Goal: Information Seeking & Learning: Learn about a topic

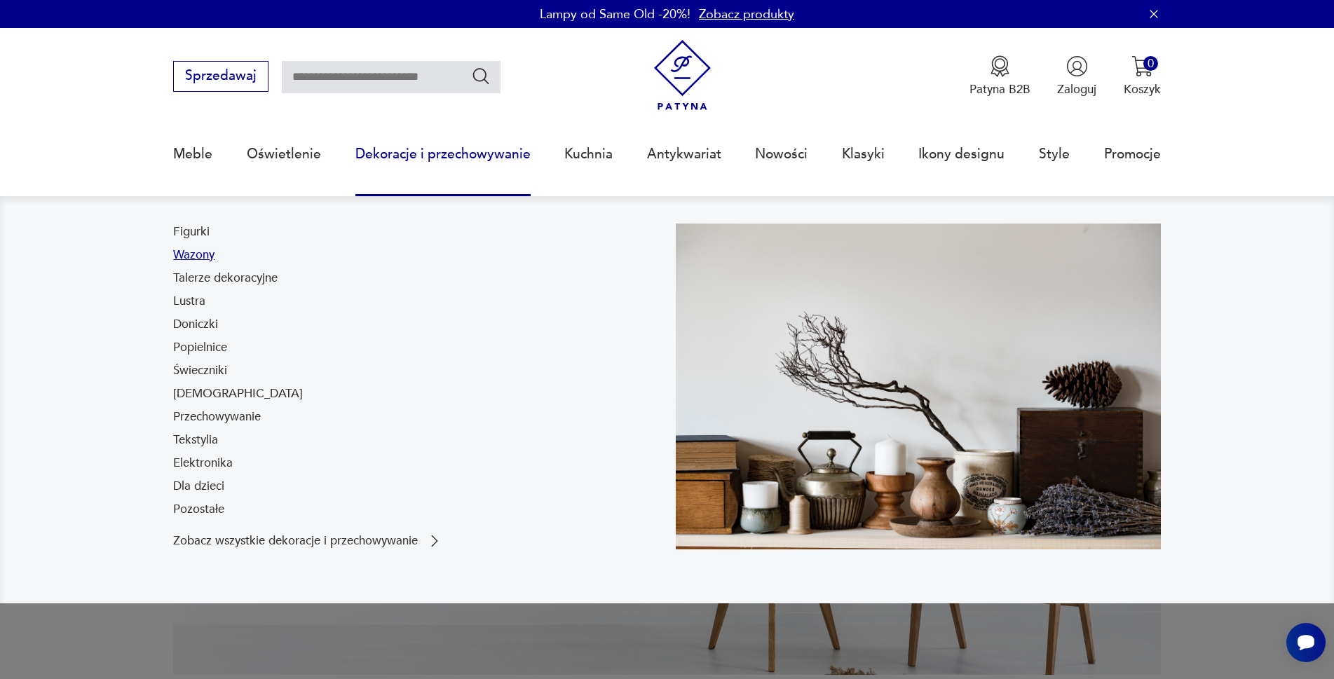
click at [202, 255] on link "Wazony" at bounding box center [193, 255] width 41 height 17
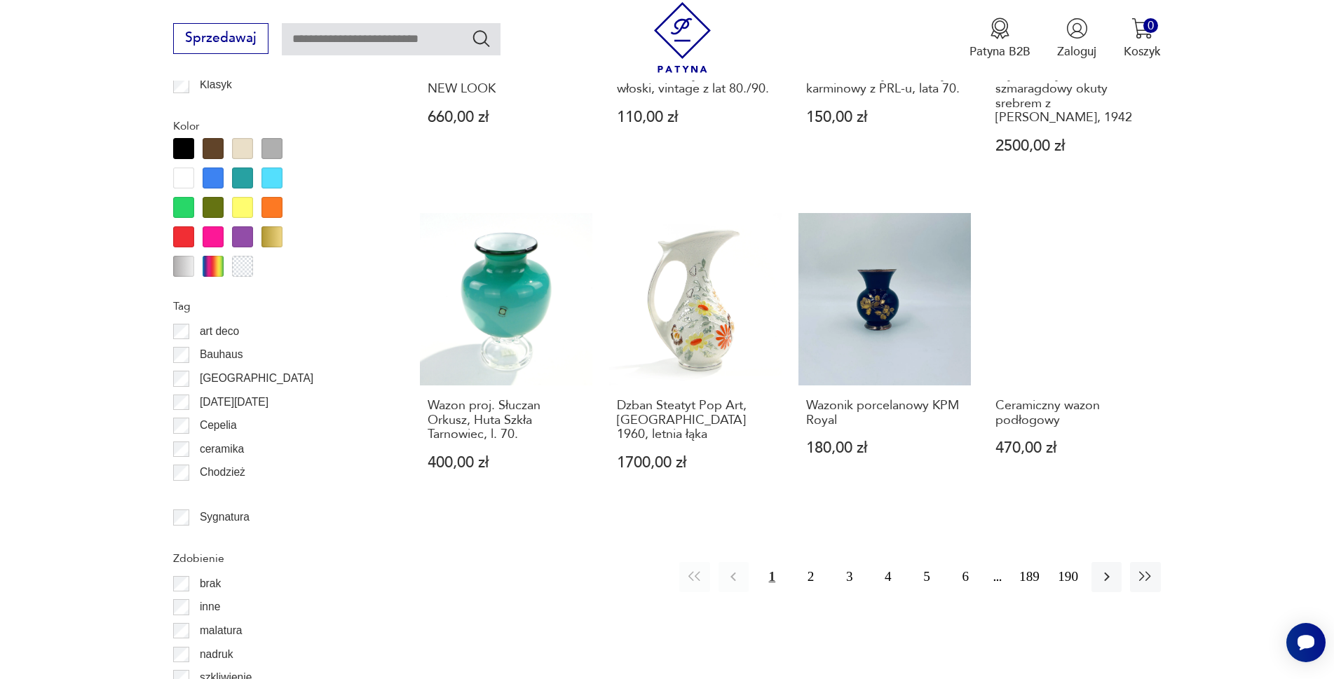
scroll to position [1518, 0]
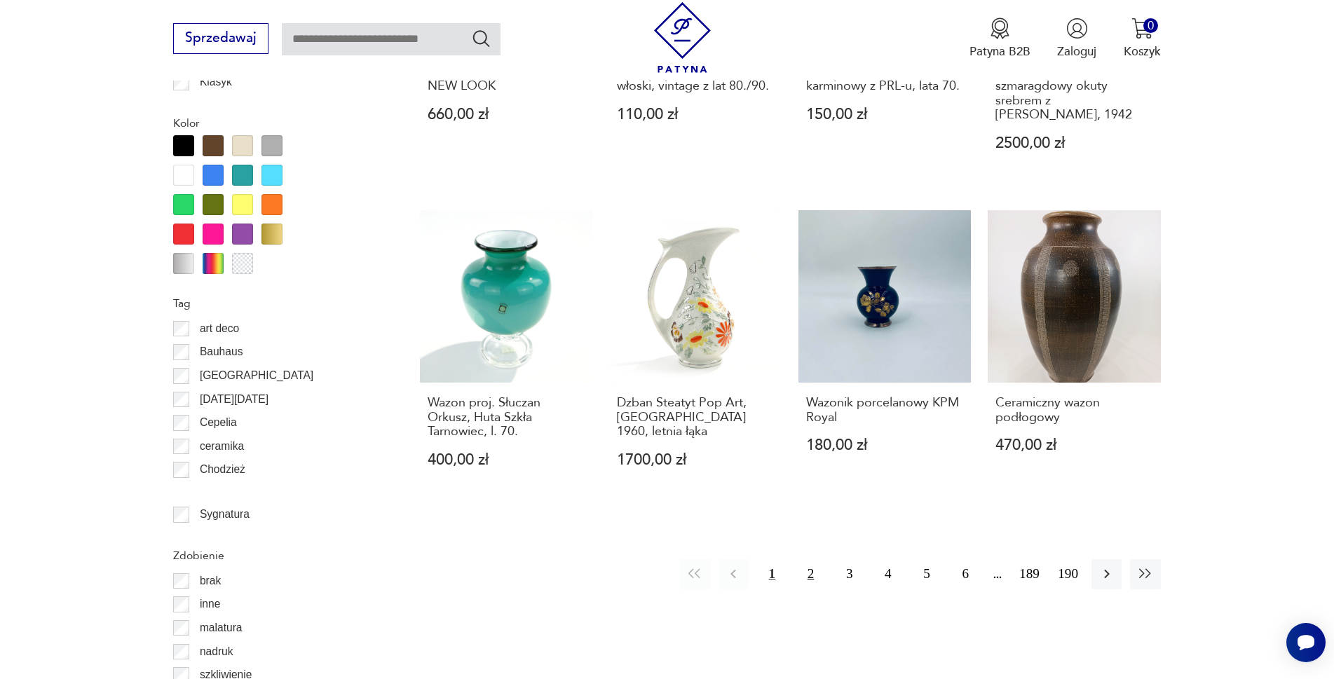
click at [808, 559] on button "2" at bounding box center [811, 574] width 30 height 30
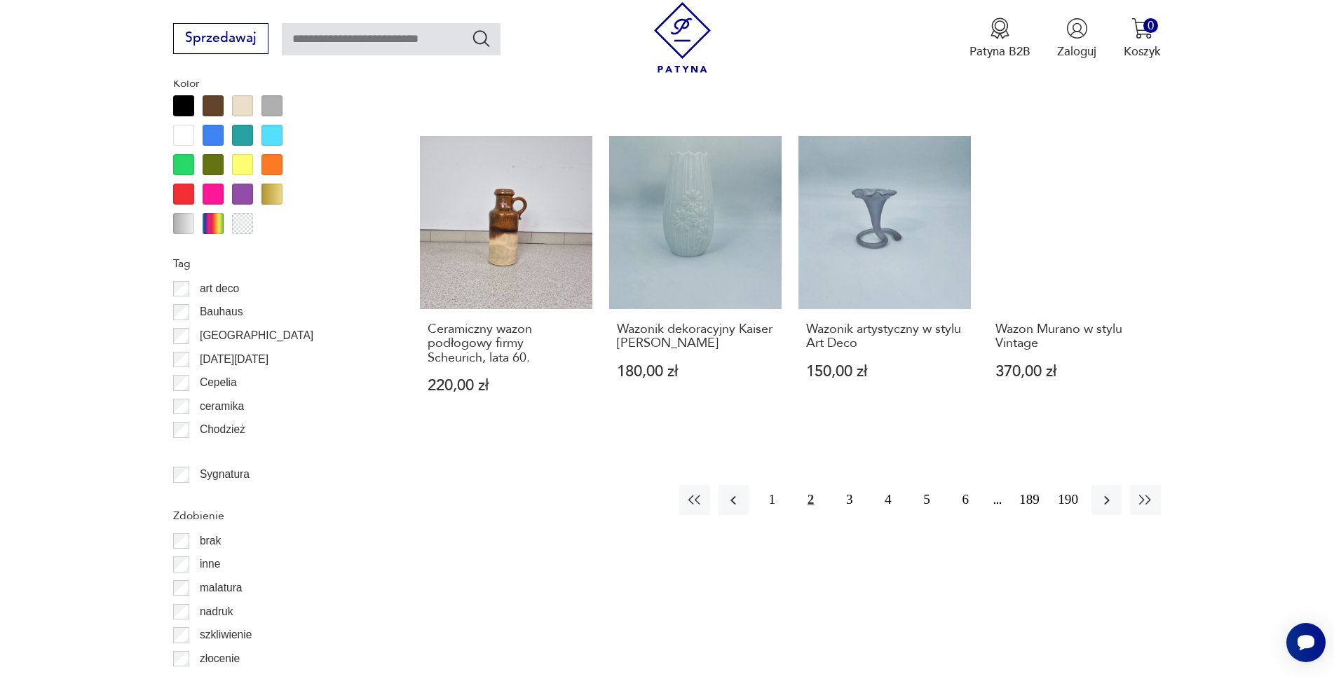
scroll to position [1588, 0]
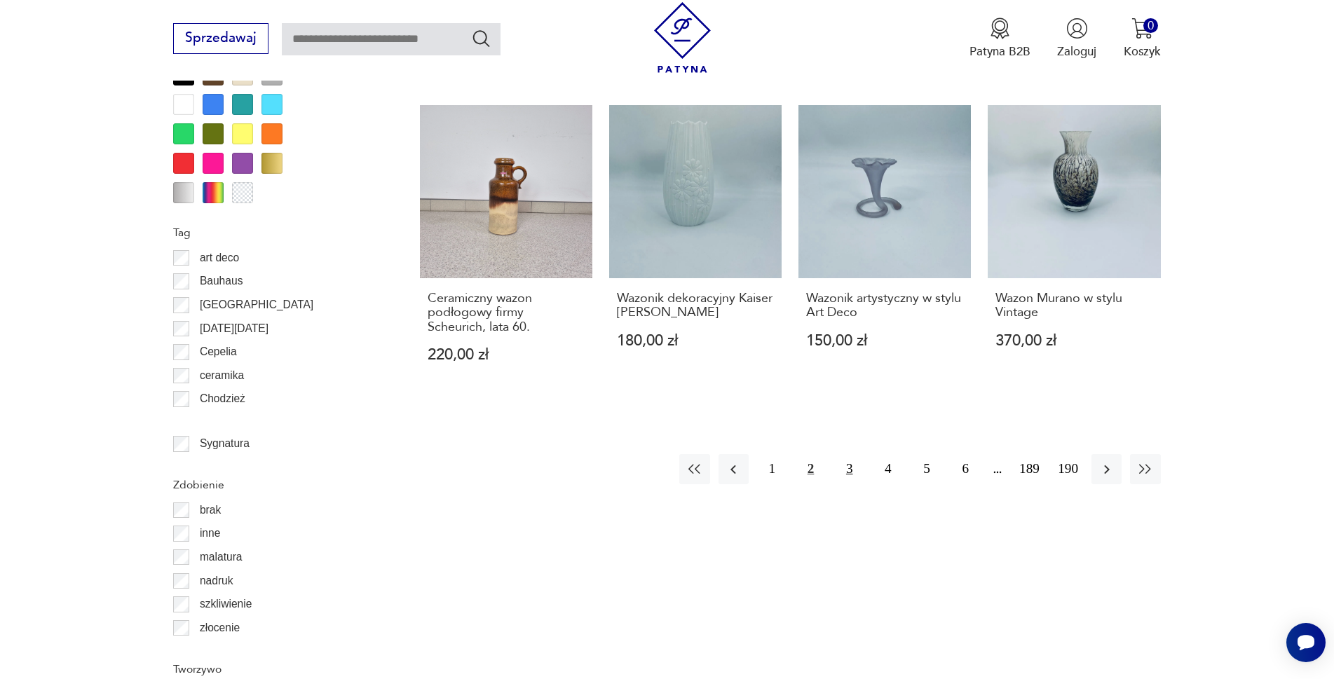
click at [845, 458] on button "3" at bounding box center [849, 469] width 30 height 30
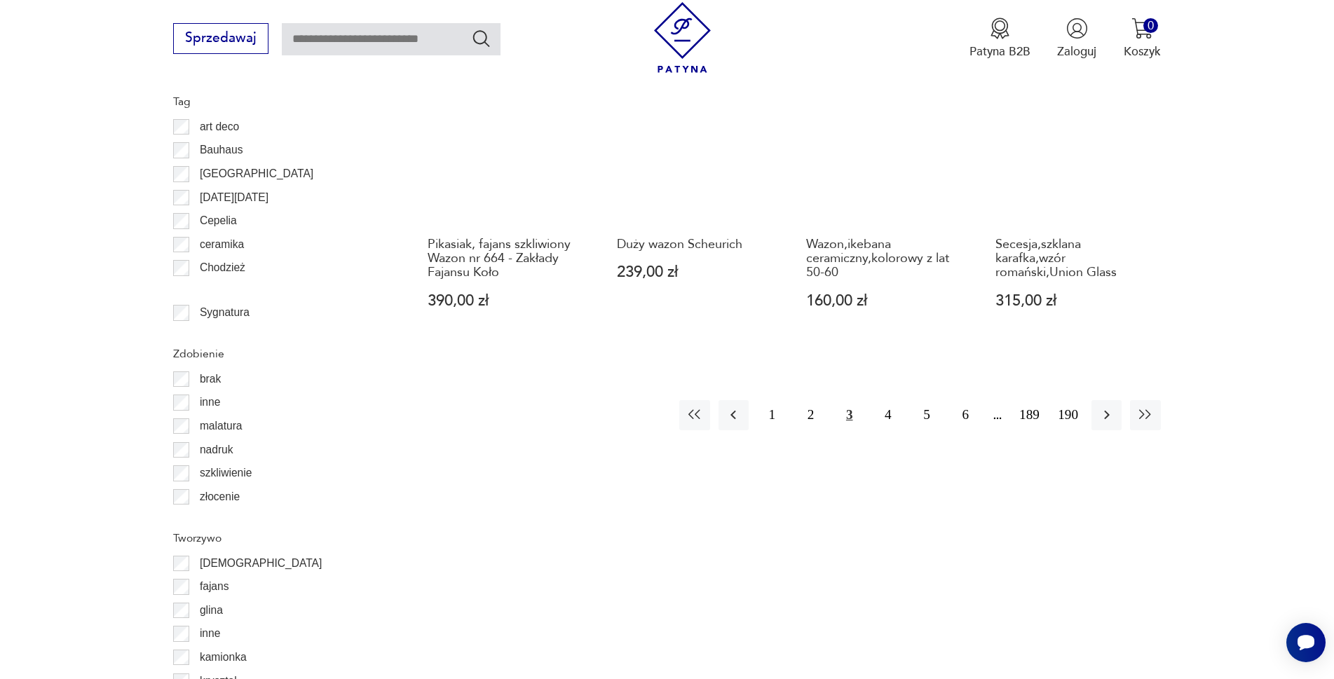
scroll to position [1729, 0]
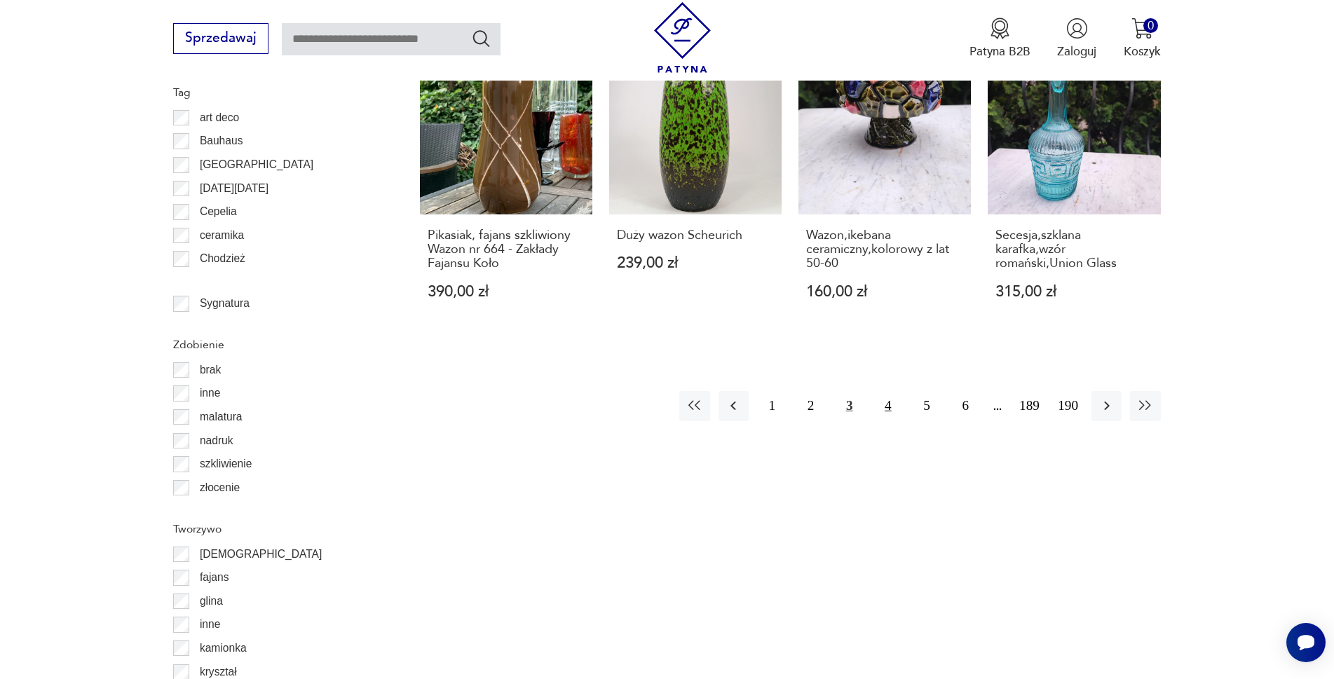
click at [887, 391] on button "4" at bounding box center [888, 406] width 30 height 30
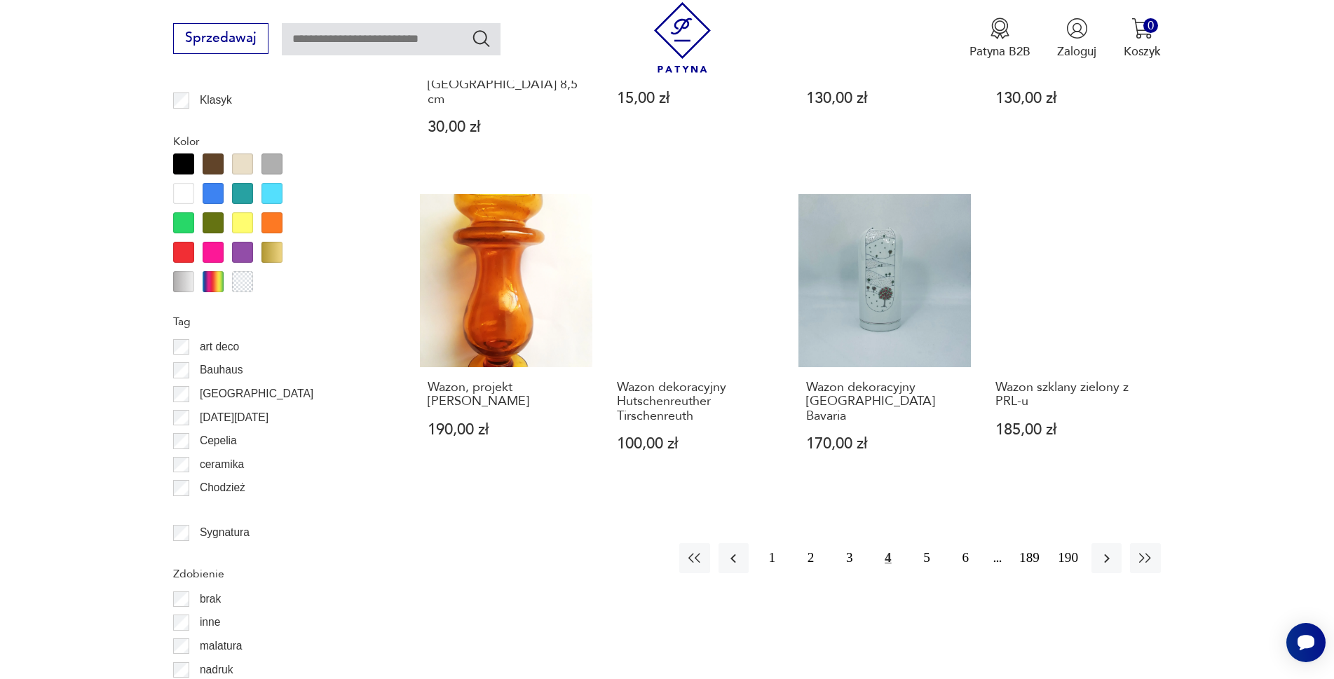
scroll to position [1518, 0]
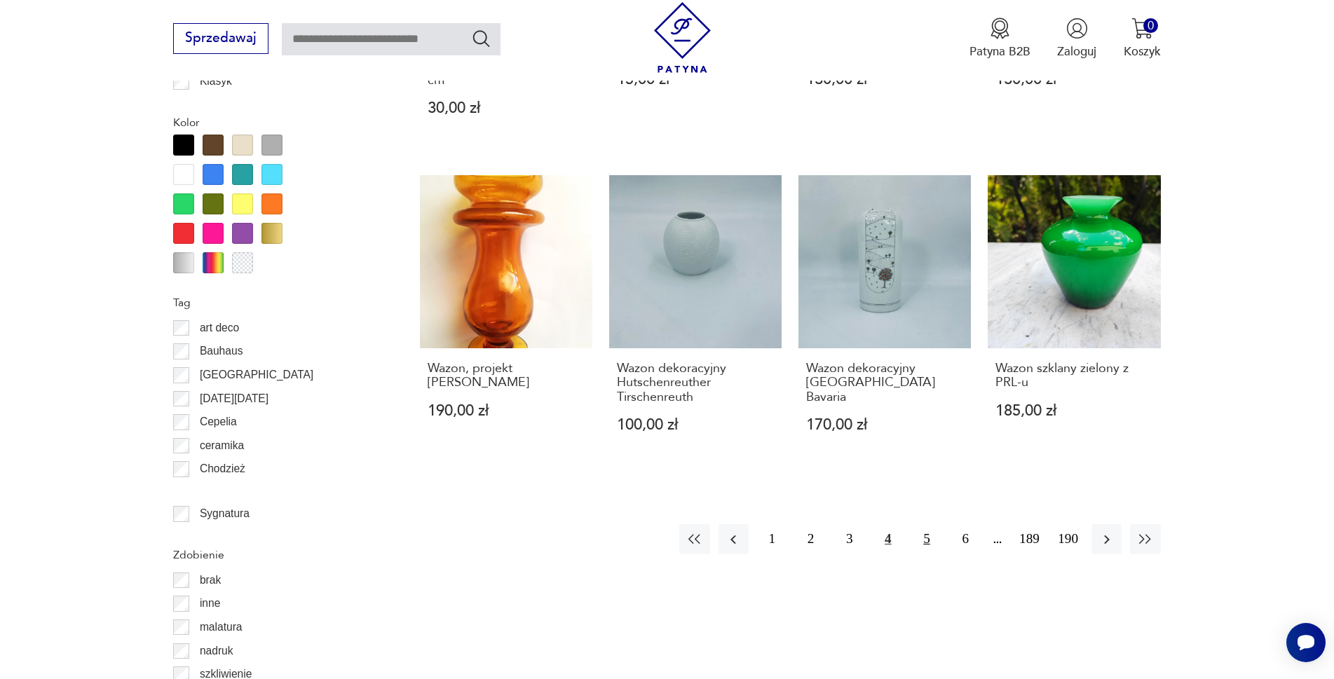
click at [927, 524] on button "5" at bounding box center [927, 539] width 30 height 30
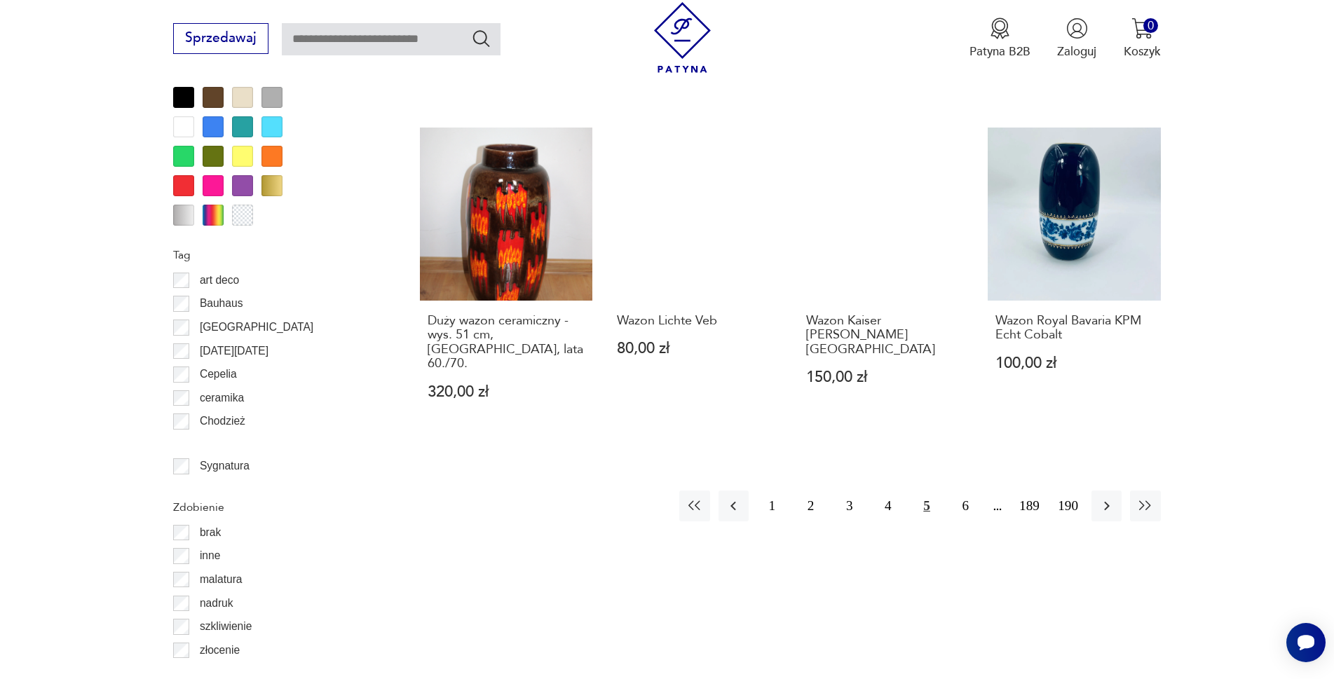
scroll to position [1729, 0]
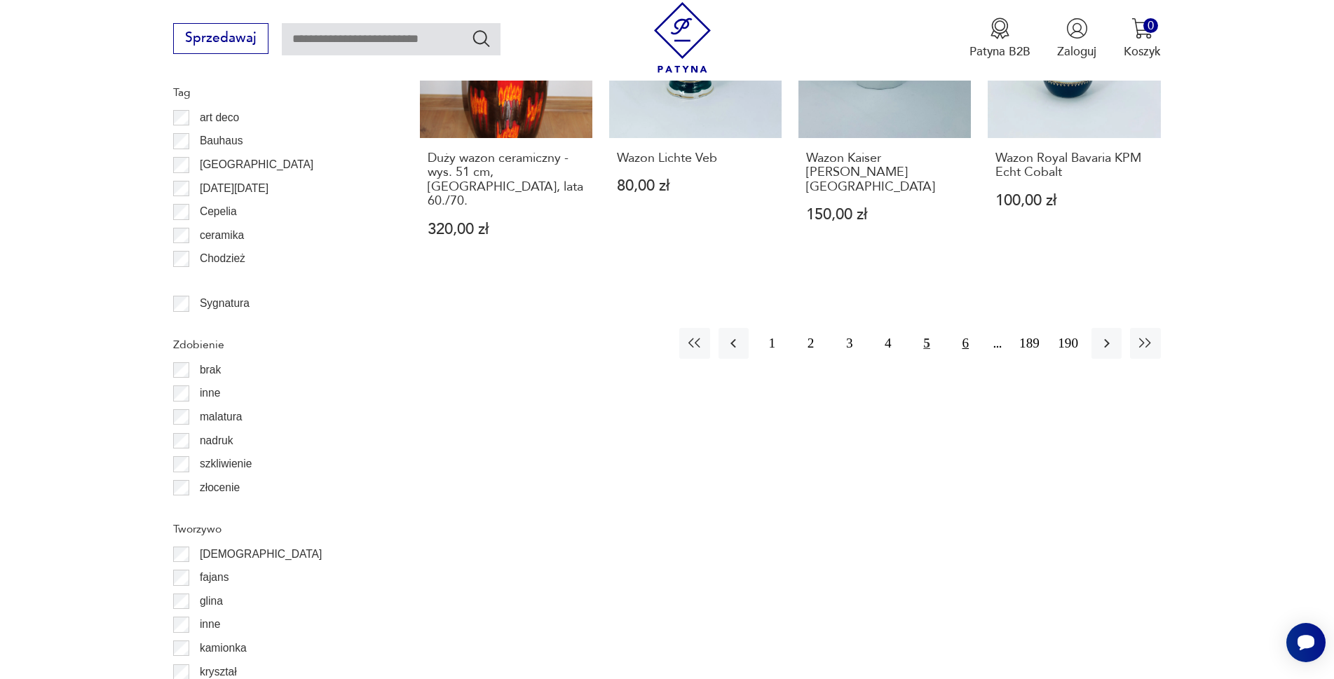
click at [959, 328] on button "6" at bounding box center [965, 343] width 30 height 30
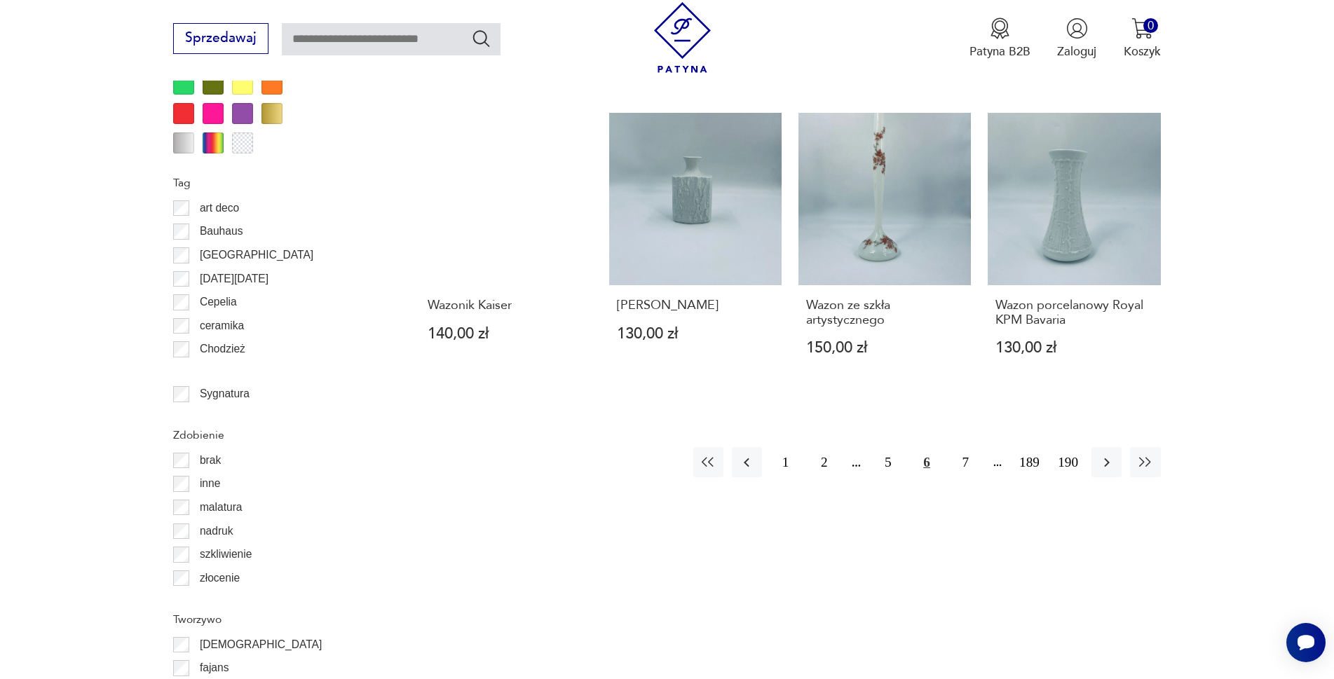
scroll to position [1658, 0]
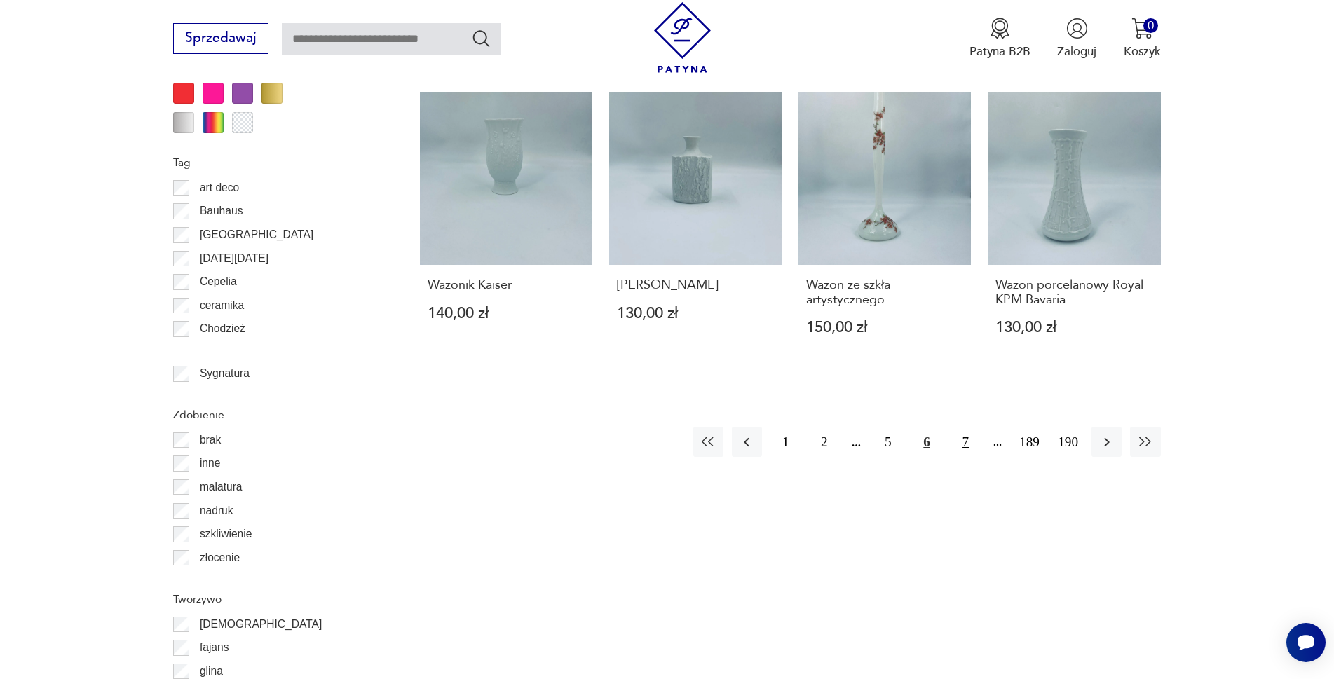
click at [962, 427] on button "7" at bounding box center [965, 442] width 30 height 30
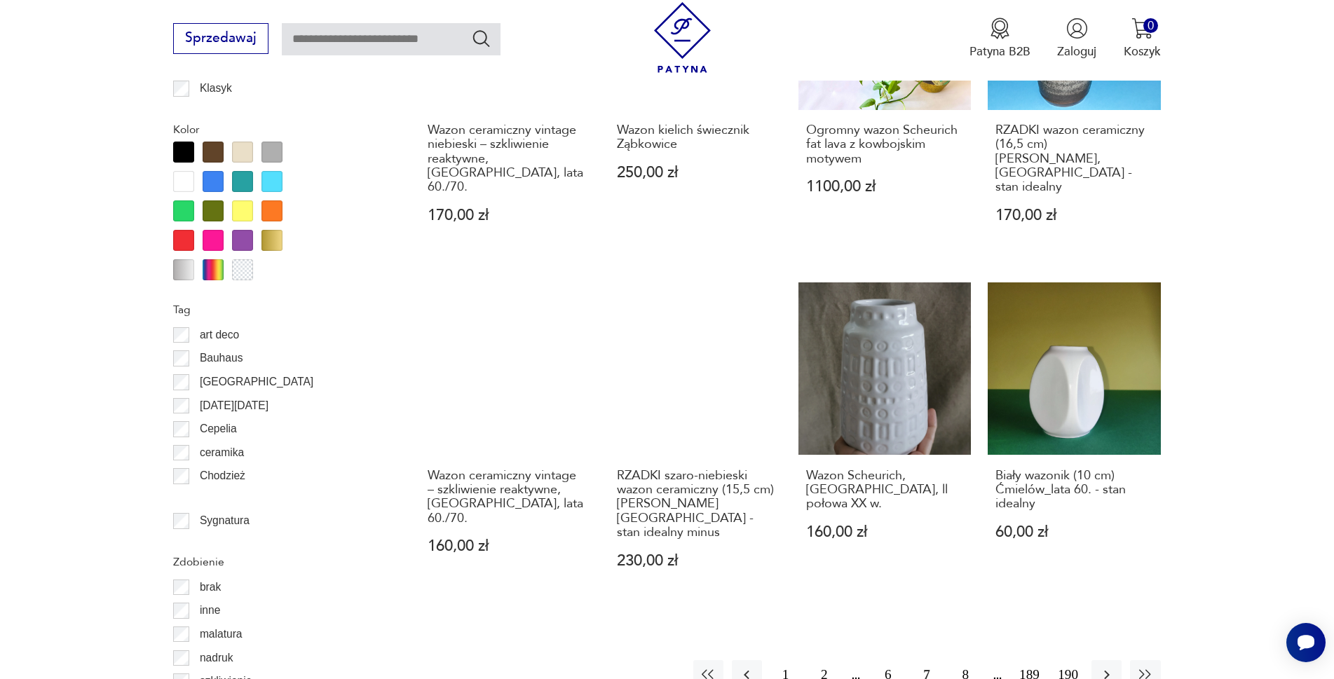
scroll to position [1518, 0]
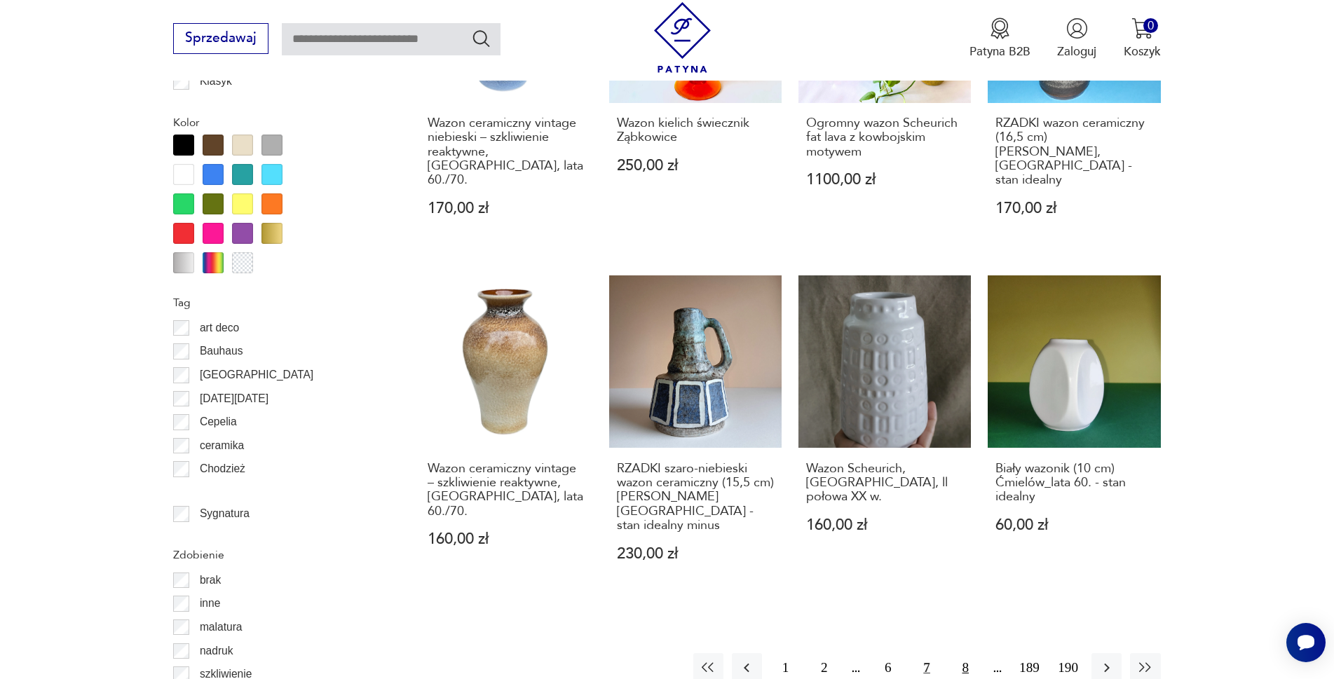
click at [963, 653] on button "8" at bounding box center [965, 668] width 30 height 30
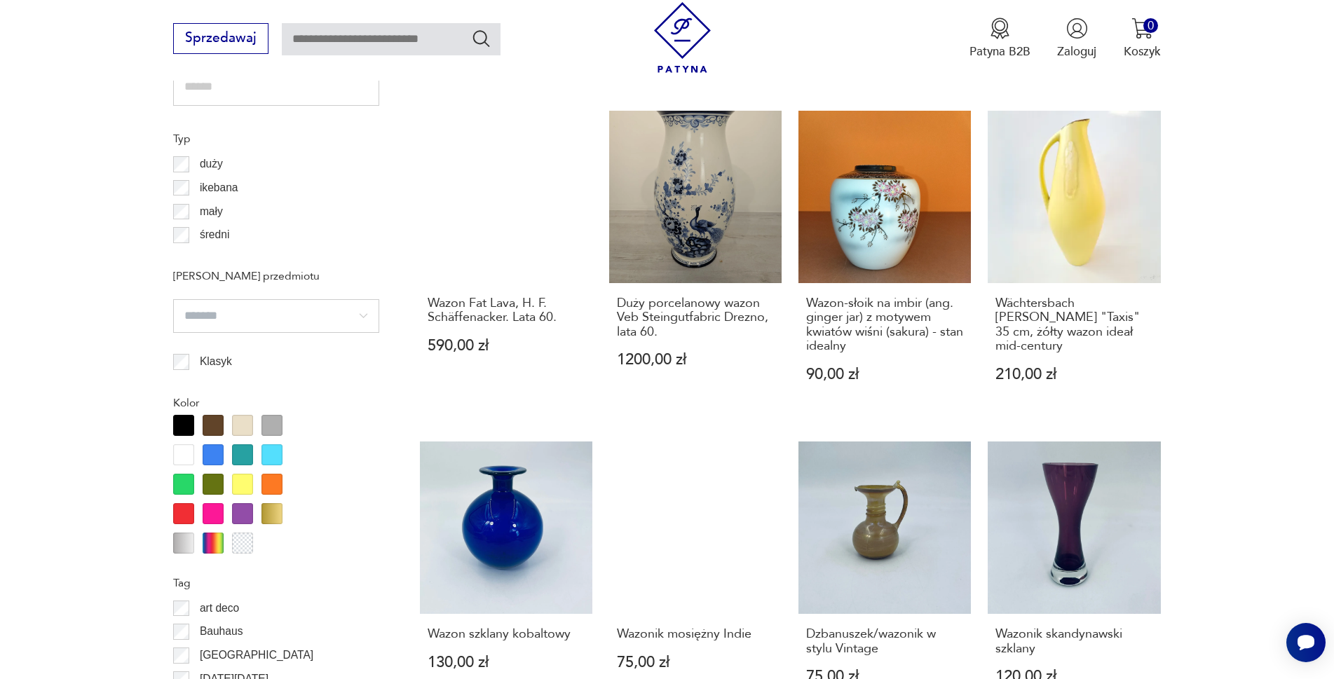
scroll to position [1518, 0]
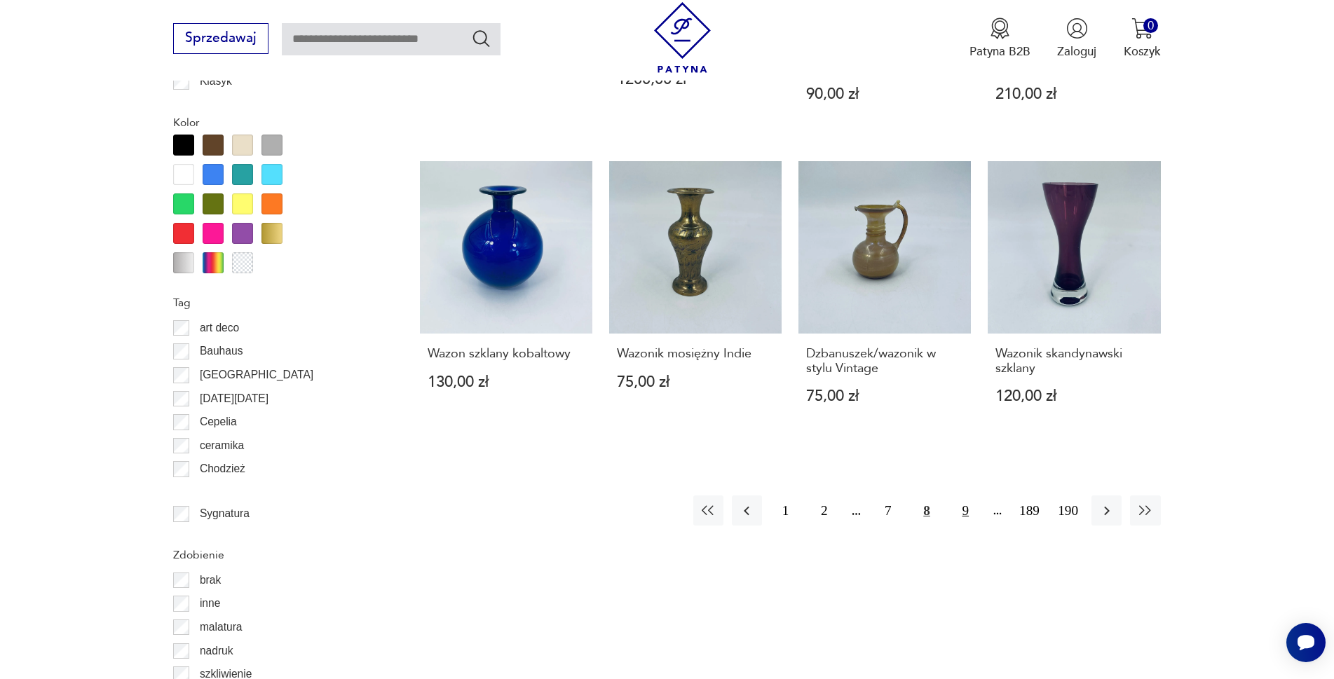
click at [964, 496] on button "9" at bounding box center [965, 511] width 30 height 30
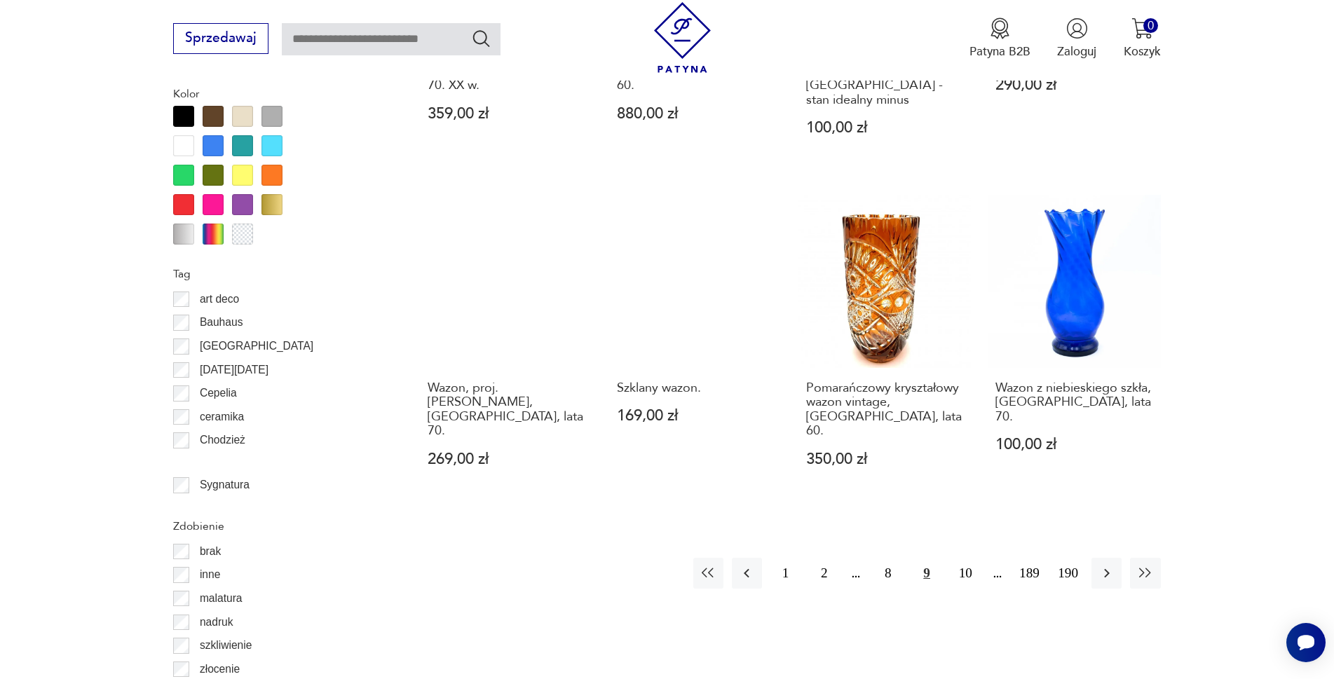
scroll to position [1588, 0]
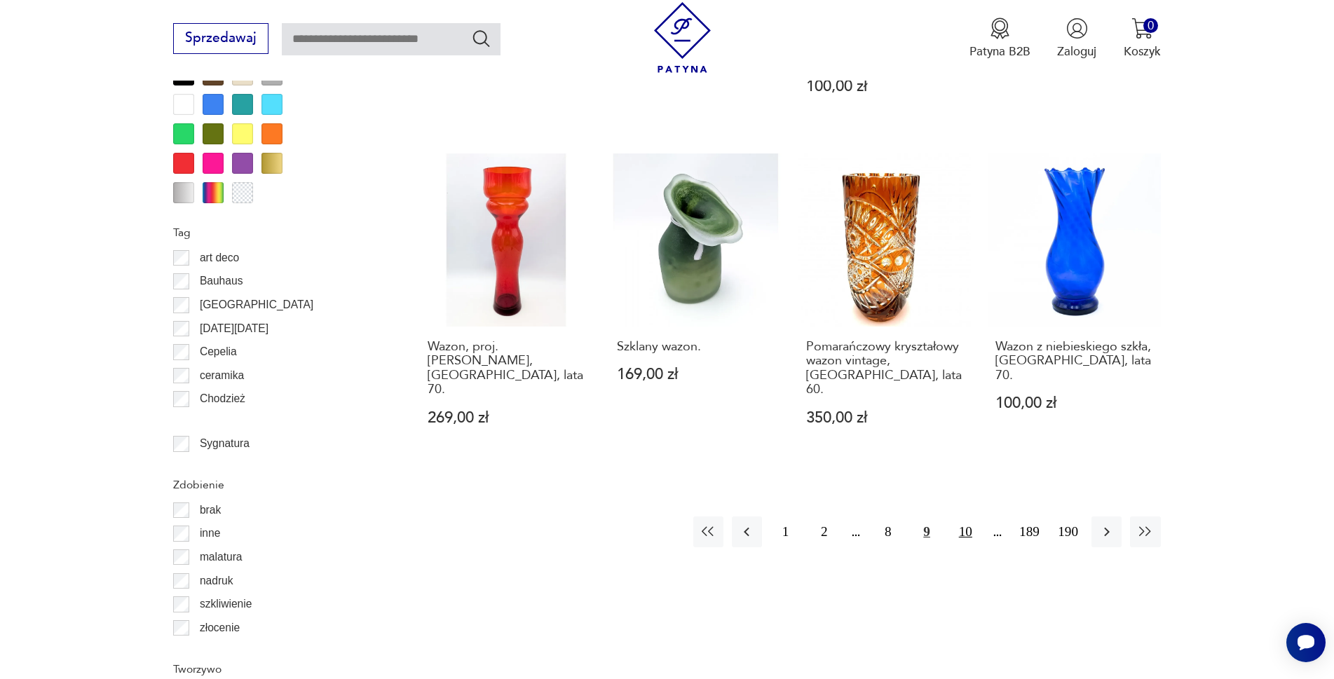
click at [961, 517] on button "10" at bounding box center [965, 532] width 30 height 30
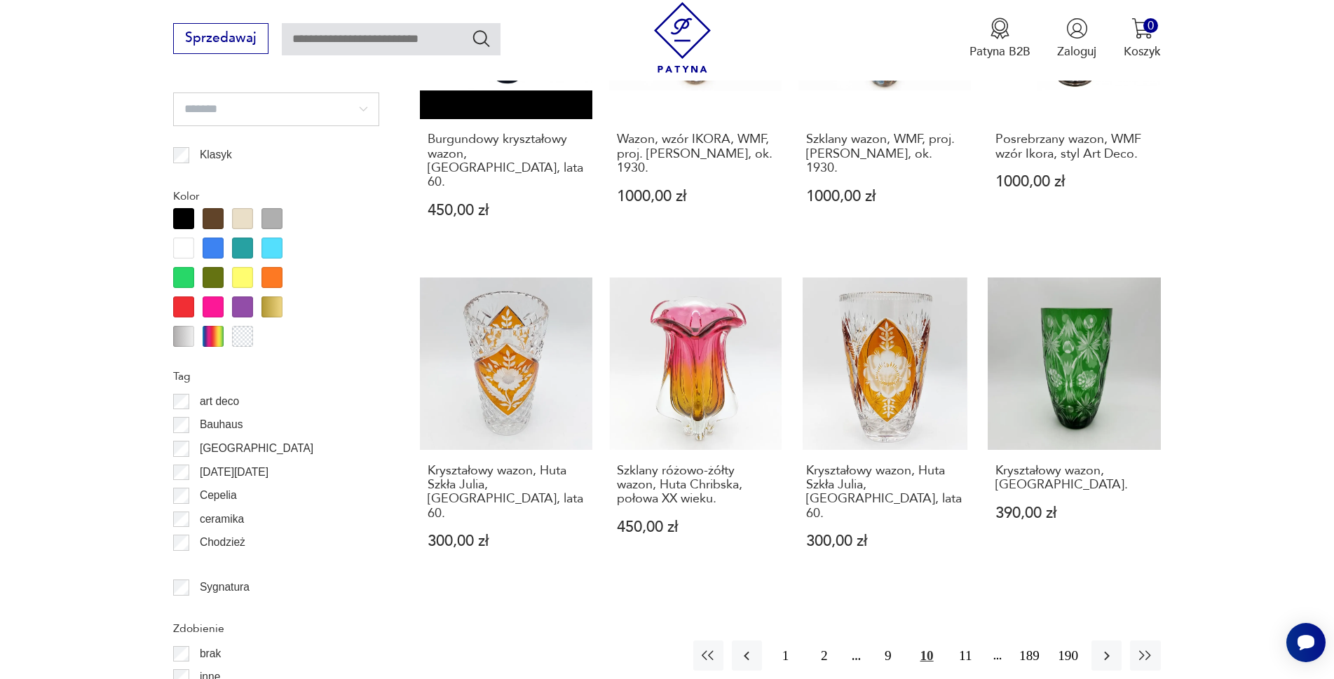
scroll to position [1448, 0]
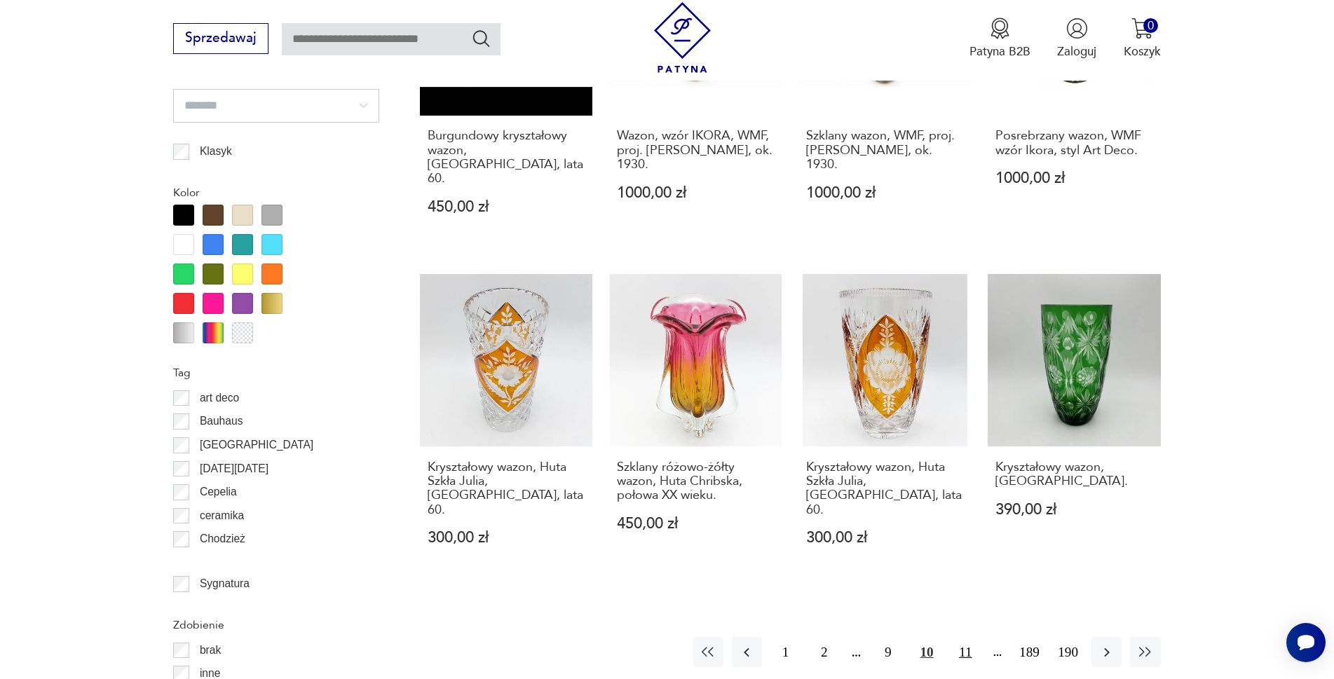
click at [958, 637] on button "11" at bounding box center [965, 652] width 30 height 30
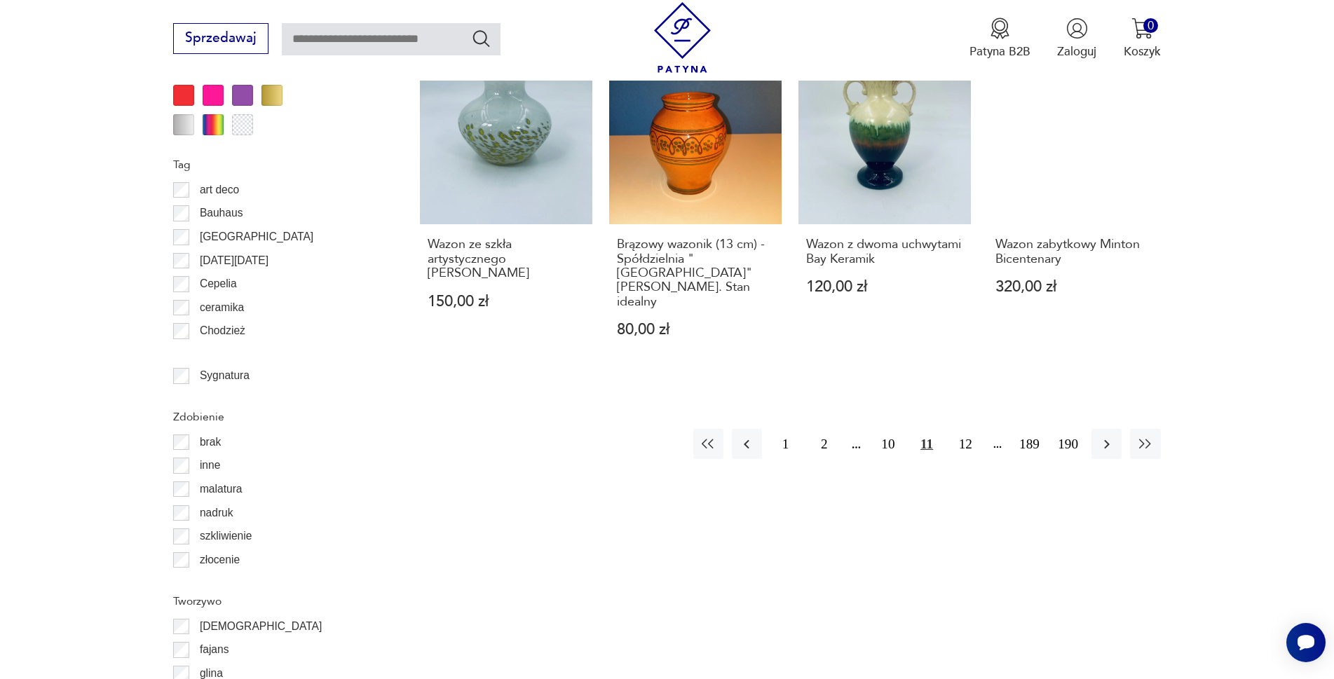
scroll to position [1658, 0]
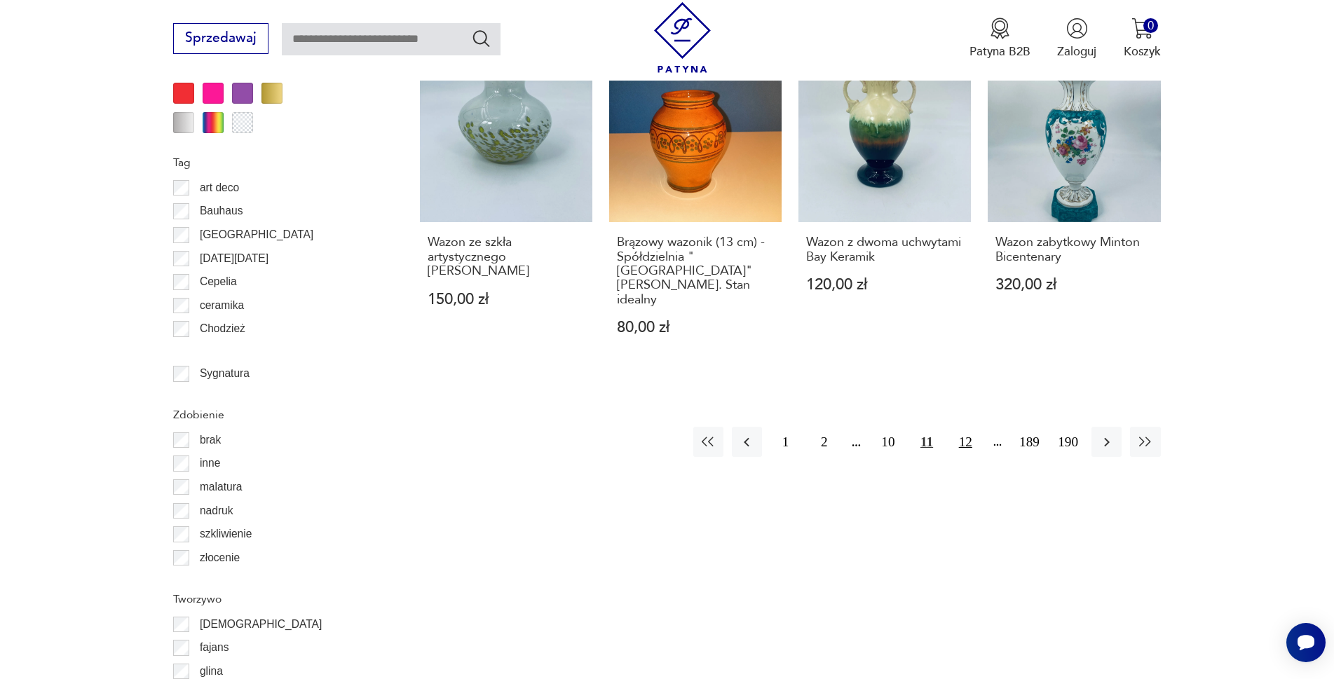
click at [967, 427] on button "12" at bounding box center [965, 442] width 30 height 30
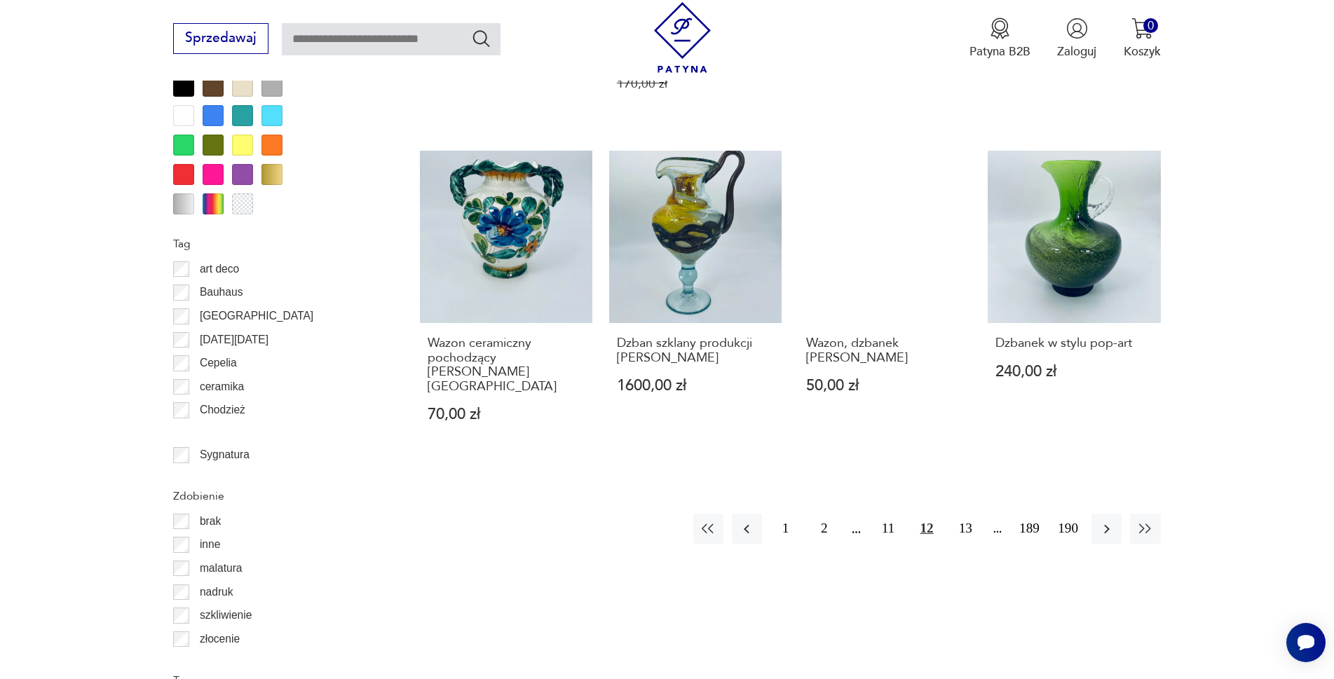
scroll to position [1588, 0]
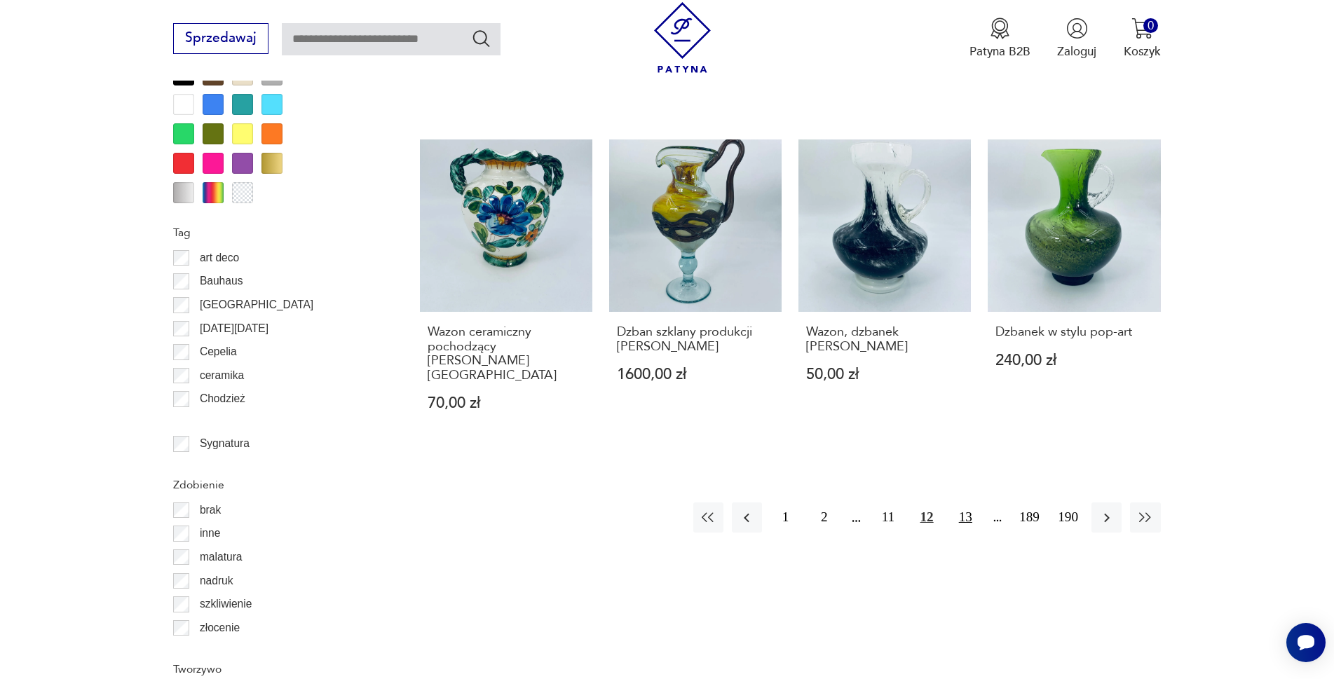
click at [965, 503] on button "13" at bounding box center [965, 518] width 30 height 30
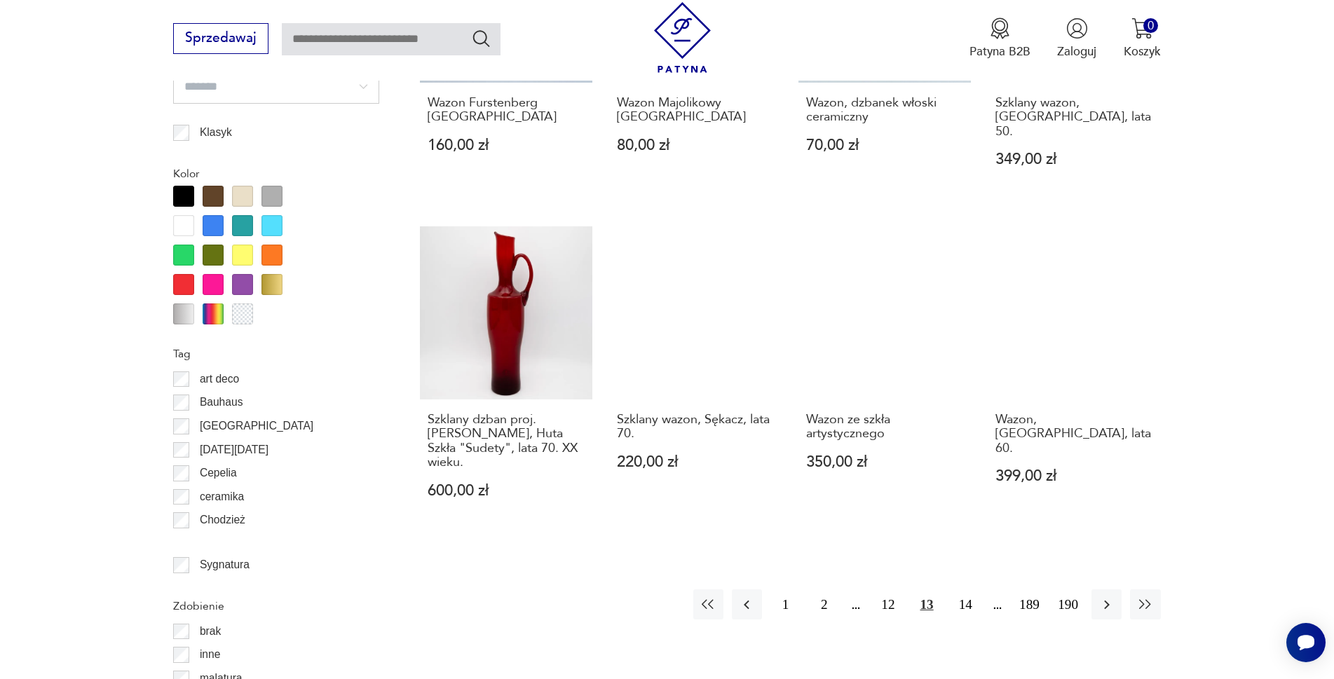
scroll to position [1518, 0]
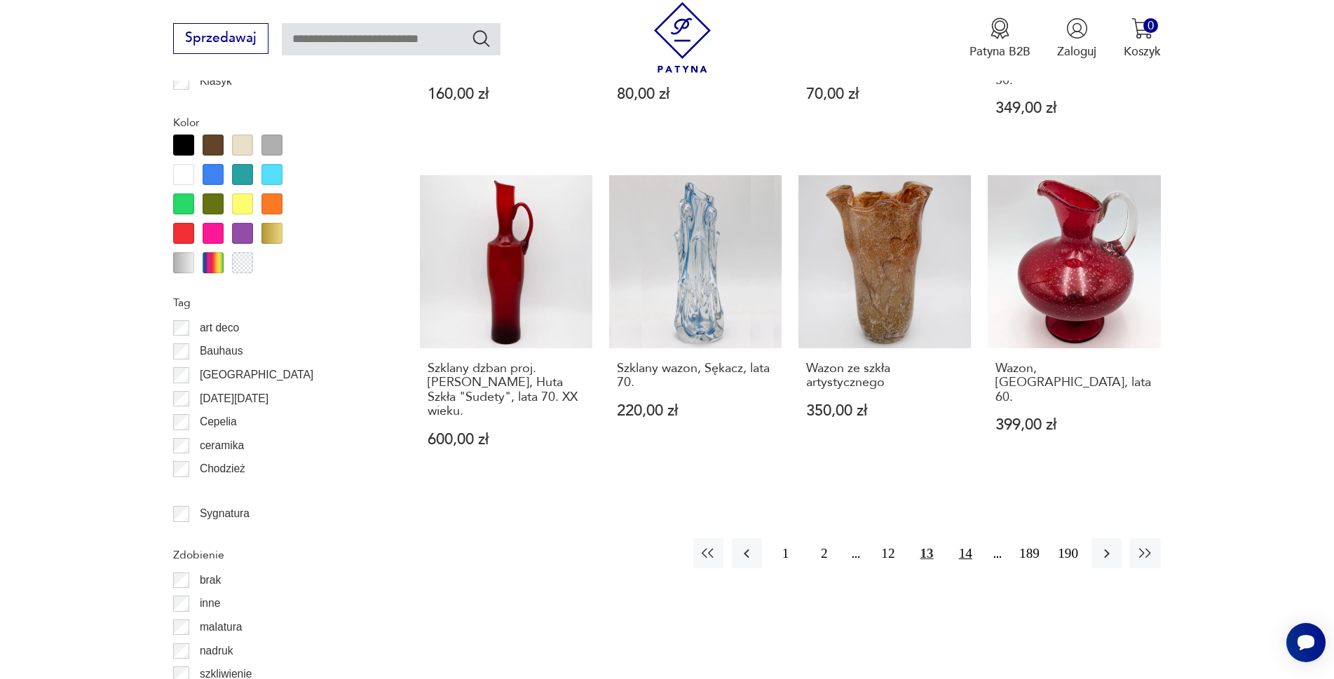
click at [965, 541] on button "14" at bounding box center [965, 553] width 30 height 30
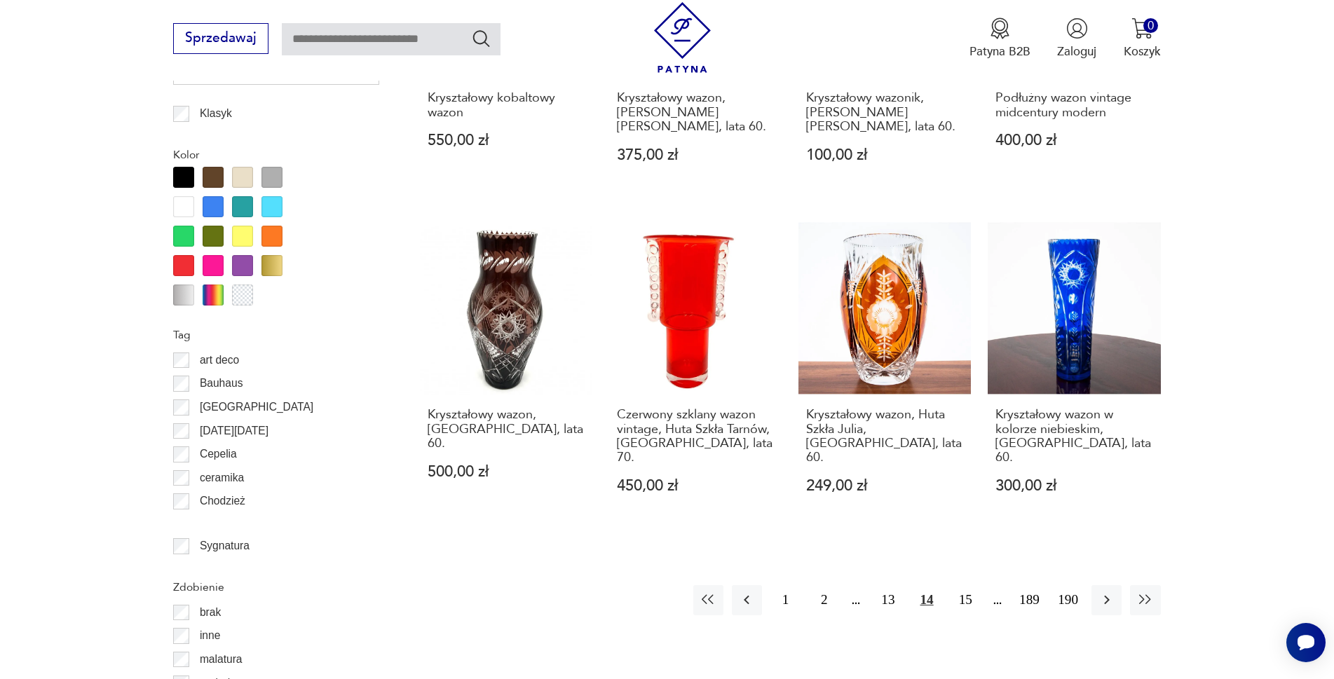
scroll to position [1518, 0]
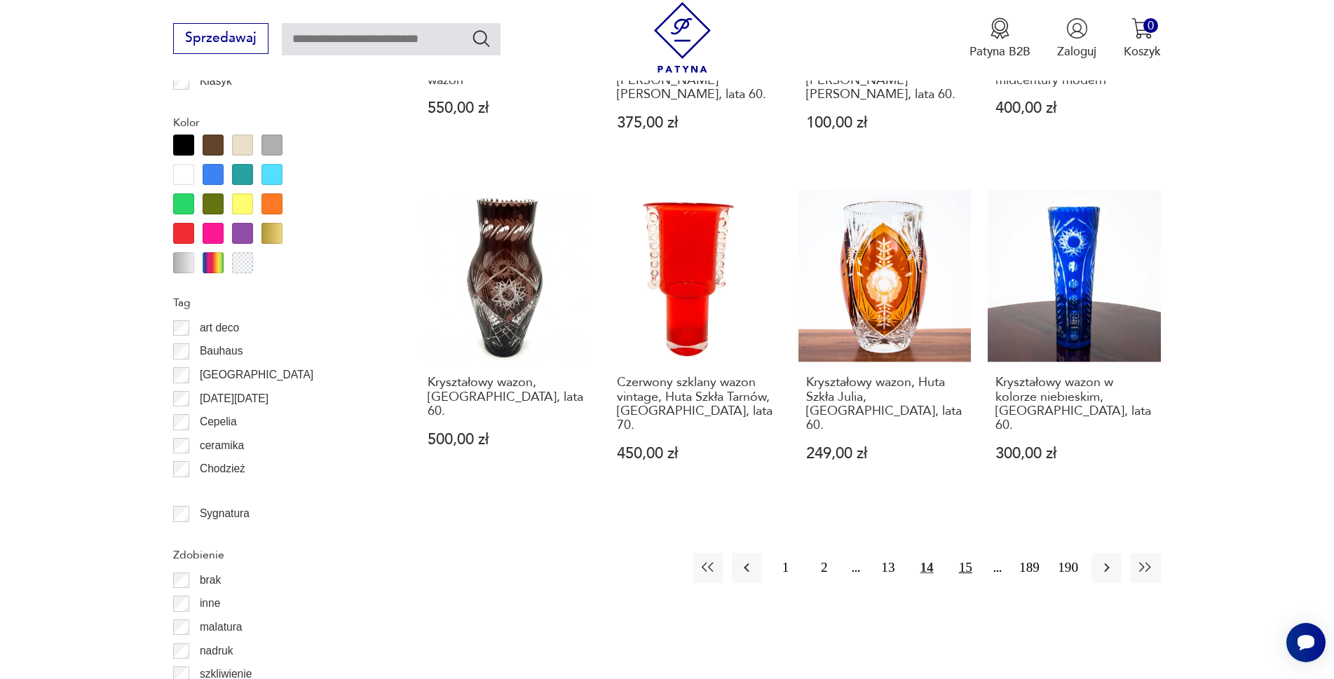
click at [958, 553] on button "15" at bounding box center [965, 568] width 30 height 30
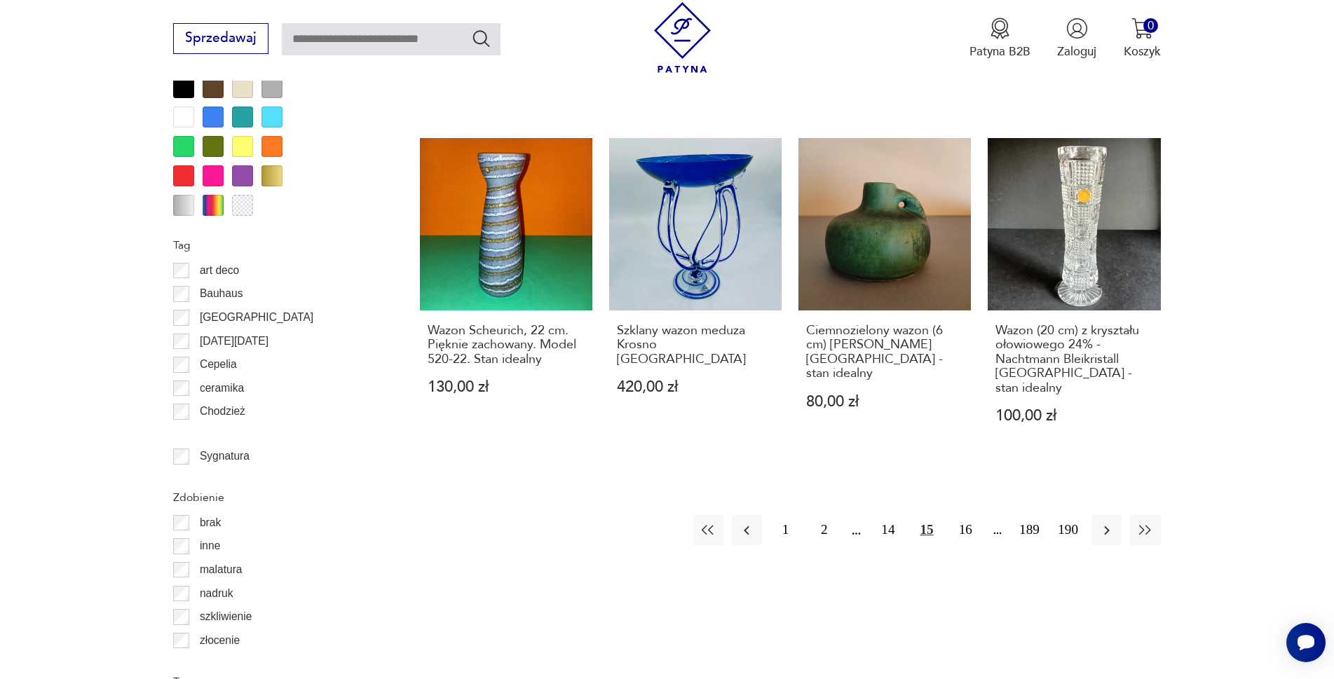
scroll to position [1588, 0]
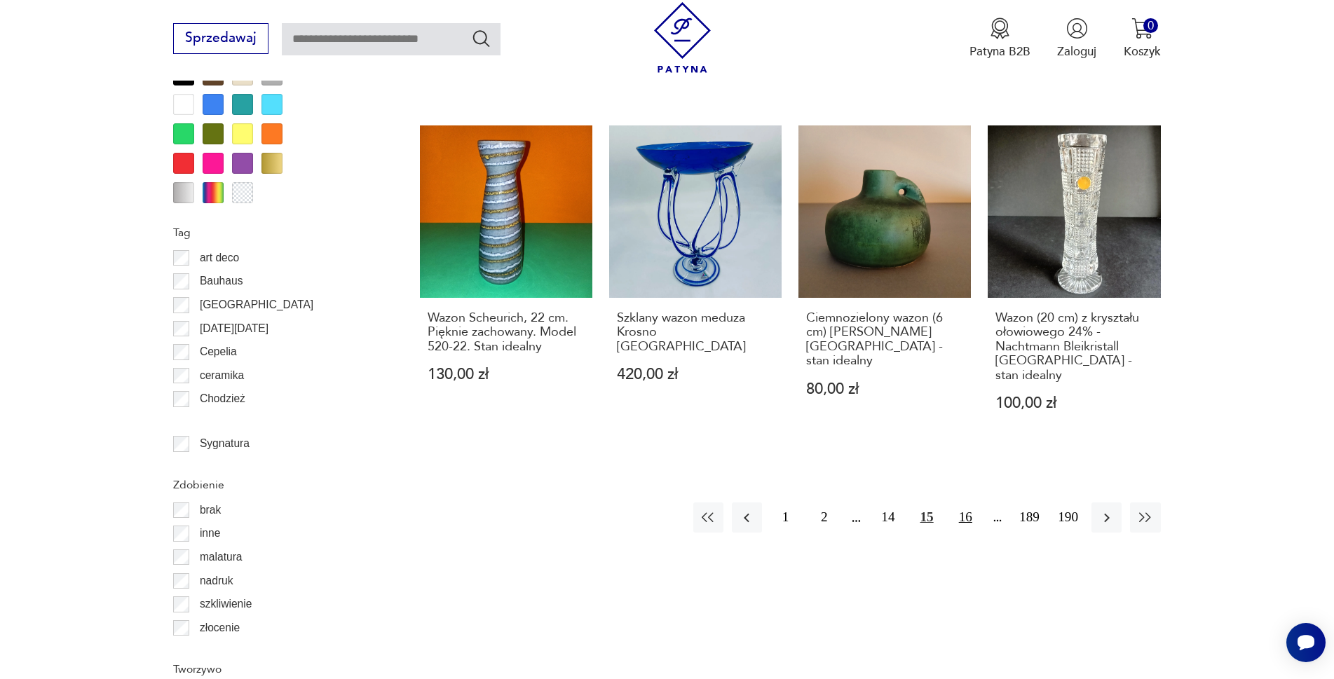
click at [958, 503] on button "16" at bounding box center [965, 518] width 30 height 30
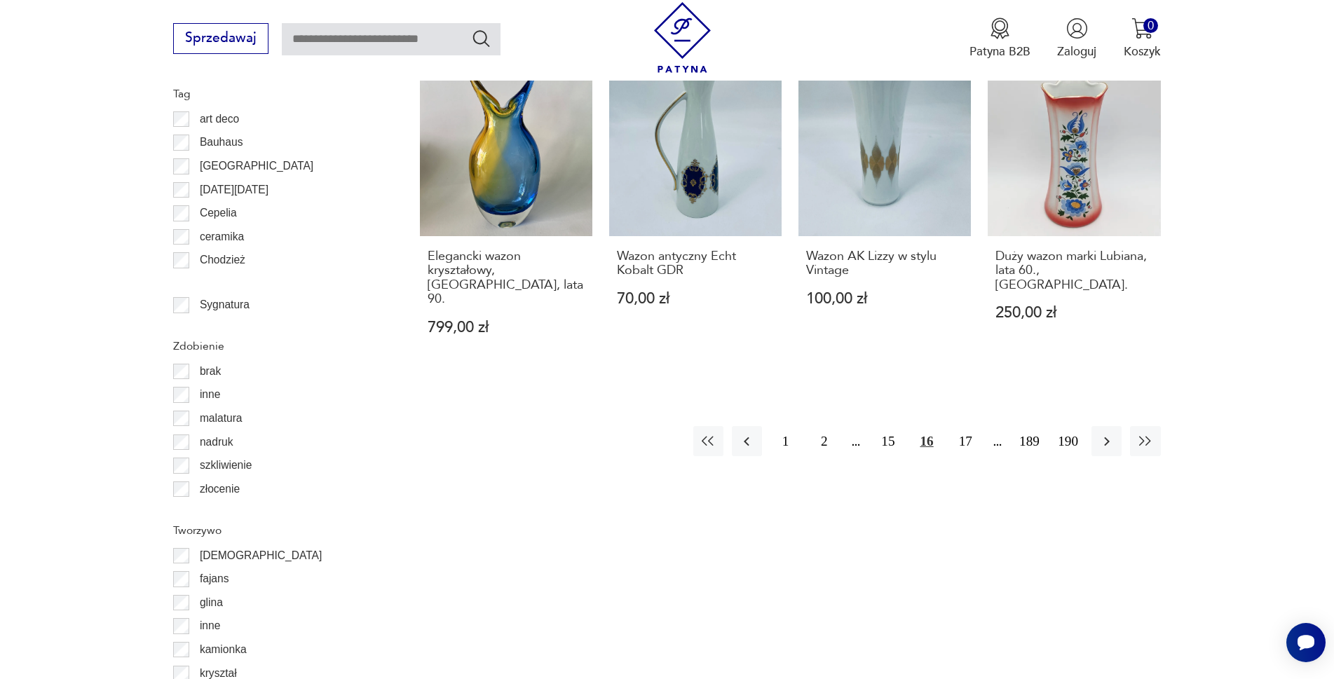
scroll to position [1729, 0]
click at [961, 425] on button "17" at bounding box center [965, 440] width 30 height 30
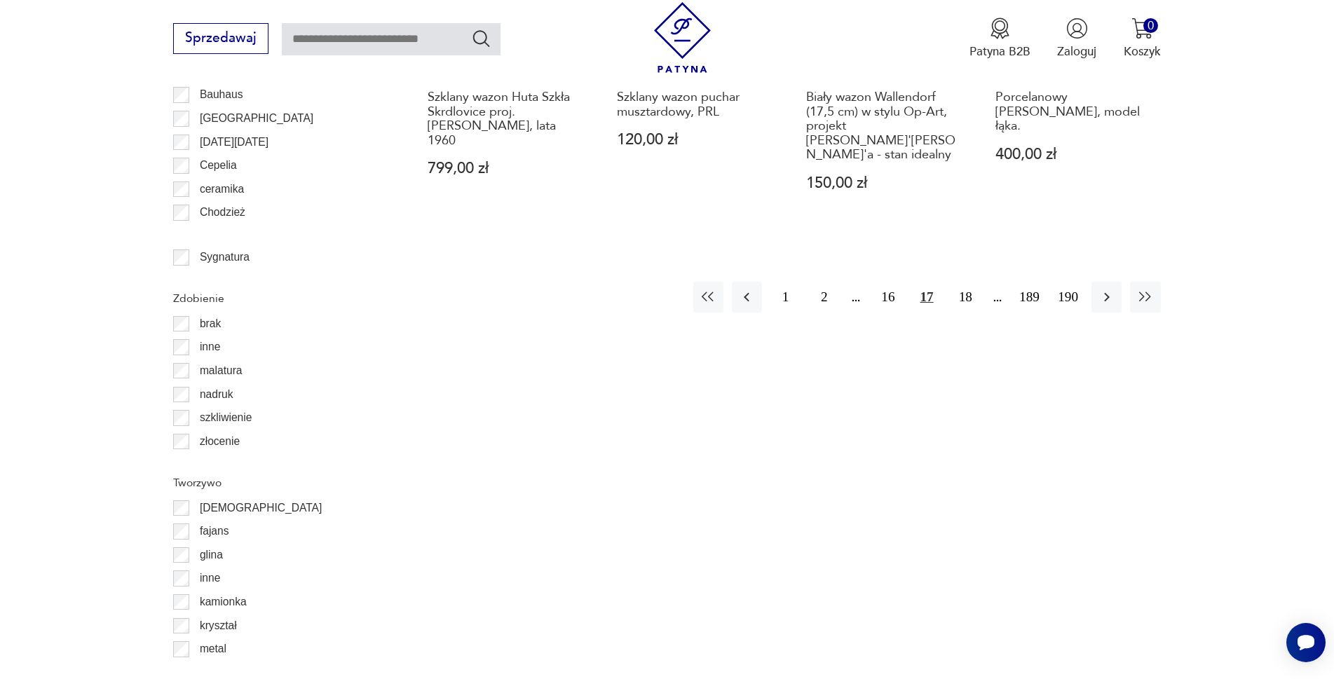
scroll to position [1799, 0]
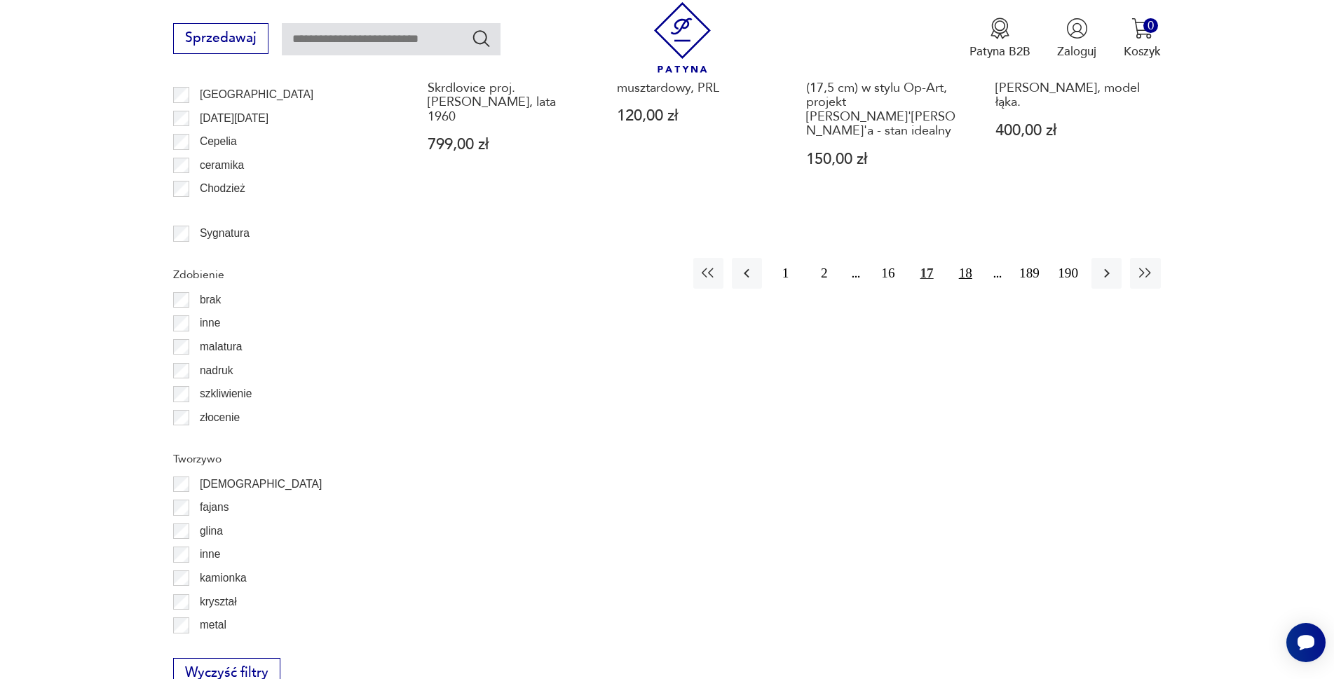
click at [969, 258] on button "18" at bounding box center [965, 273] width 30 height 30
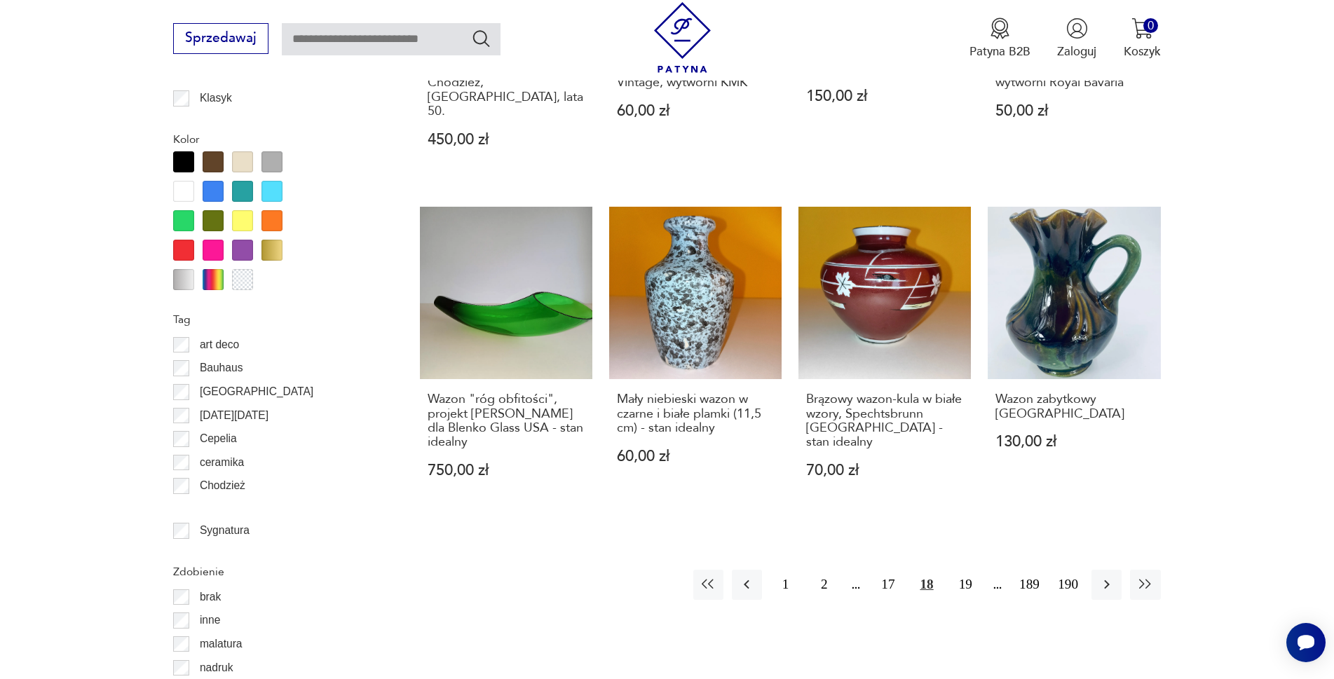
scroll to position [1588, 0]
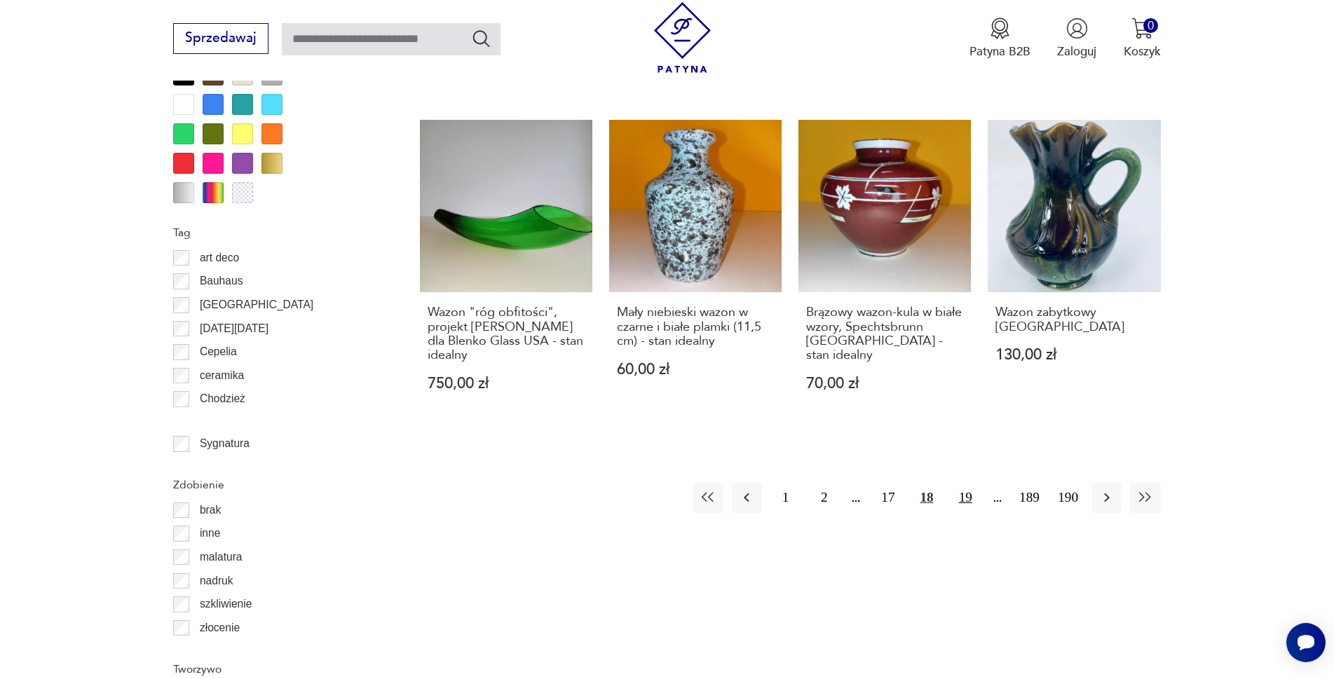
click at [964, 483] on button "19" at bounding box center [965, 498] width 30 height 30
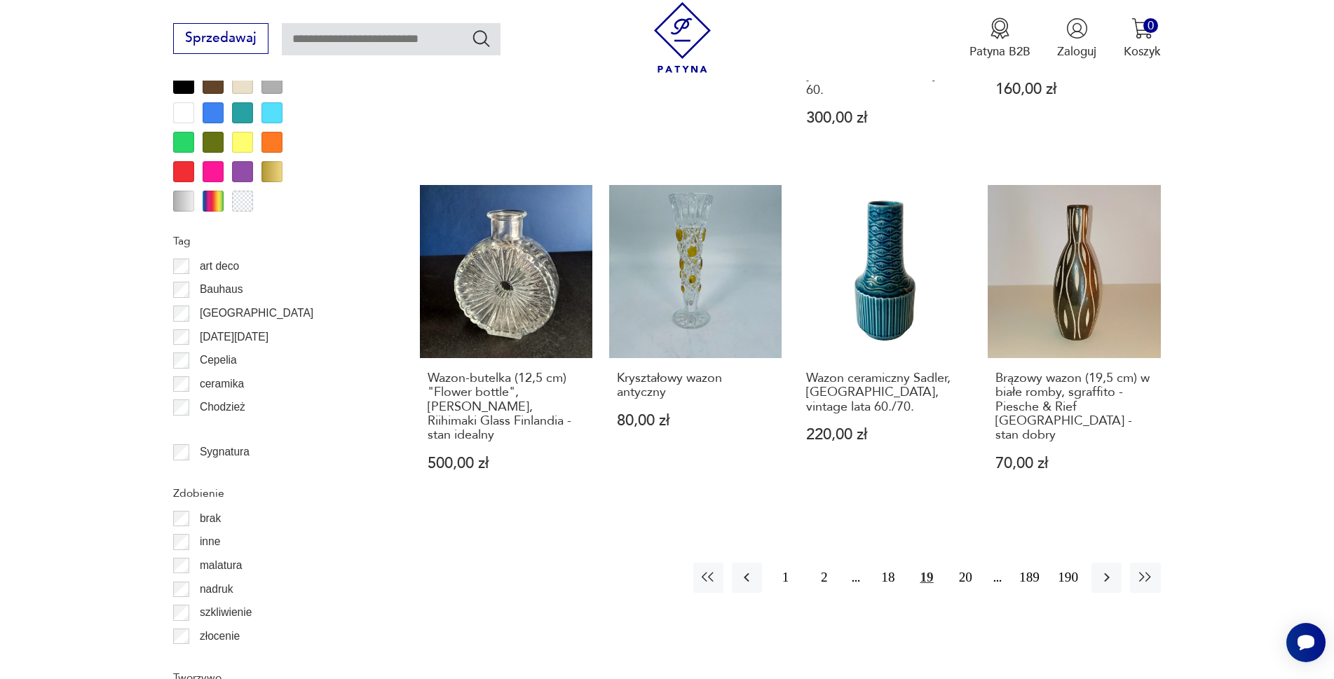
scroll to position [1588, 0]
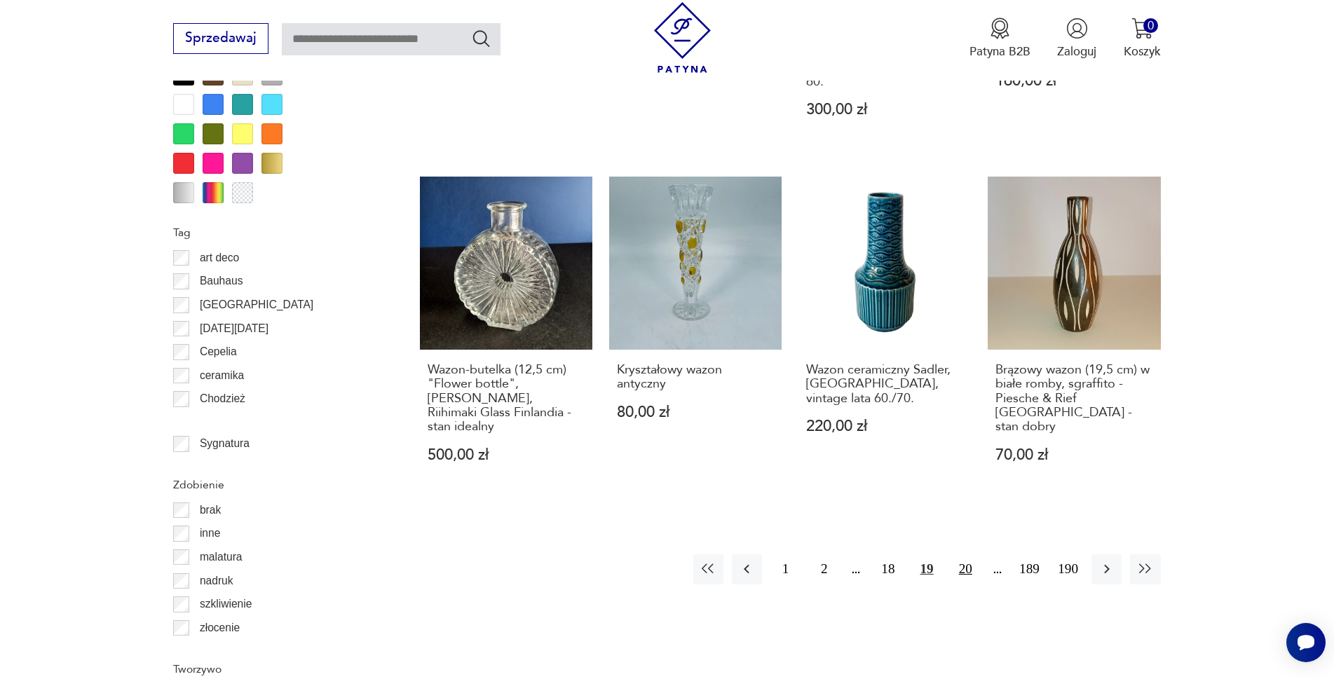
click at [960, 554] on button "20" at bounding box center [965, 569] width 30 height 30
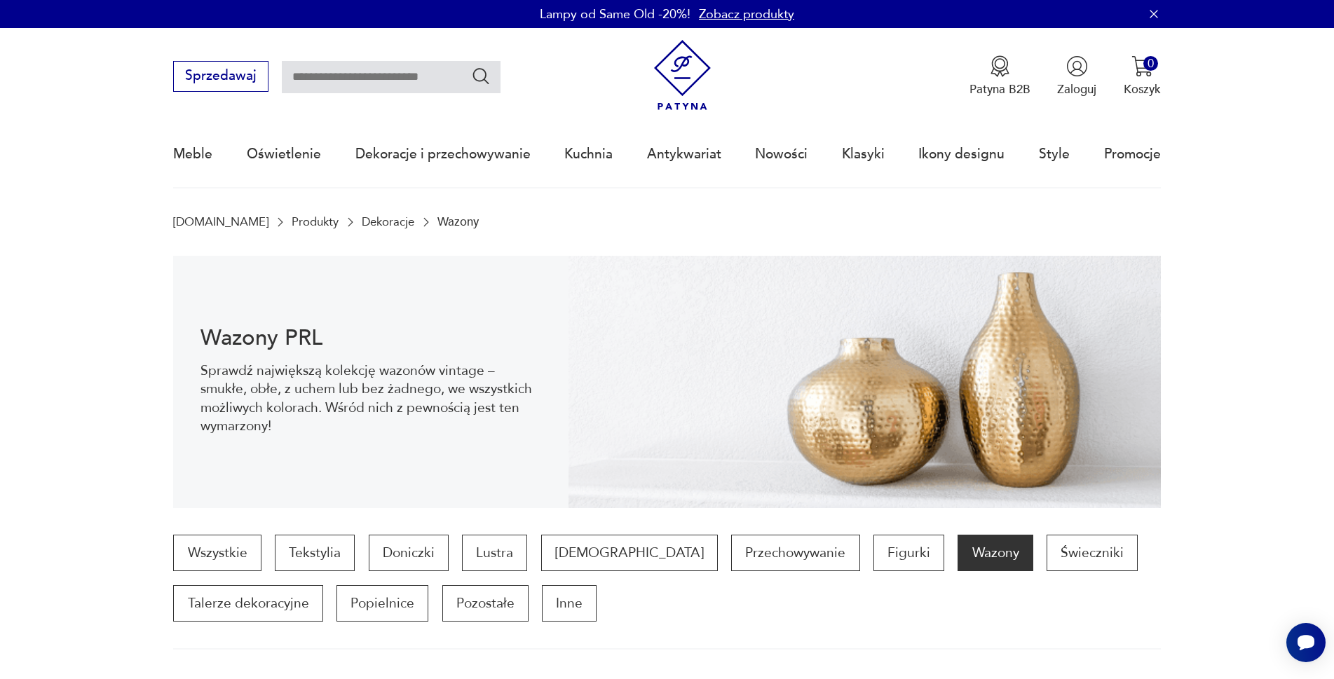
click at [361, 78] on input "text" at bounding box center [391, 77] width 219 height 32
type input "*******"
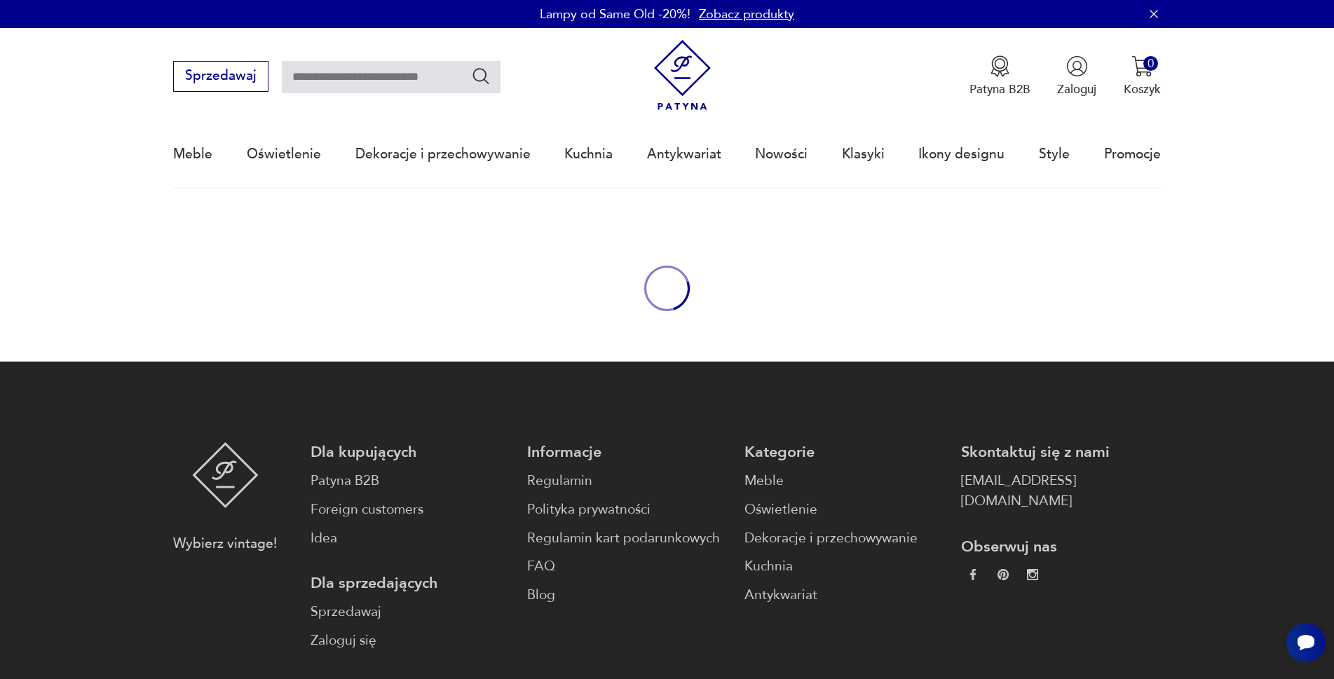
type input "*******"
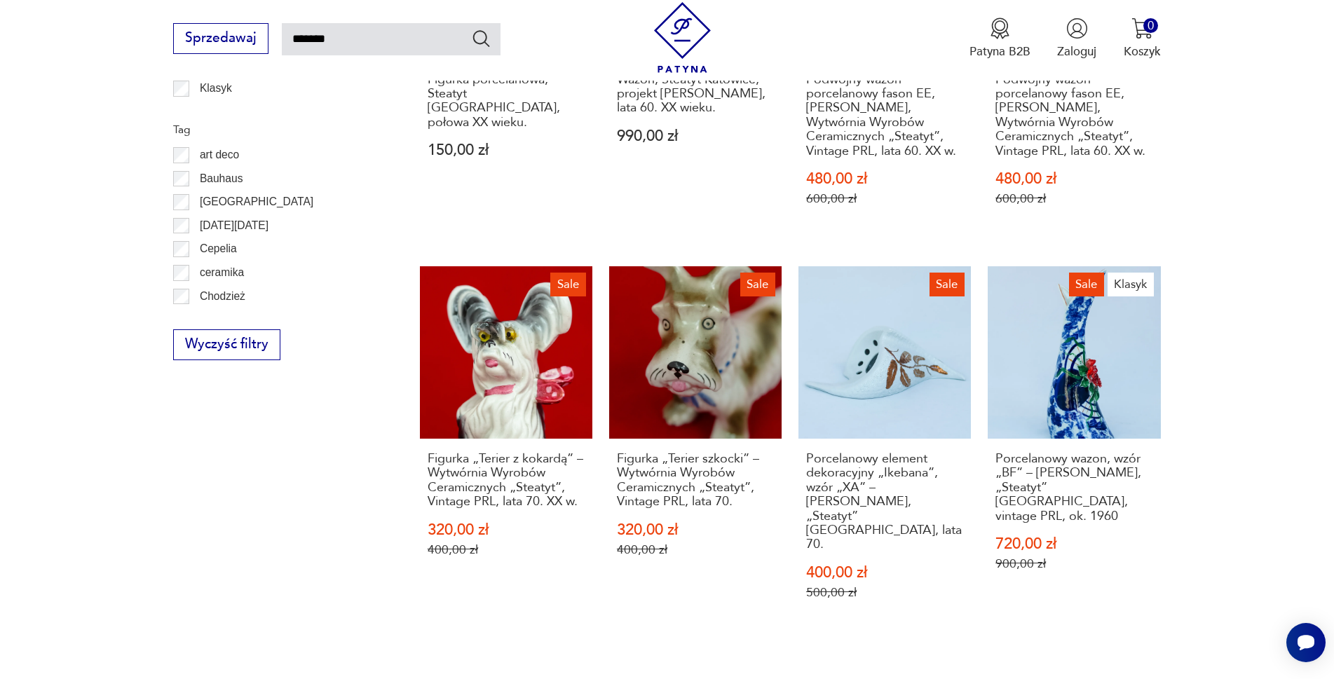
scroll to position [1219, 0]
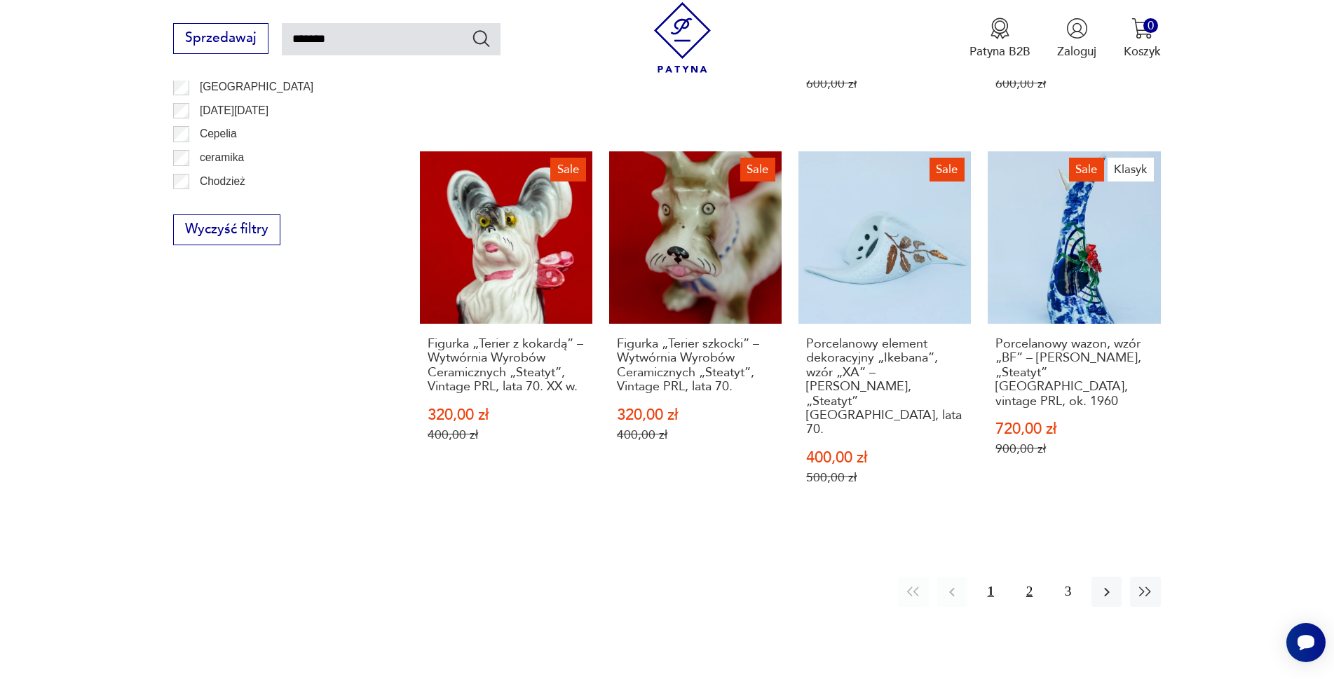
click at [1027, 577] on button "2" at bounding box center [1029, 592] width 30 height 30
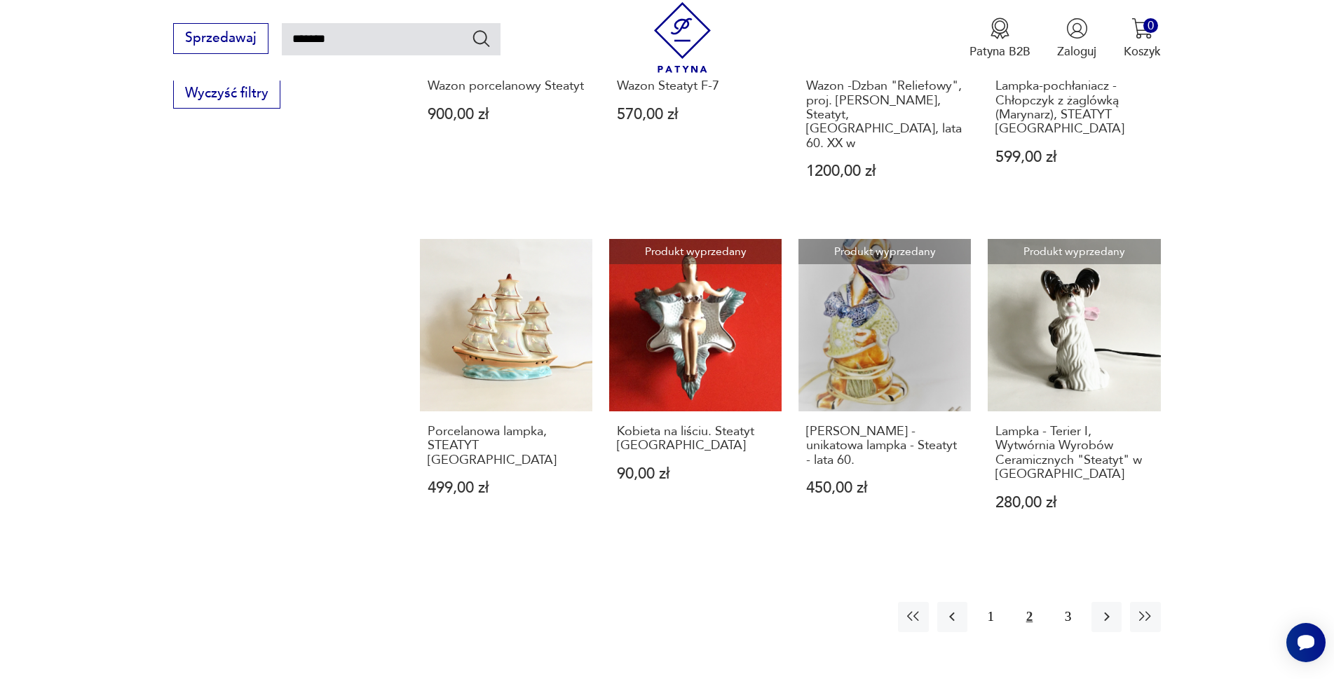
scroll to position [1132, 0]
click at [1063, 601] on button "3" at bounding box center [1068, 616] width 30 height 30
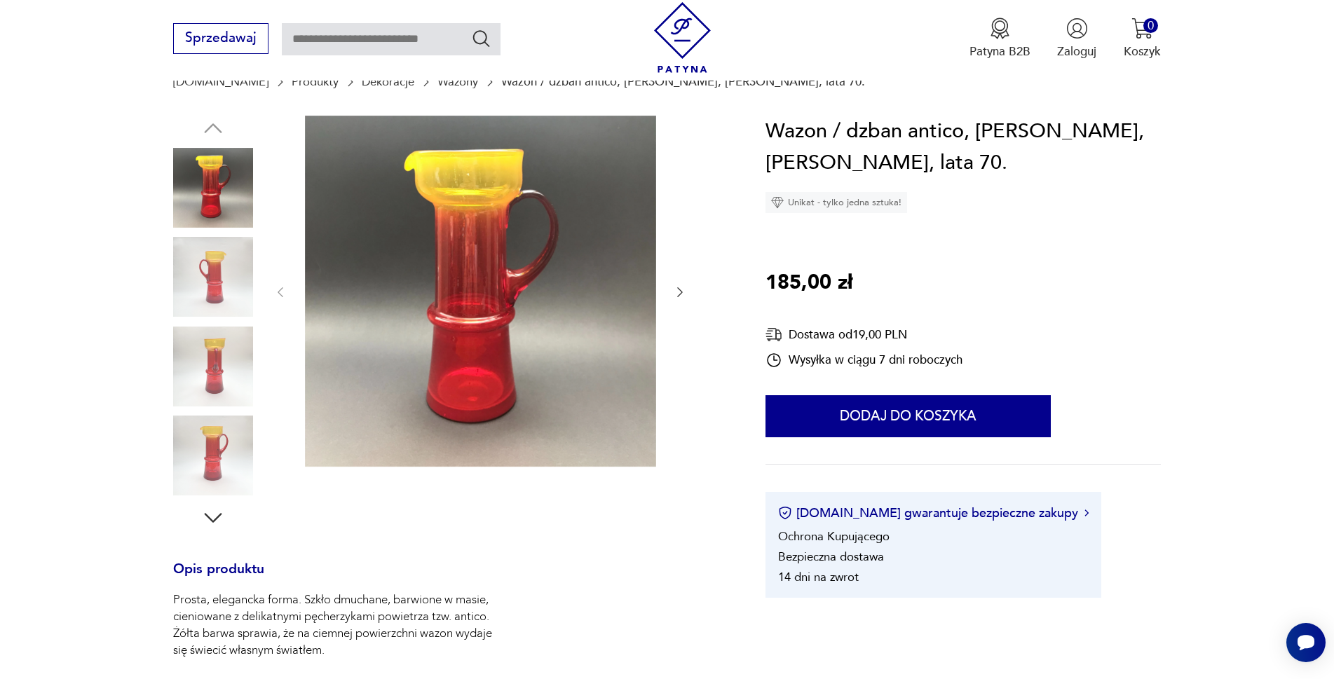
click at [209, 279] on img at bounding box center [213, 277] width 80 height 80
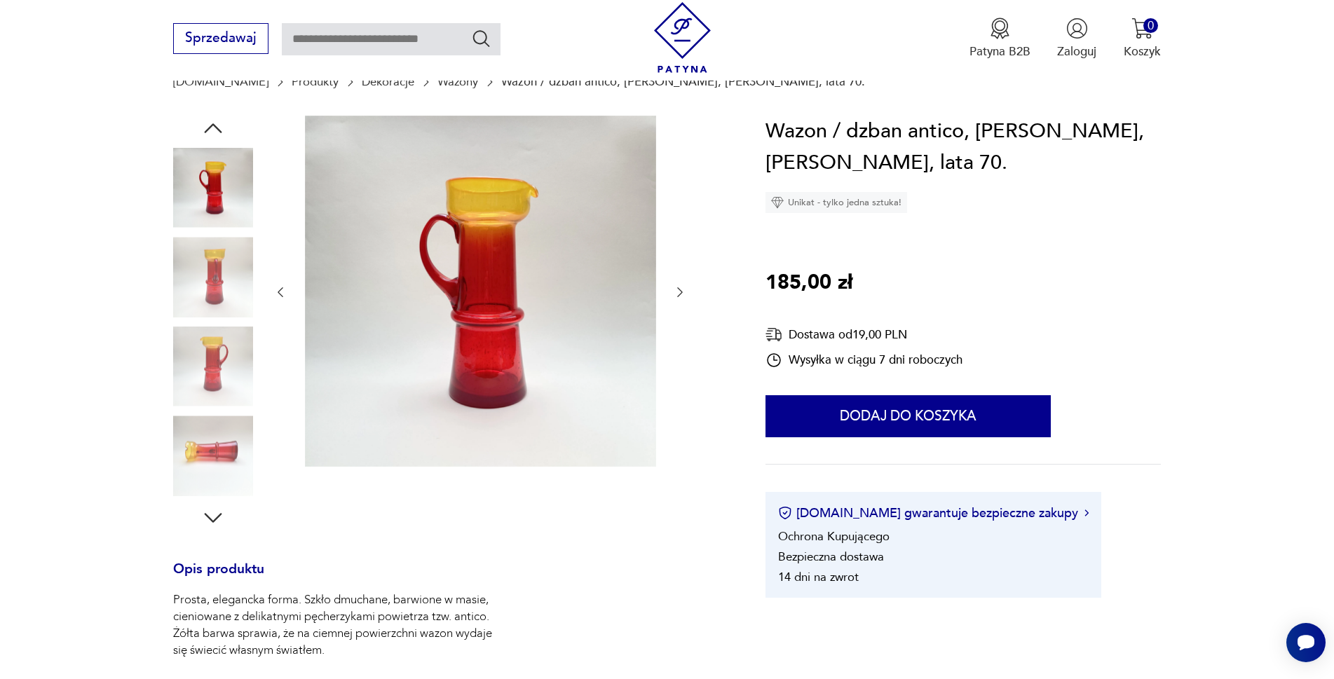
click at [198, 340] on img at bounding box center [213, 367] width 80 height 80
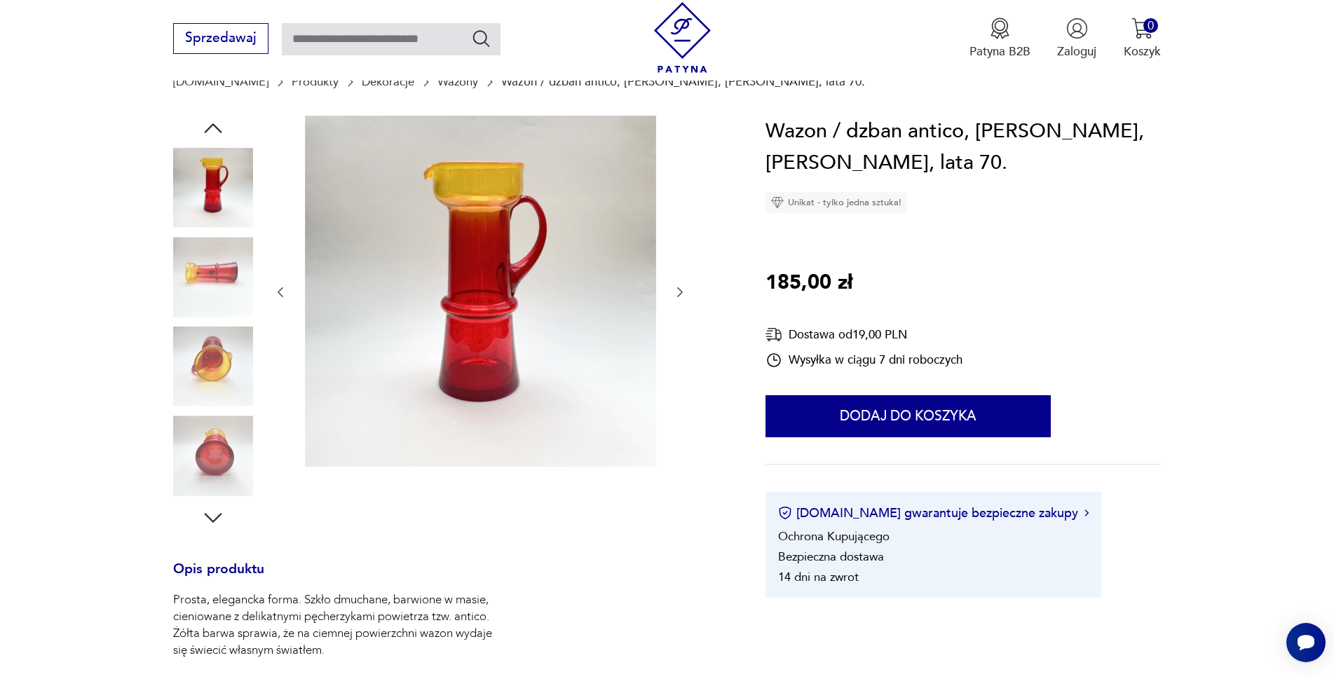
click at [207, 436] on img at bounding box center [213, 456] width 80 height 80
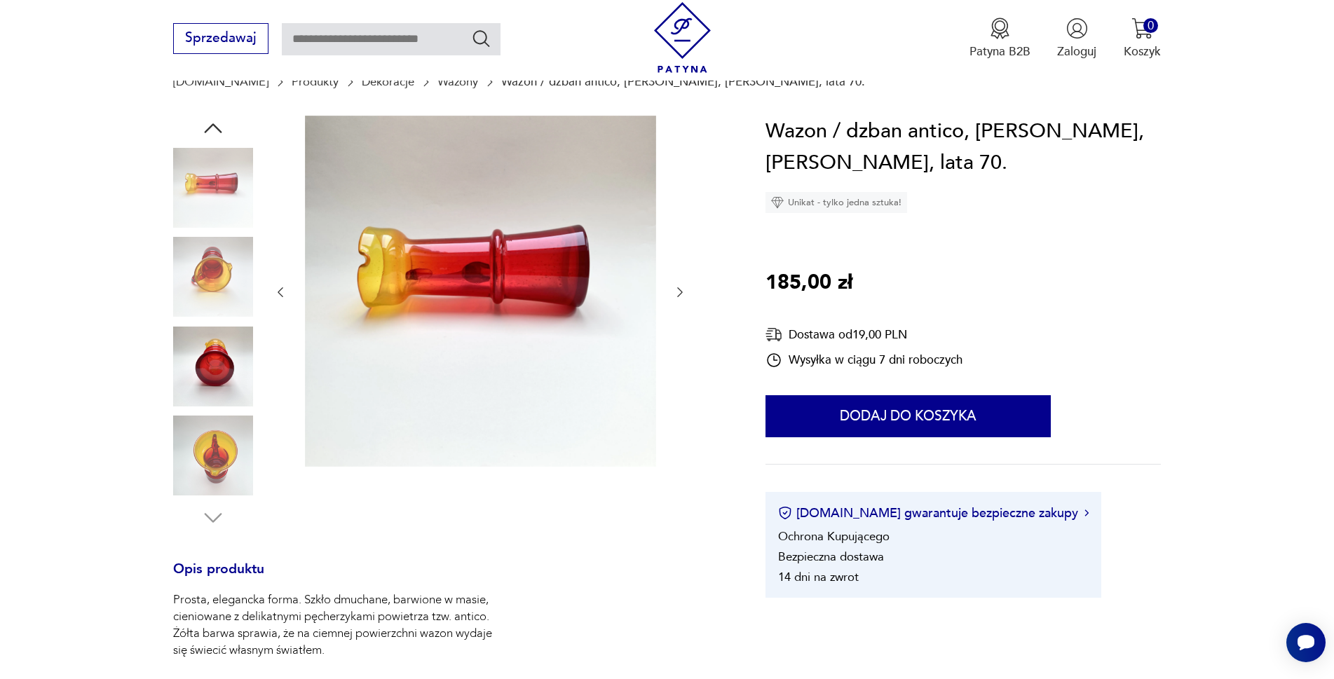
click at [216, 349] on img at bounding box center [213, 367] width 80 height 80
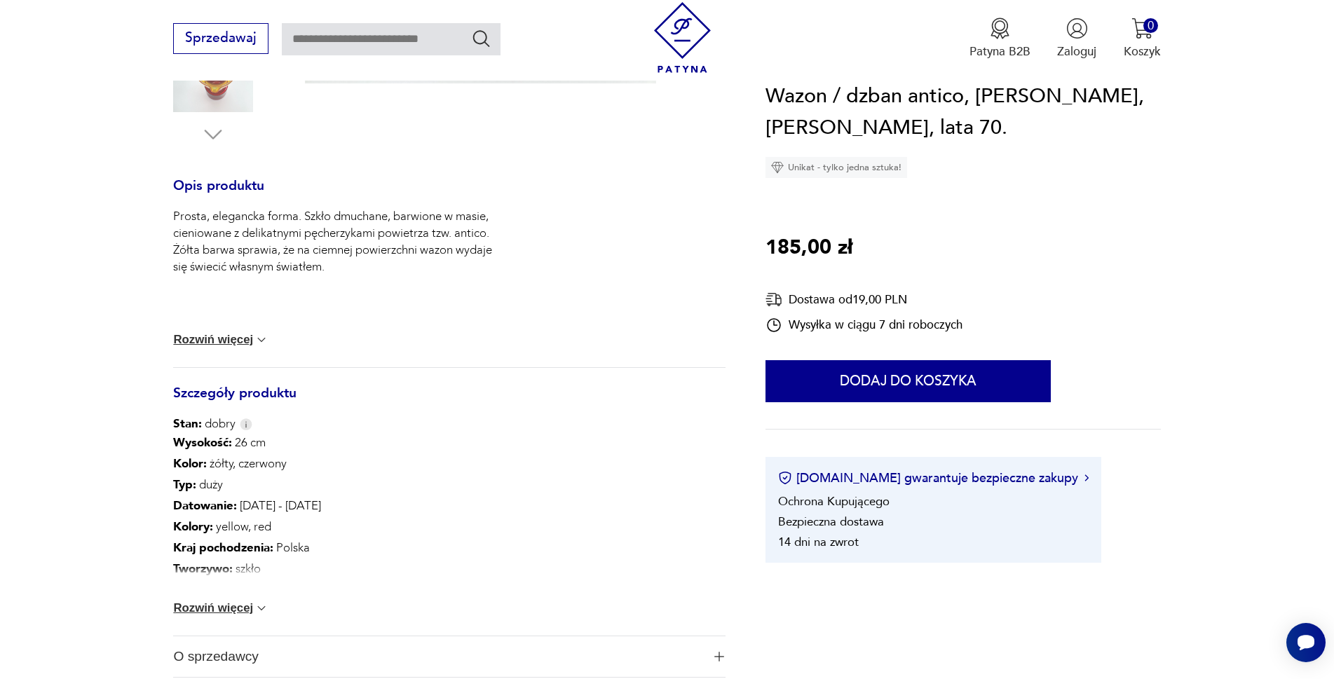
scroll to position [561, 0]
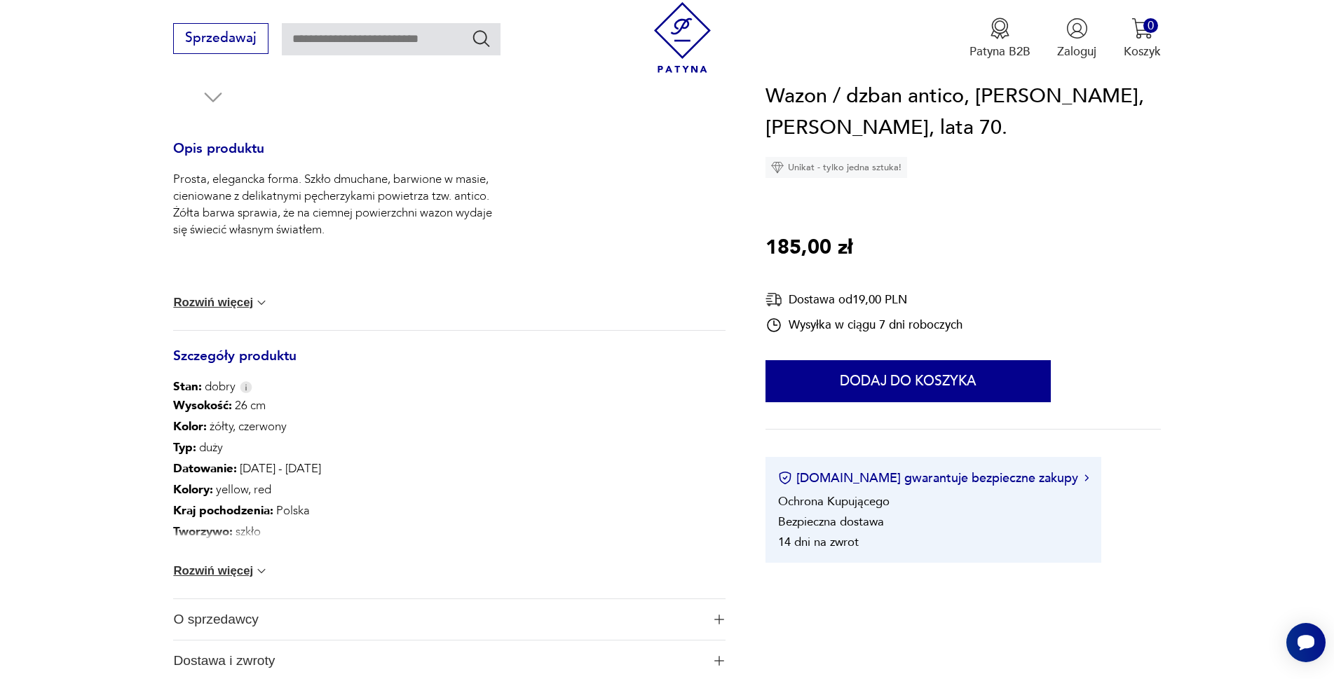
click at [205, 300] on button "Rozwiń więcej" at bounding box center [220, 303] width 95 height 14
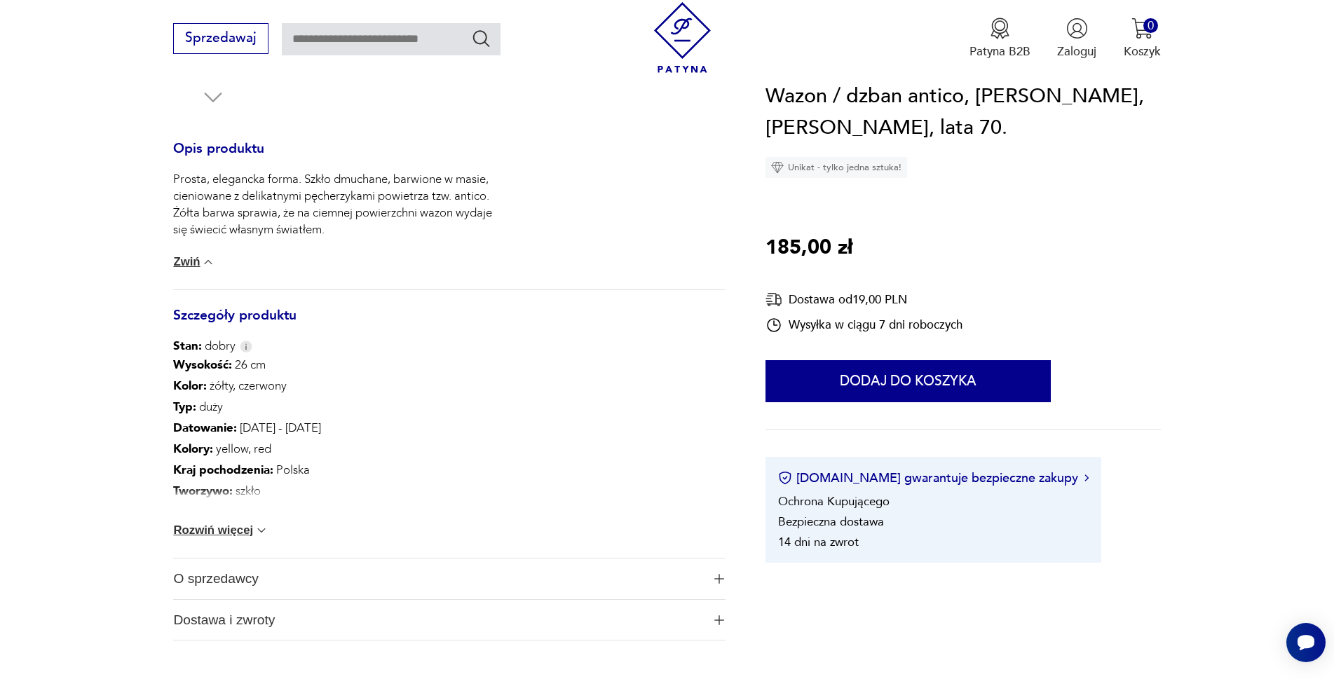
click at [189, 265] on button "Zwiń" at bounding box center [194, 262] width 42 height 14
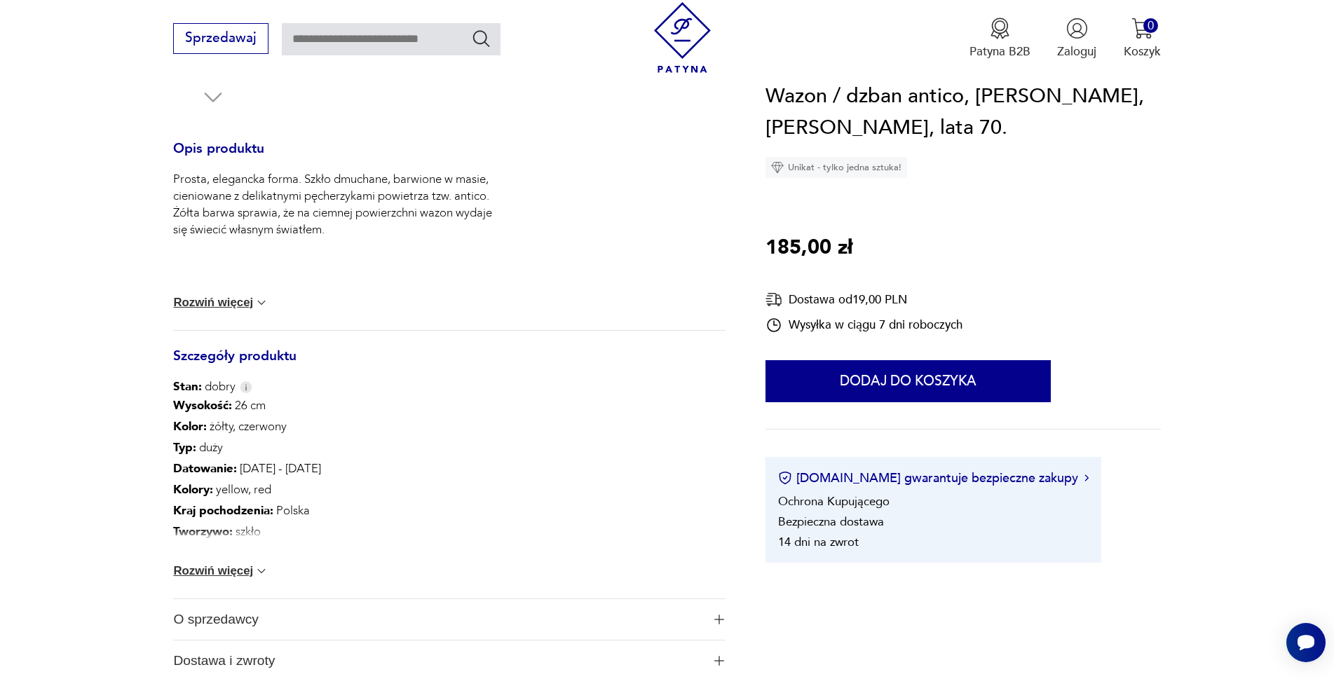
click at [213, 304] on button "Rozwiń więcej" at bounding box center [220, 303] width 95 height 14
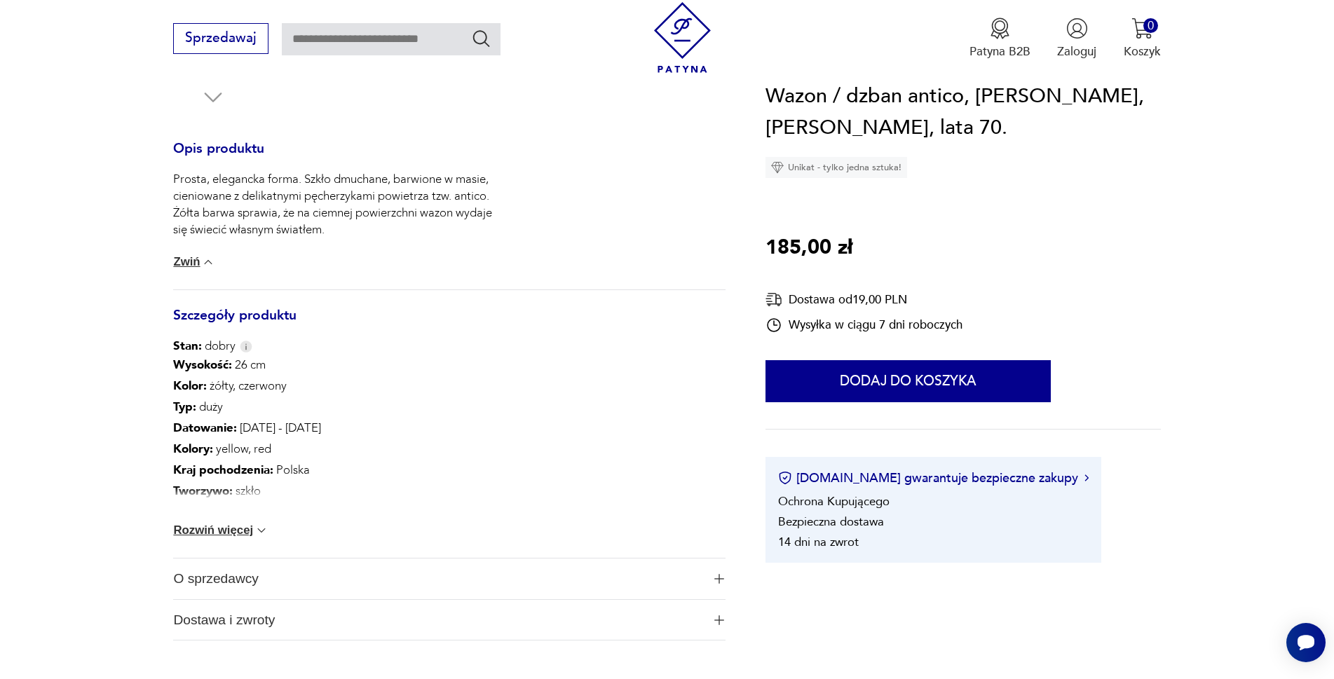
click at [187, 255] on button "Zwiń" at bounding box center [194, 262] width 42 height 14
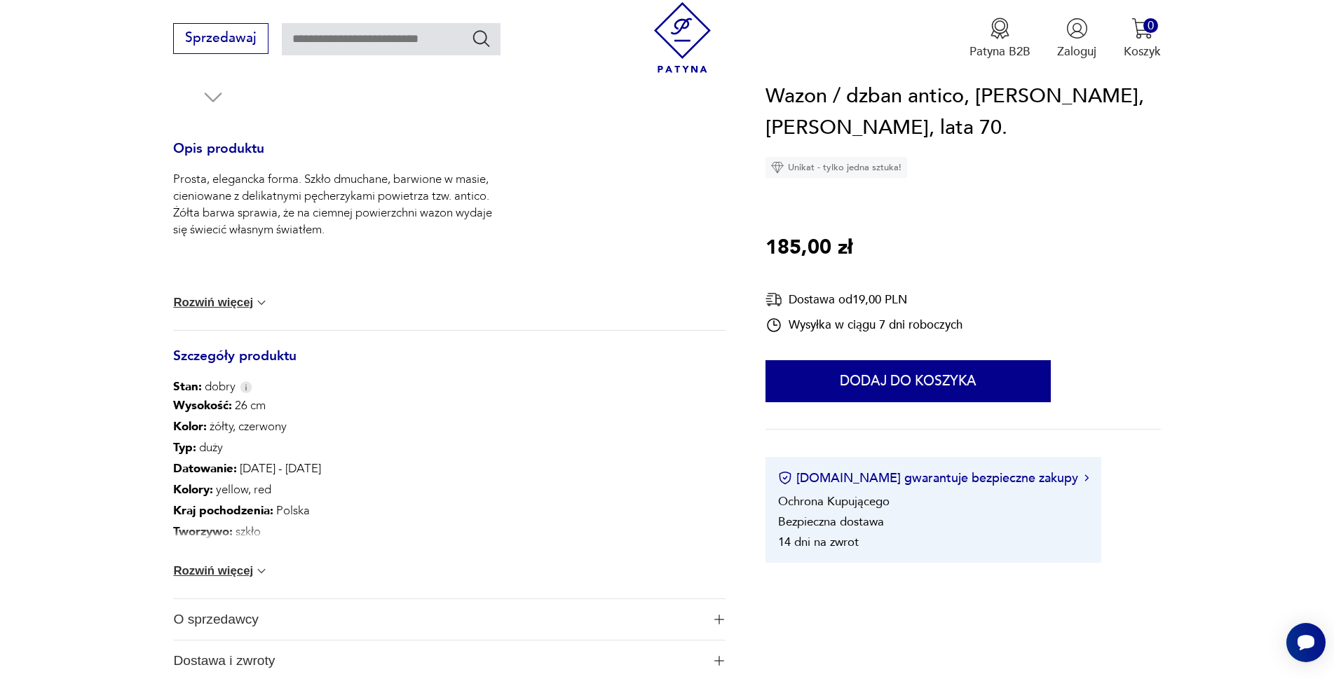
click at [197, 299] on button "Rozwiń więcej" at bounding box center [220, 303] width 95 height 14
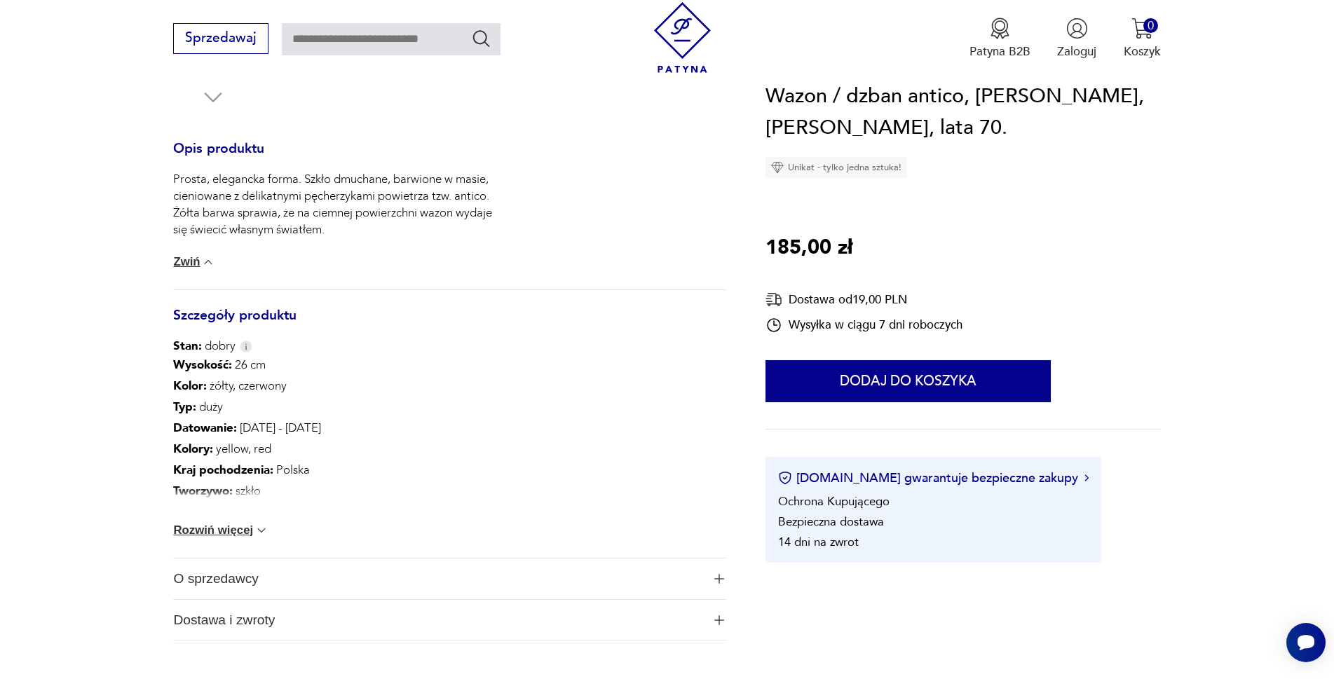
click at [210, 530] on button "Rozwiń więcej" at bounding box center [220, 531] width 95 height 14
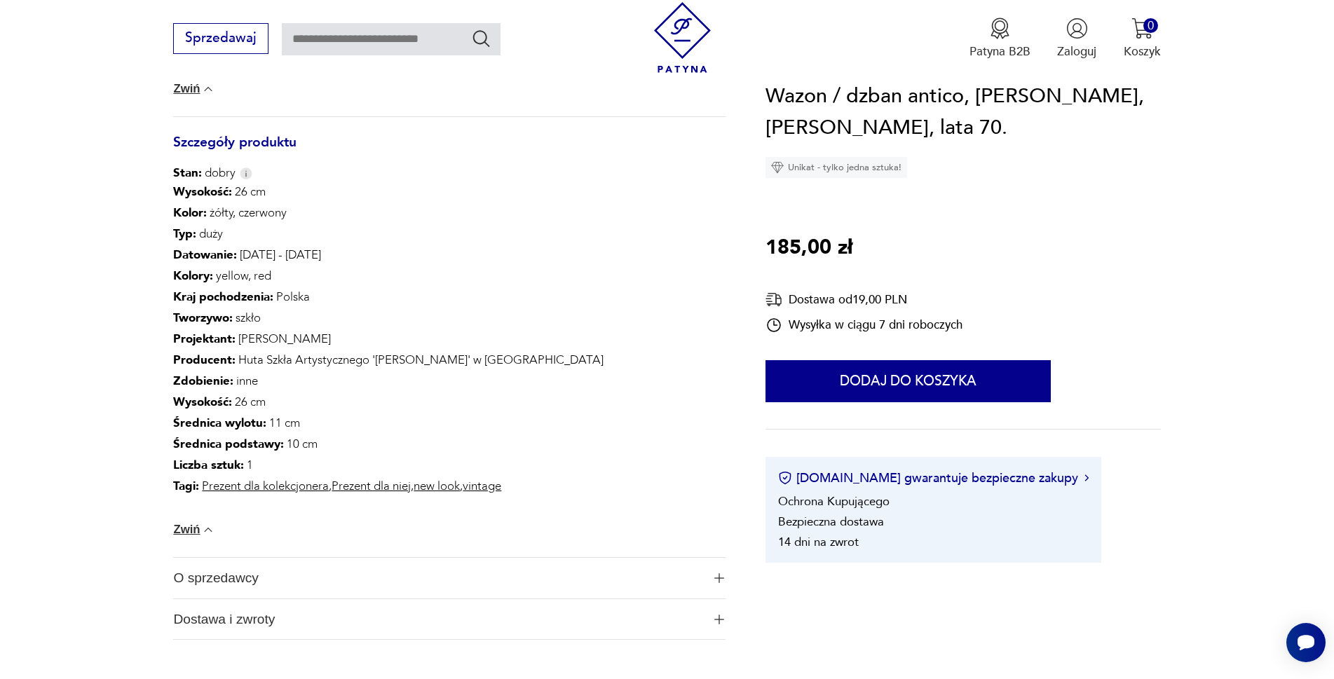
scroll to position [771, 0]
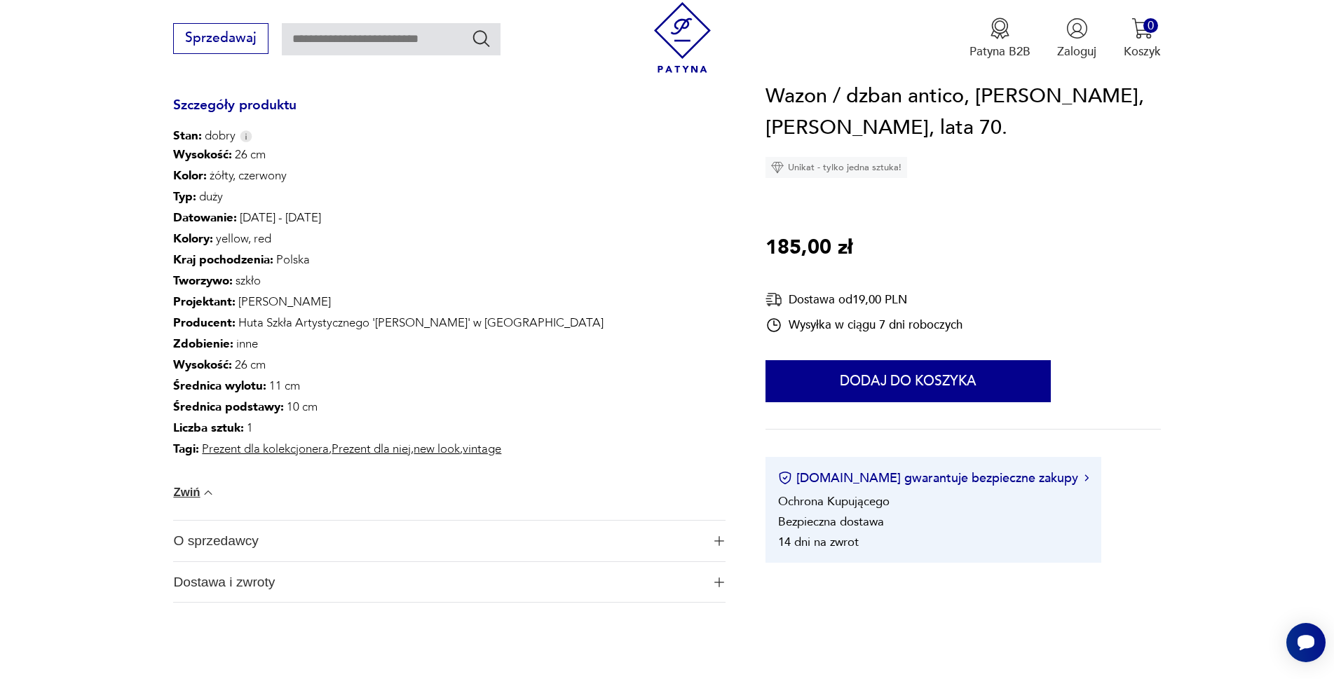
click at [213, 543] on span "O sprzedawcy" at bounding box center [437, 541] width 529 height 41
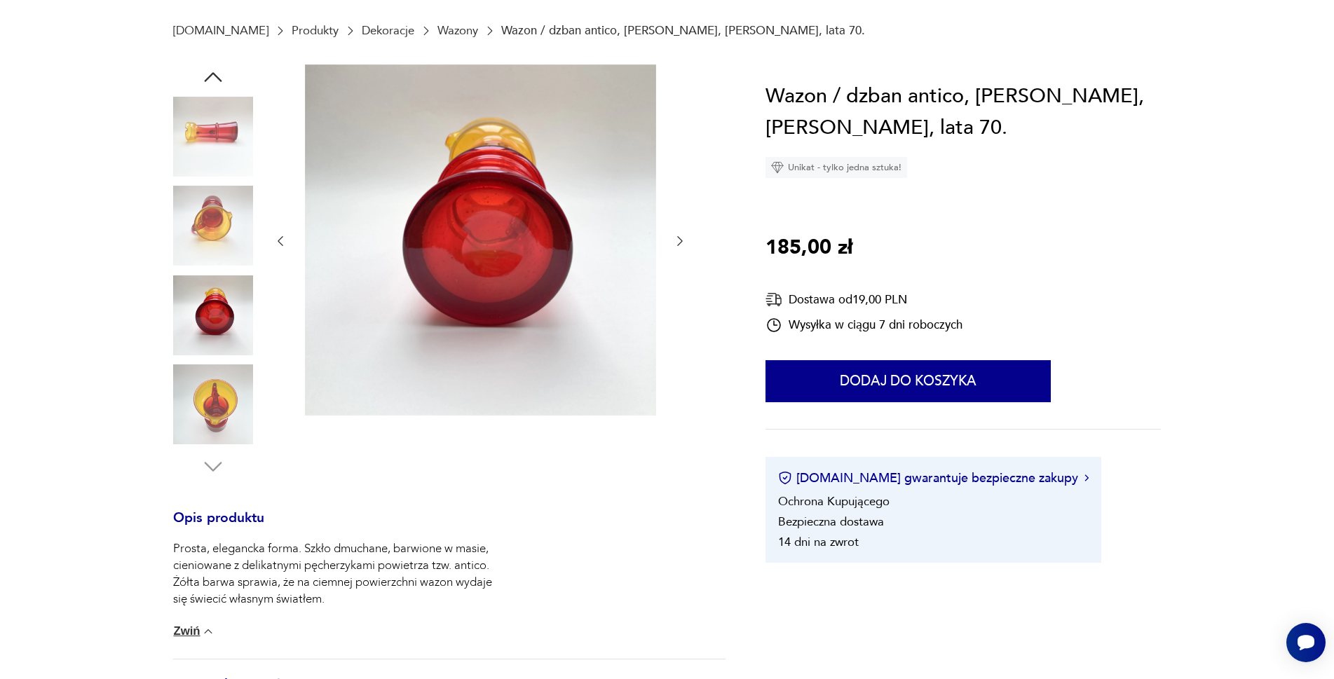
scroll to position [0, 0]
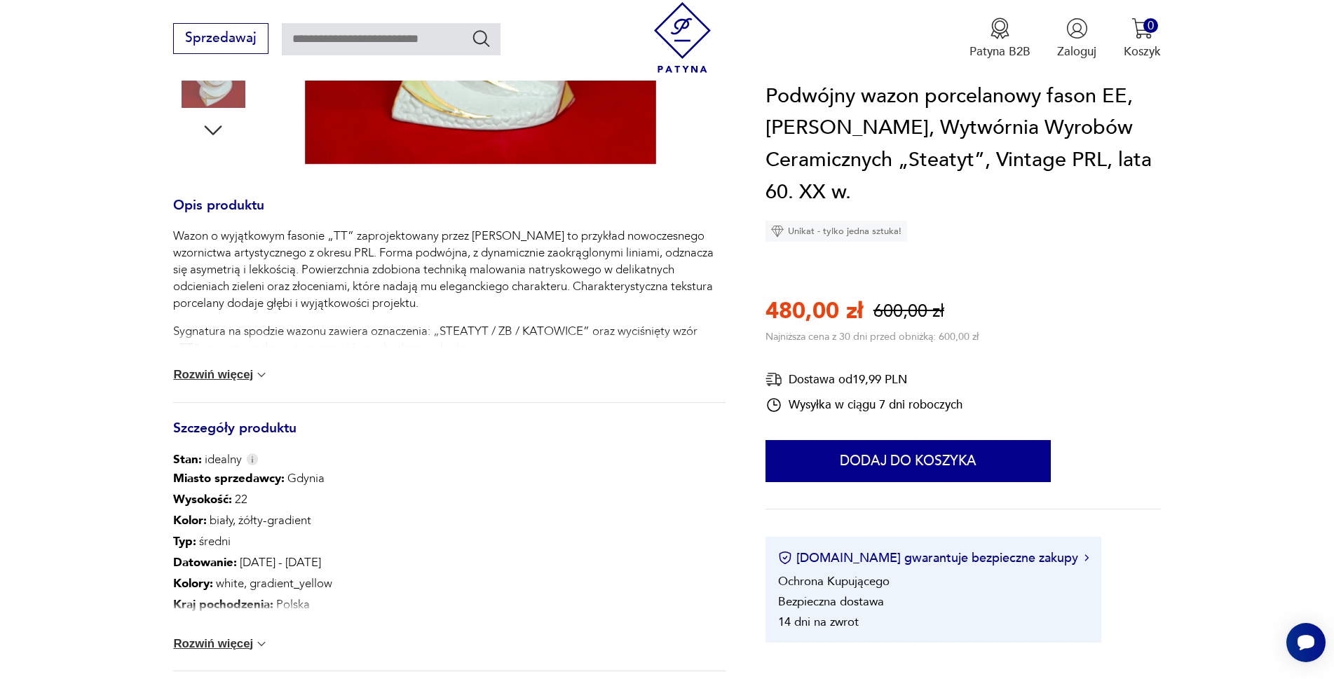
scroll to position [561, 0]
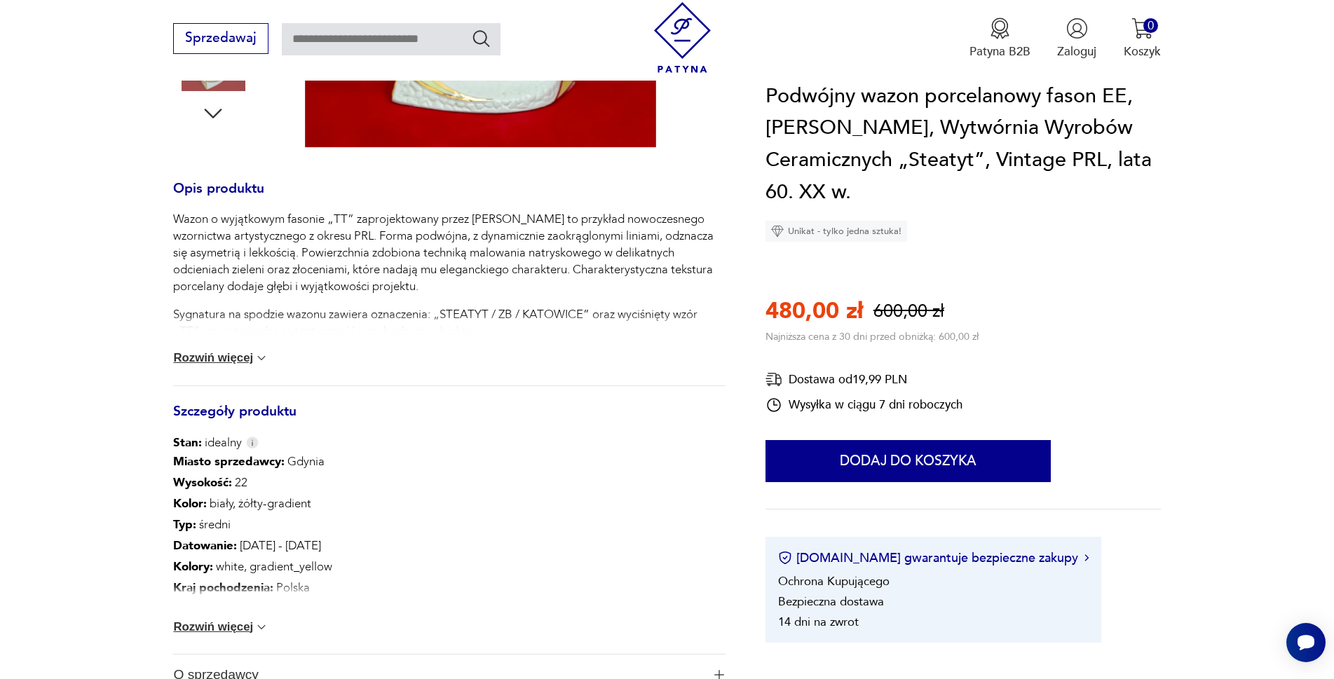
click at [193, 626] on button "Rozwiń więcej" at bounding box center [220, 627] width 95 height 14
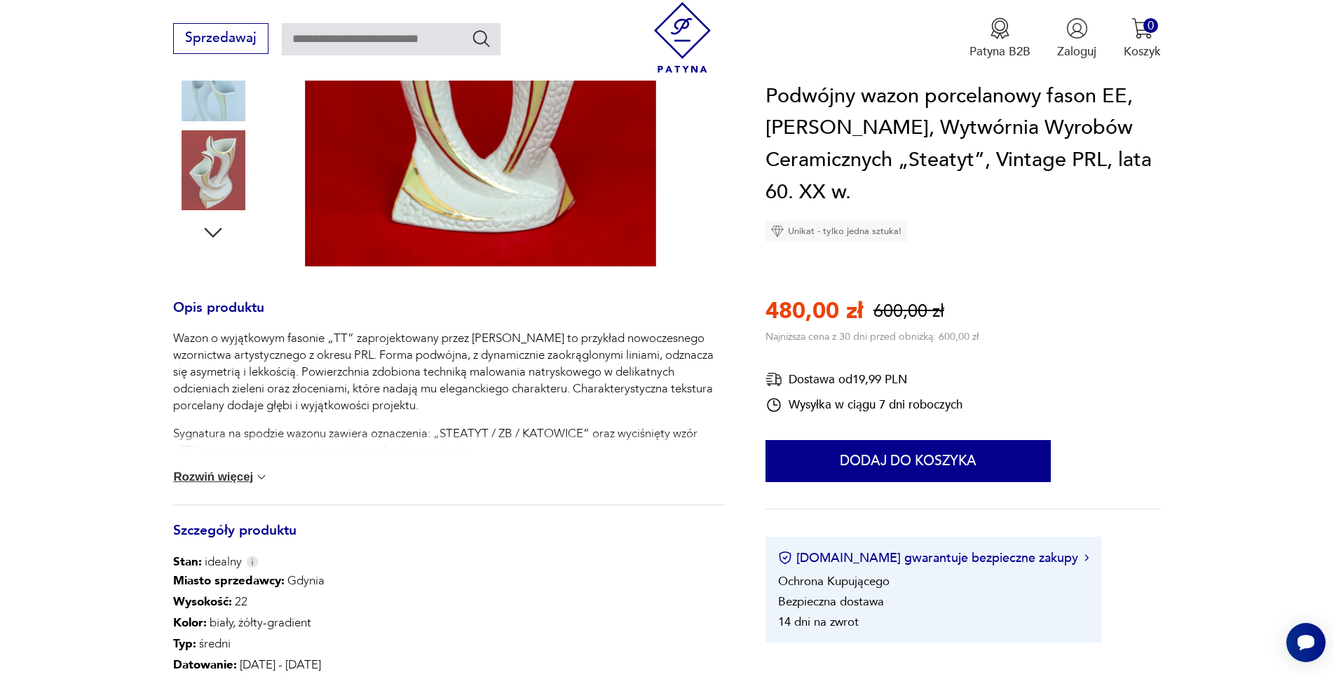
scroll to position [421, 0]
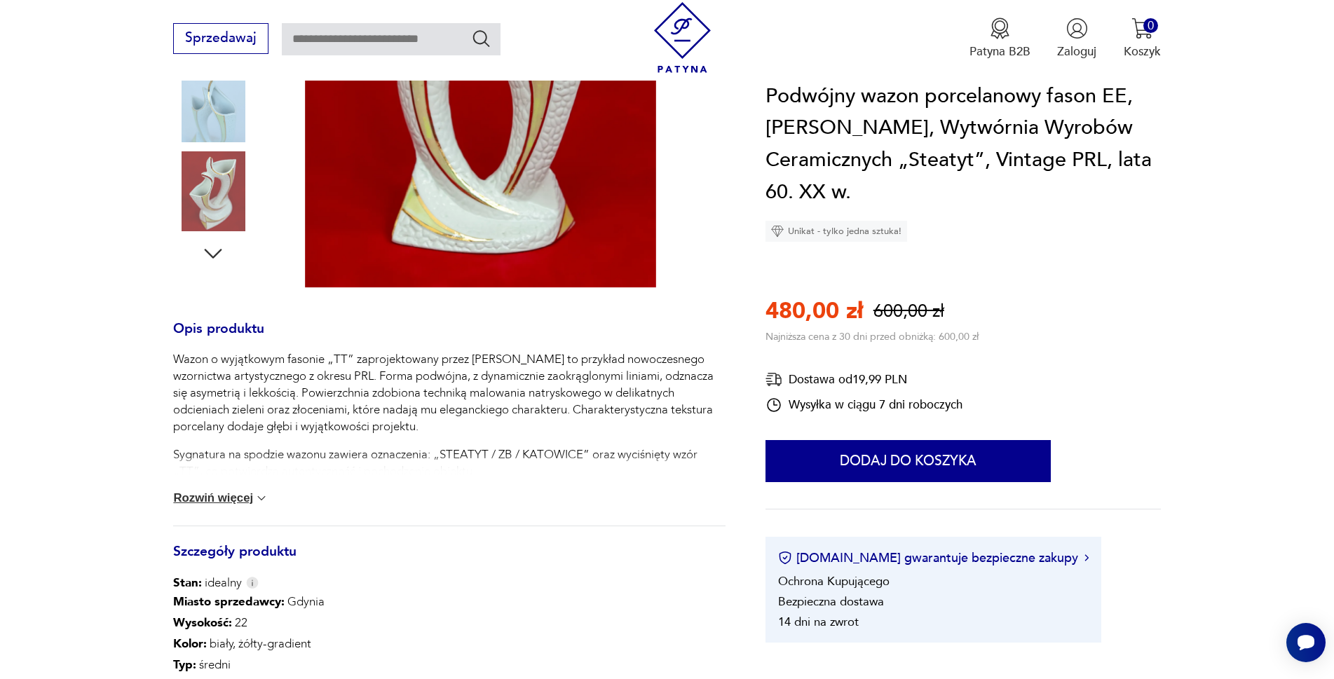
click at [214, 500] on button "Rozwiń więcej" at bounding box center [220, 498] width 95 height 14
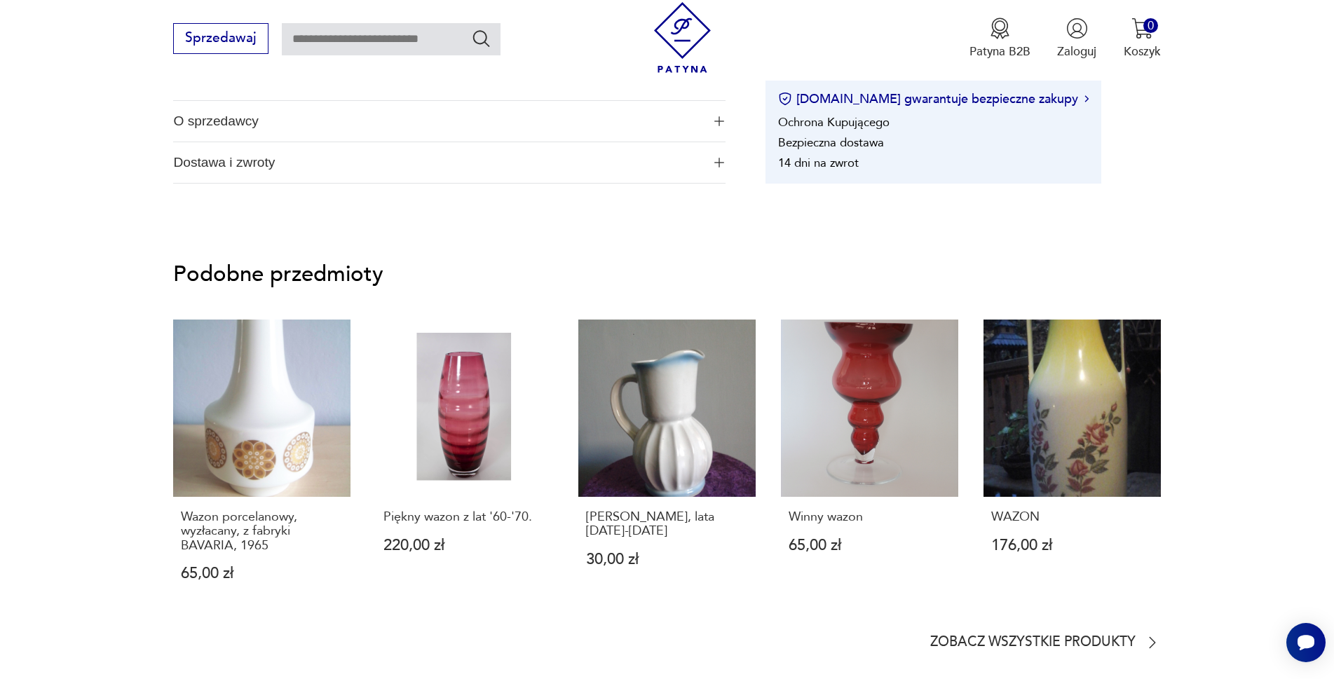
scroll to position [1332, 0]
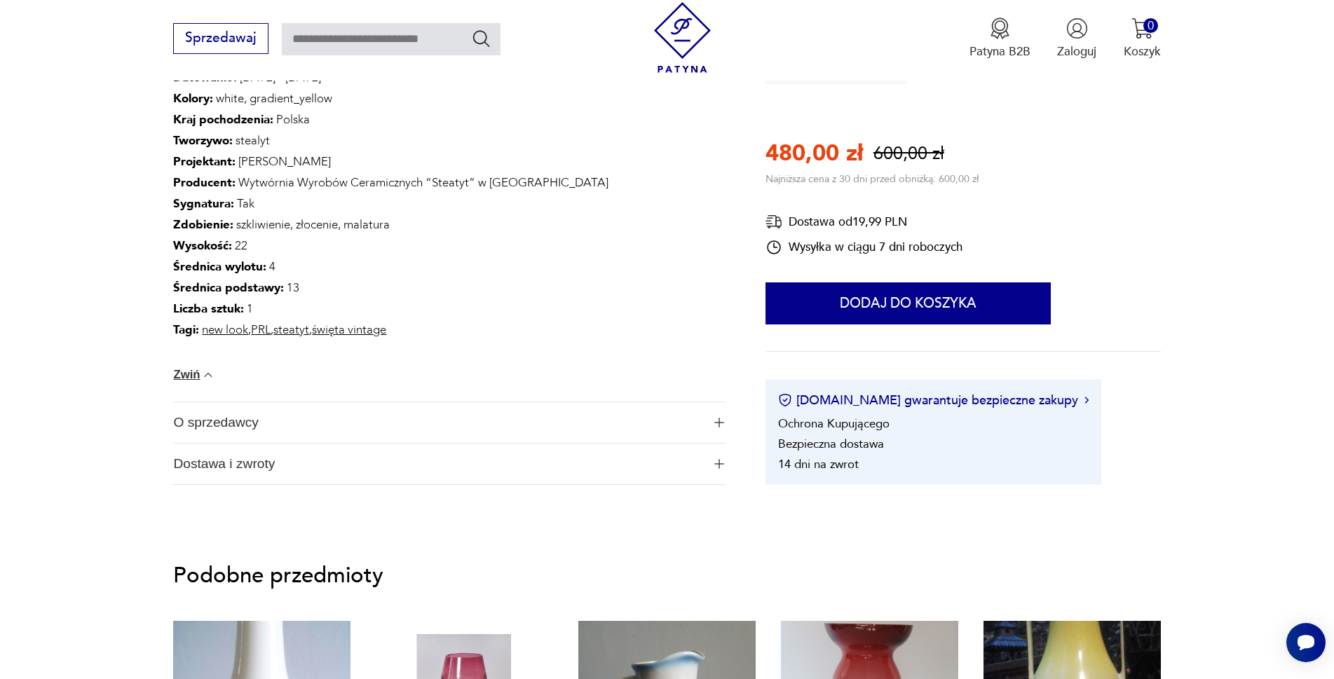
click at [219, 418] on span "O sprzedawcy" at bounding box center [437, 422] width 529 height 41
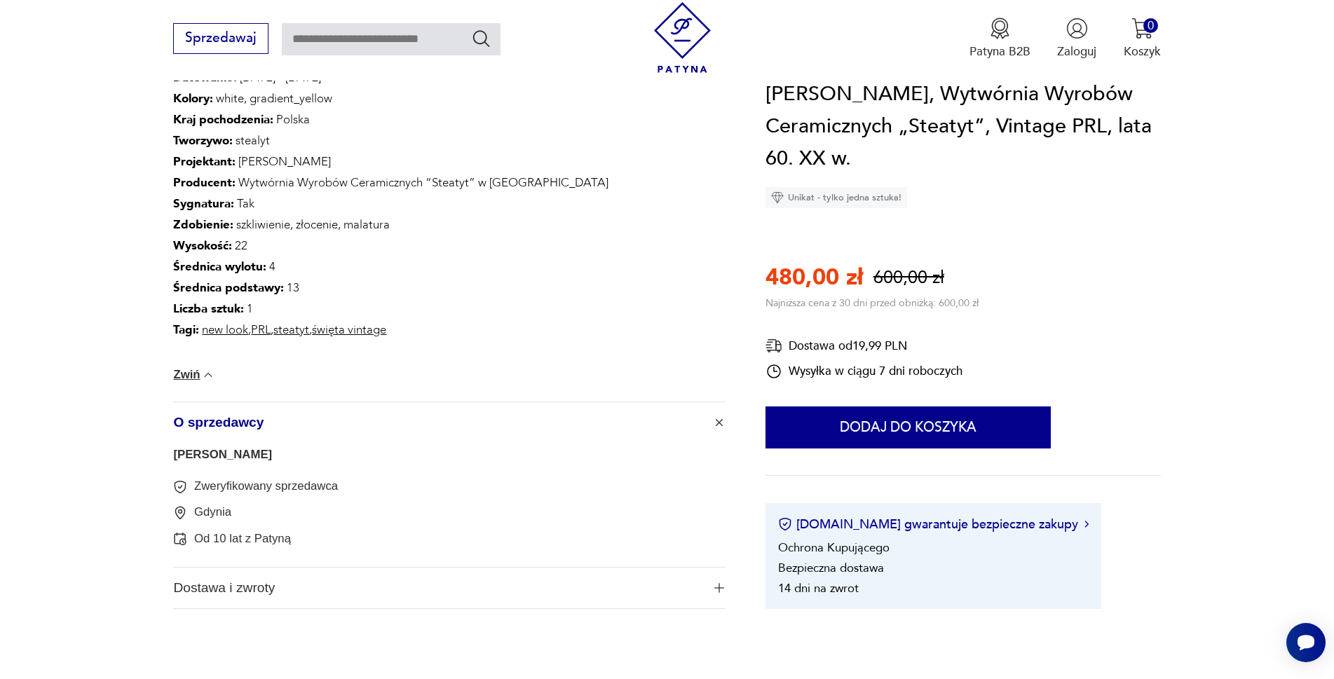
click at [217, 458] on link "[PERSON_NAME]" at bounding box center [222, 454] width 99 height 13
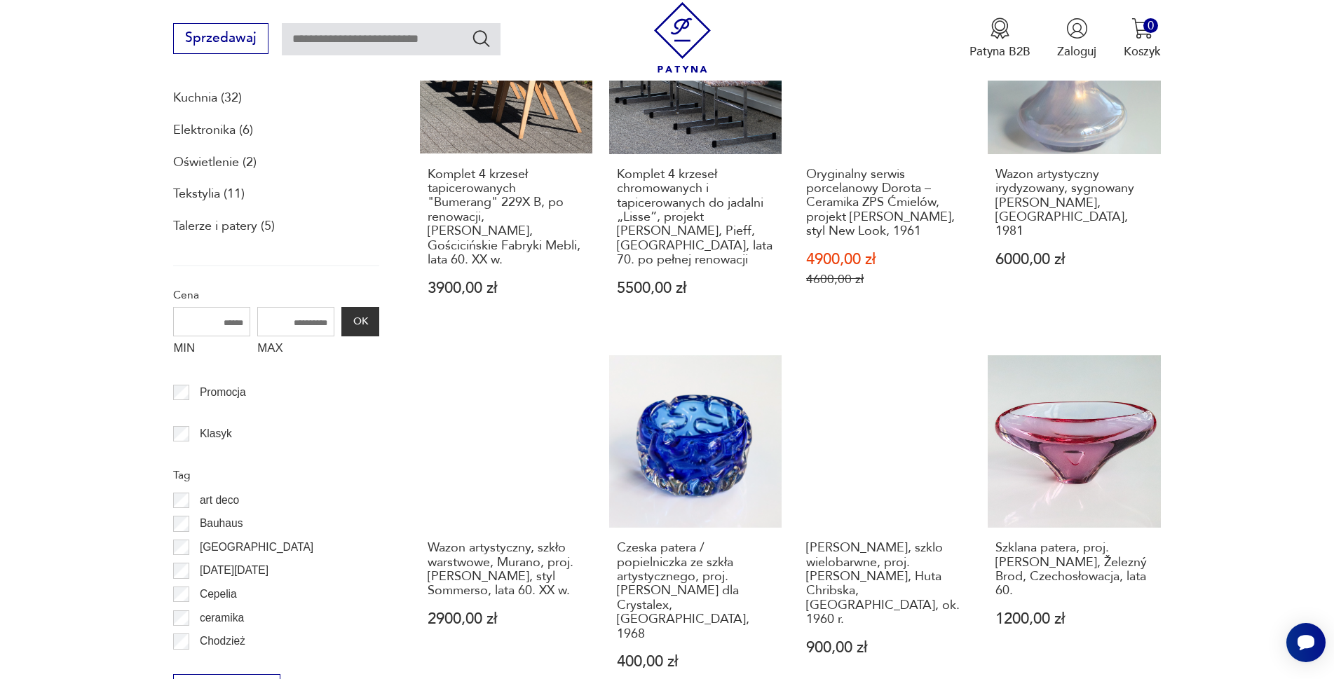
scroll to position [655, 0]
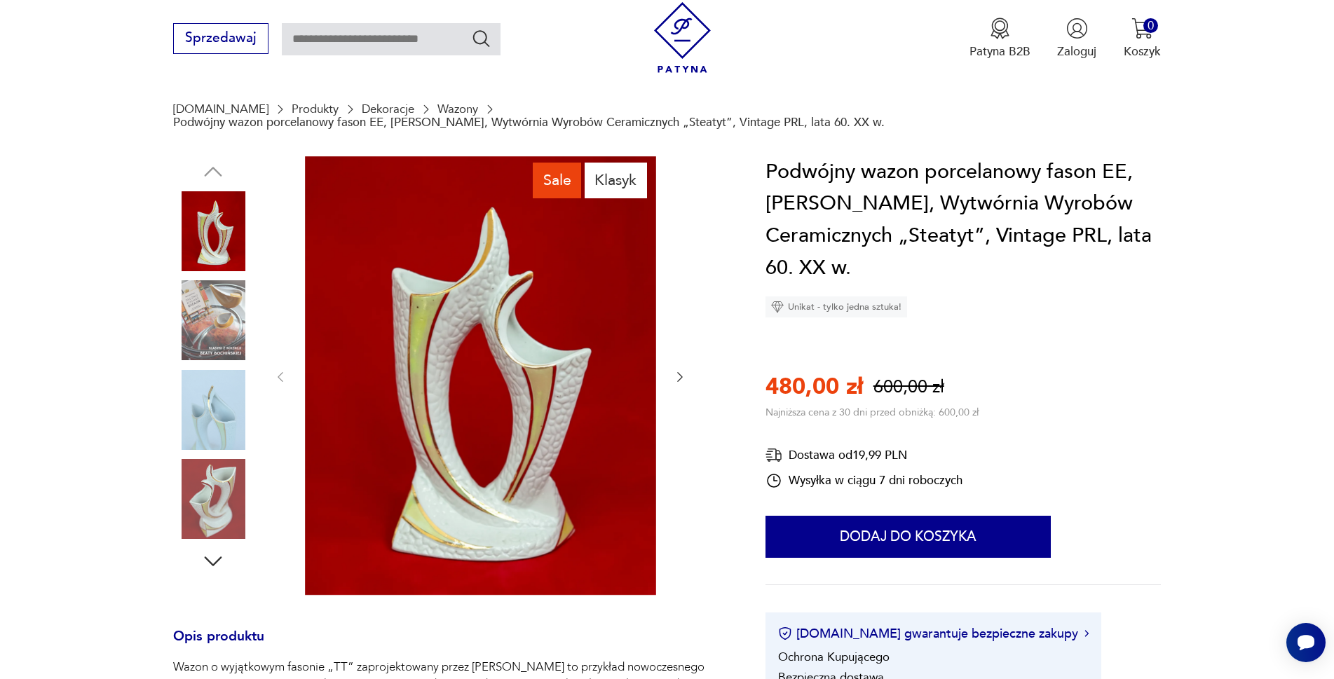
scroll to position [87, 0]
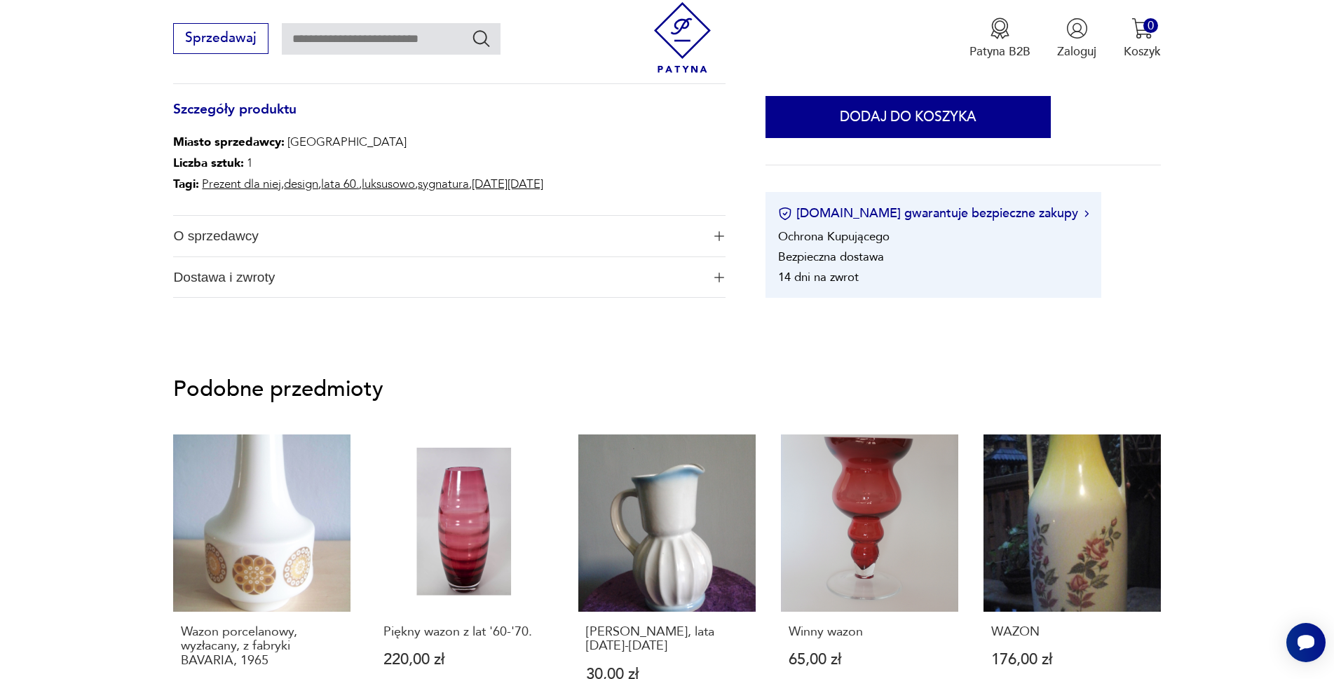
scroll to position [841, 0]
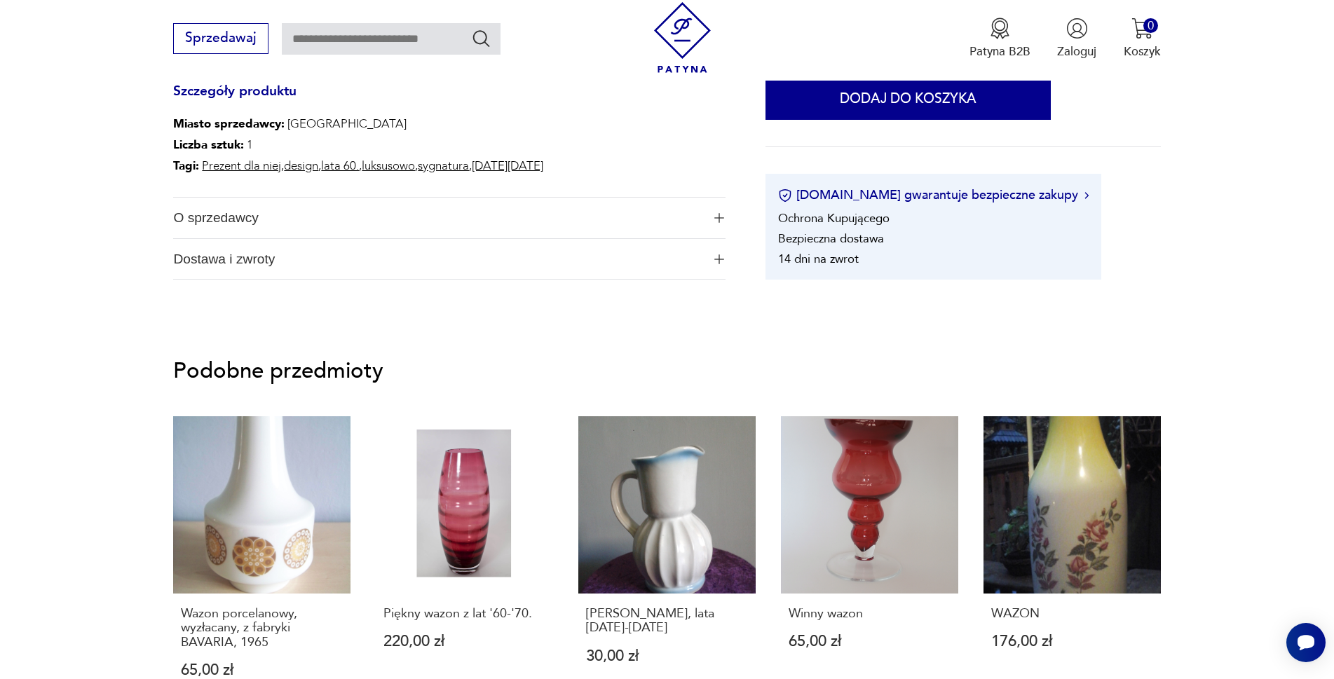
click at [214, 215] on span "O sprzedawcy" at bounding box center [437, 218] width 529 height 41
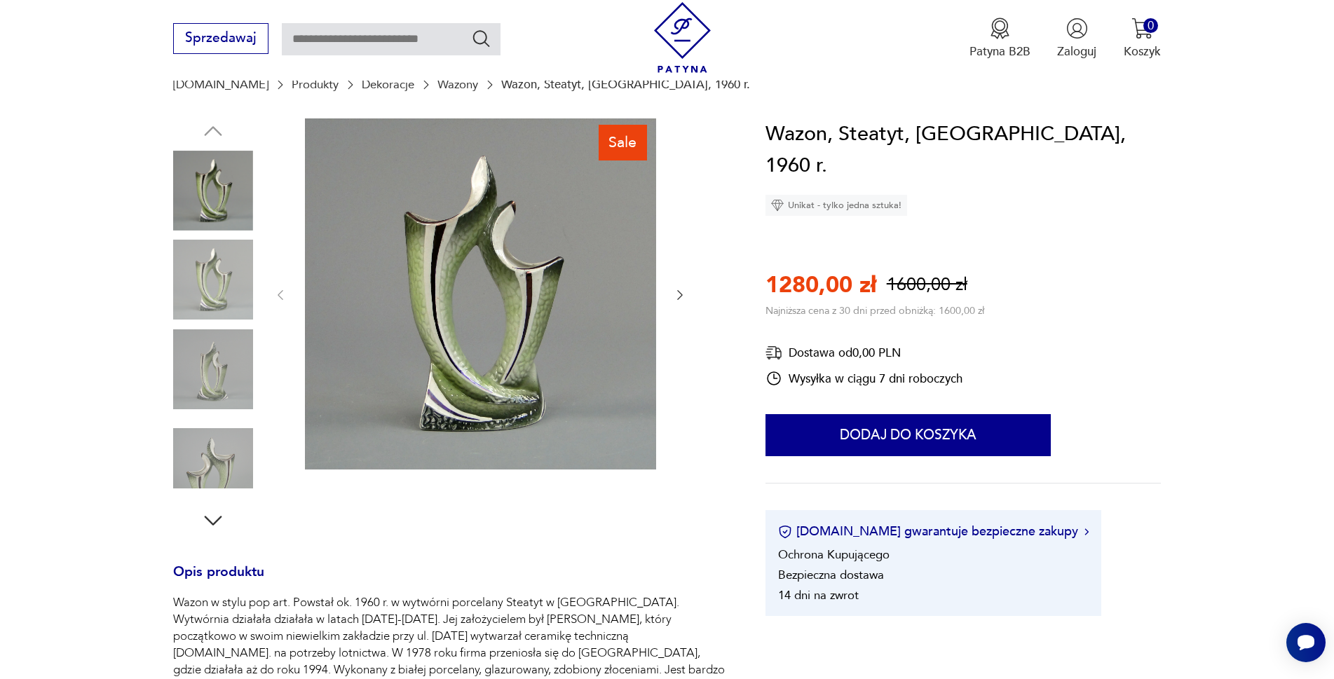
scroll to position [0, 0]
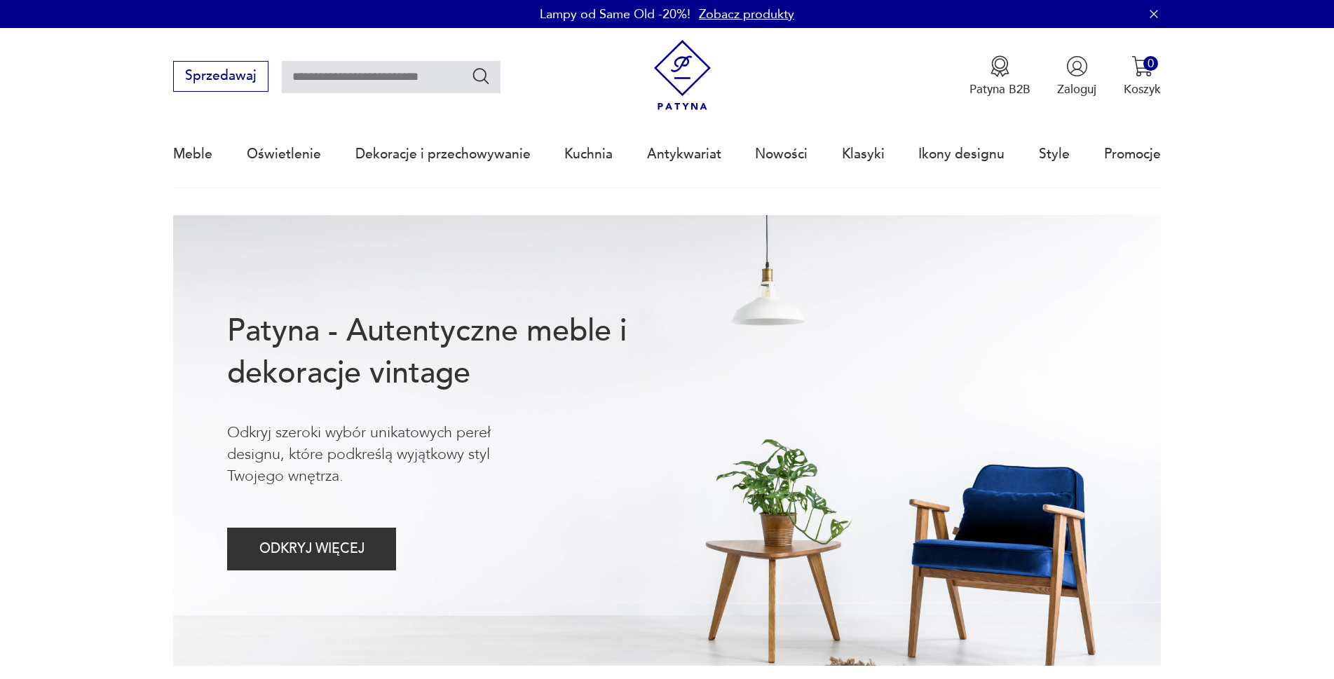
click at [336, 83] on input "text" at bounding box center [391, 77] width 219 height 32
type input "*****"
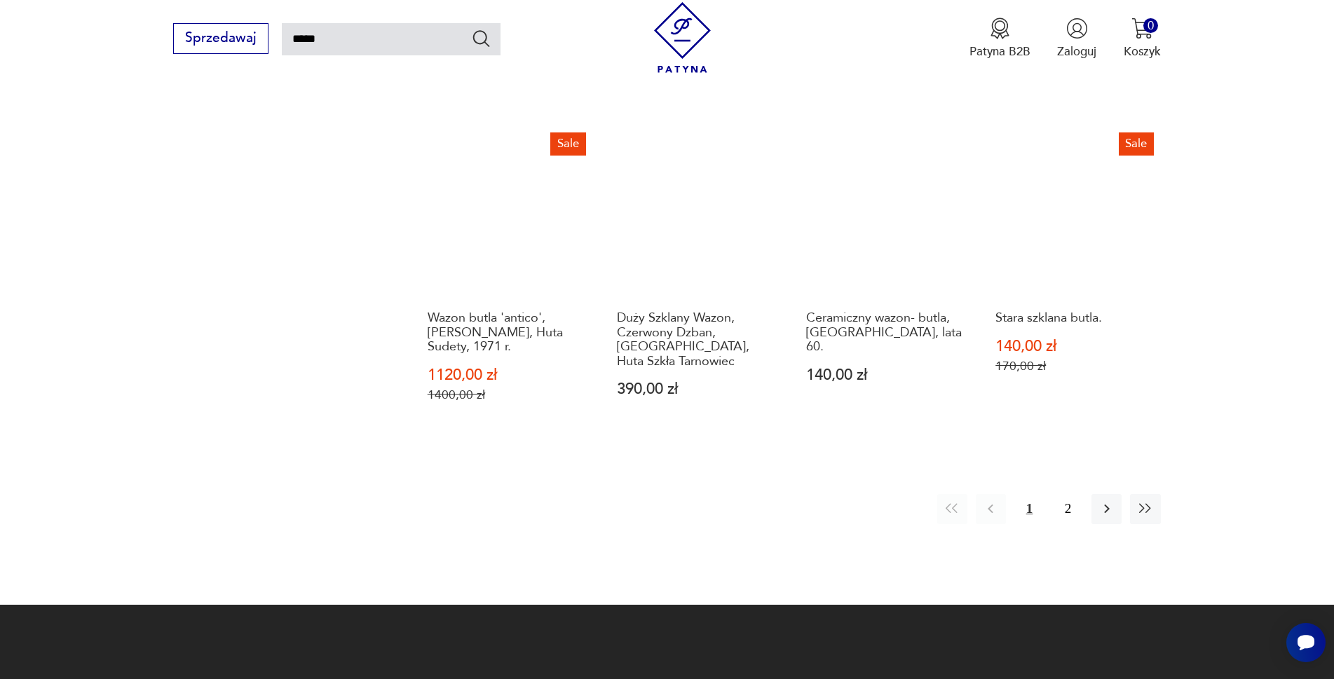
scroll to position [1272, 0]
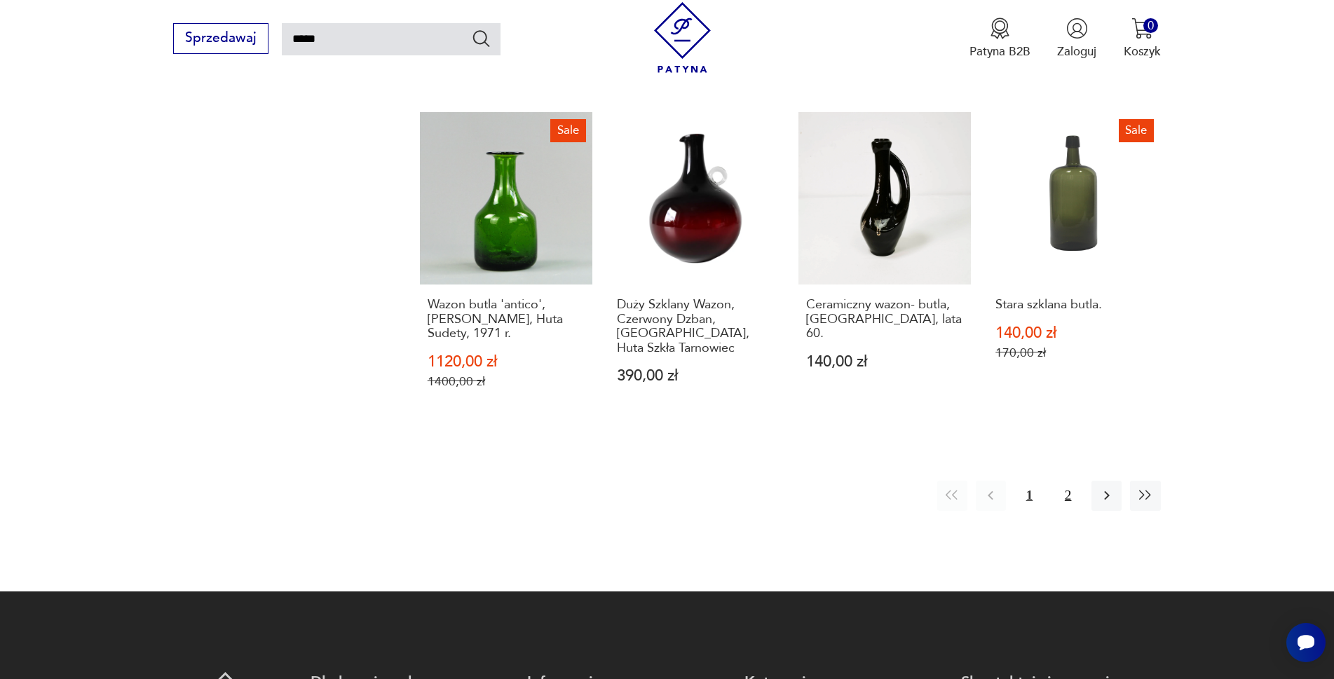
click at [1064, 481] on button "2" at bounding box center [1068, 496] width 30 height 30
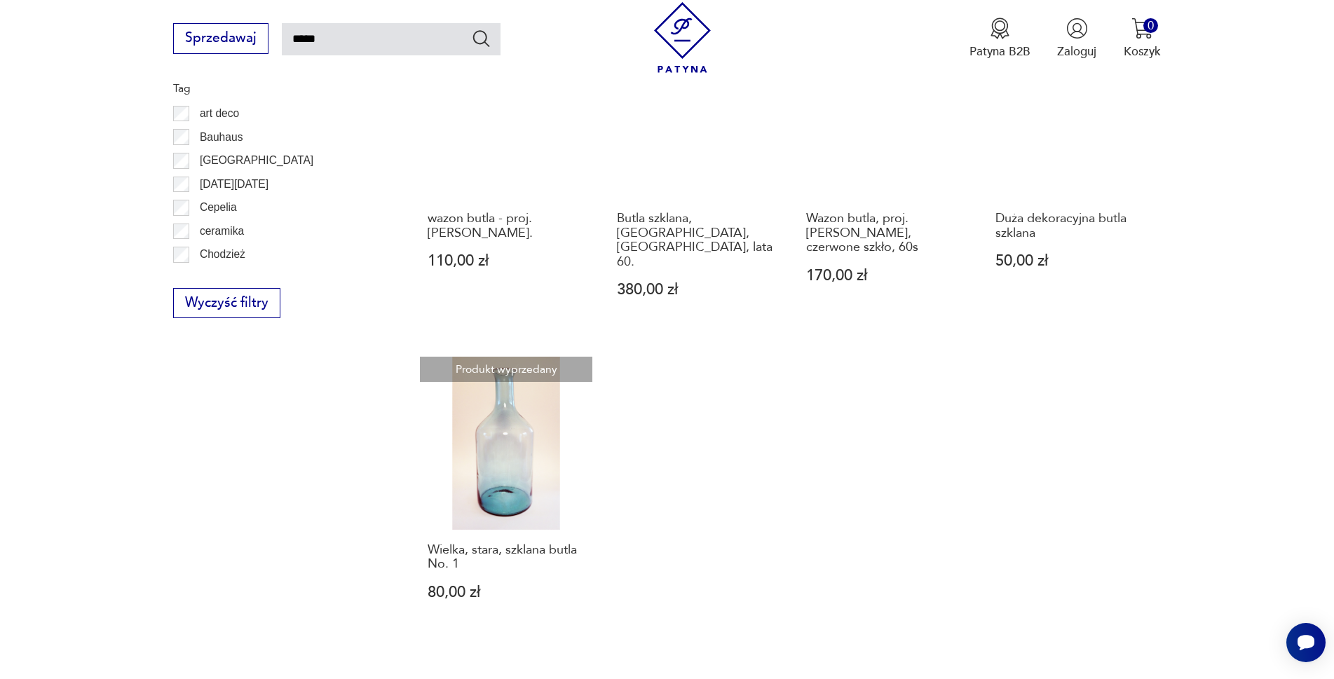
scroll to position [431, 0]
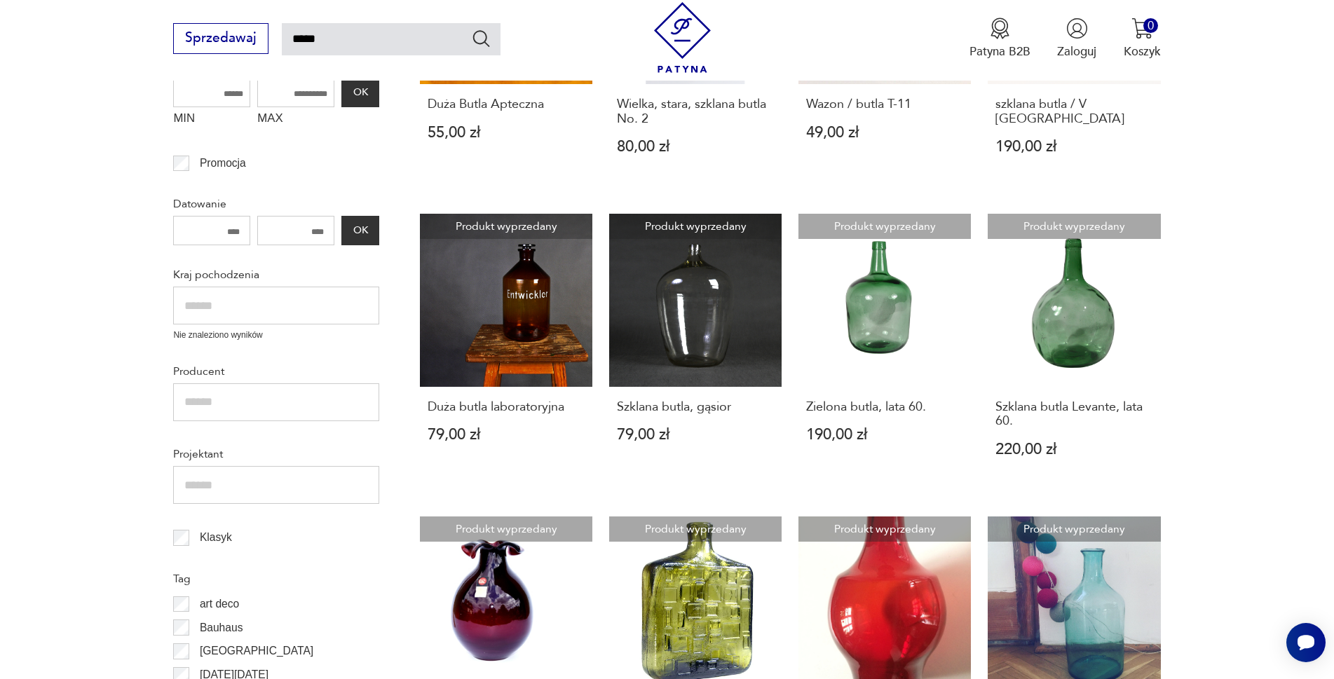
drag, startPoint x: 326, startPoint y: 44, endPoint x: 275, endPoint y: 41, distance: 50.6
click at [275, 41] on div "Sprzedawaj *****" at bounding box center [336, 38] width 327 height 31
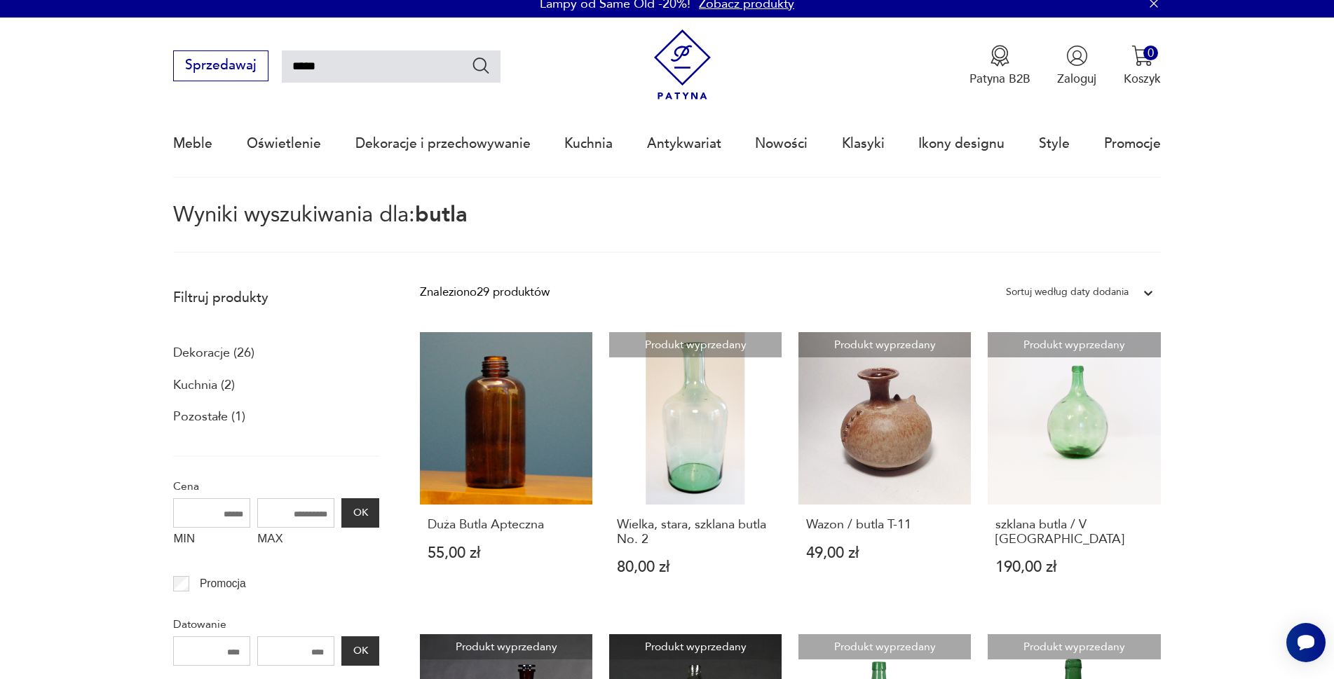
click at [321, 67] on input "*****" at bounding box center [391, 66] width 219 height 32
type input "**********"
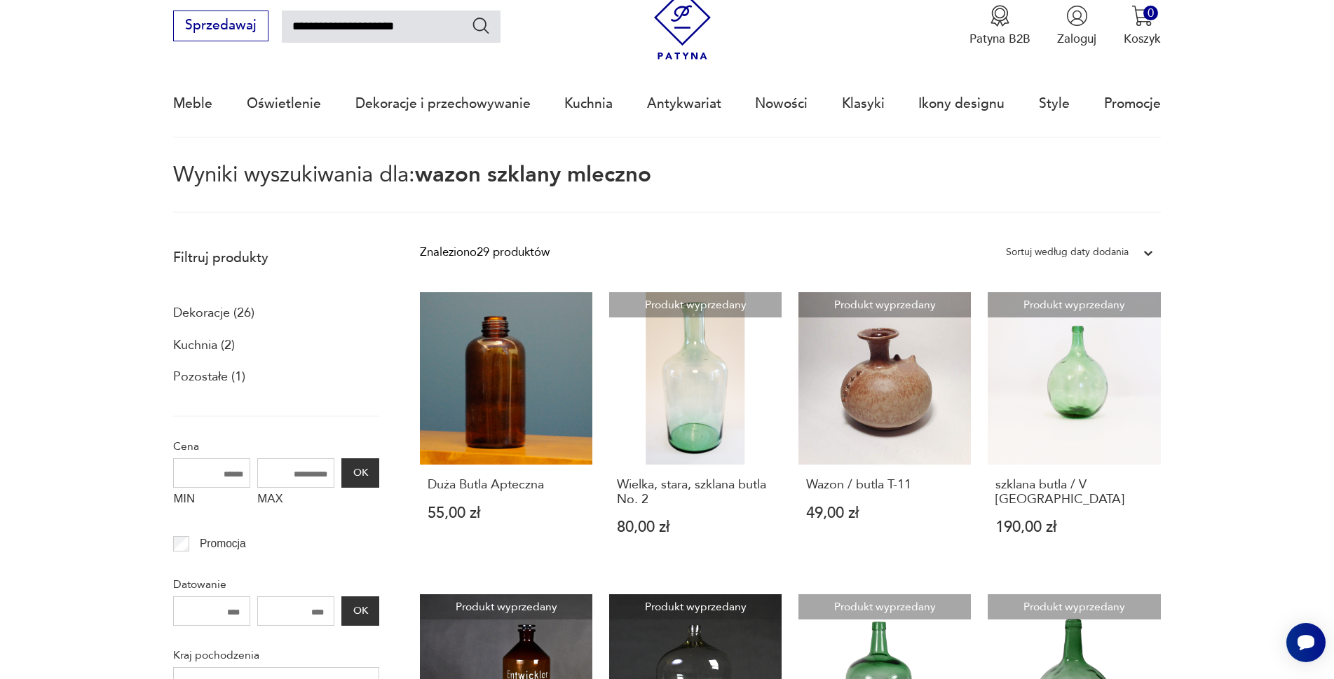
scroll to position [81, 0]
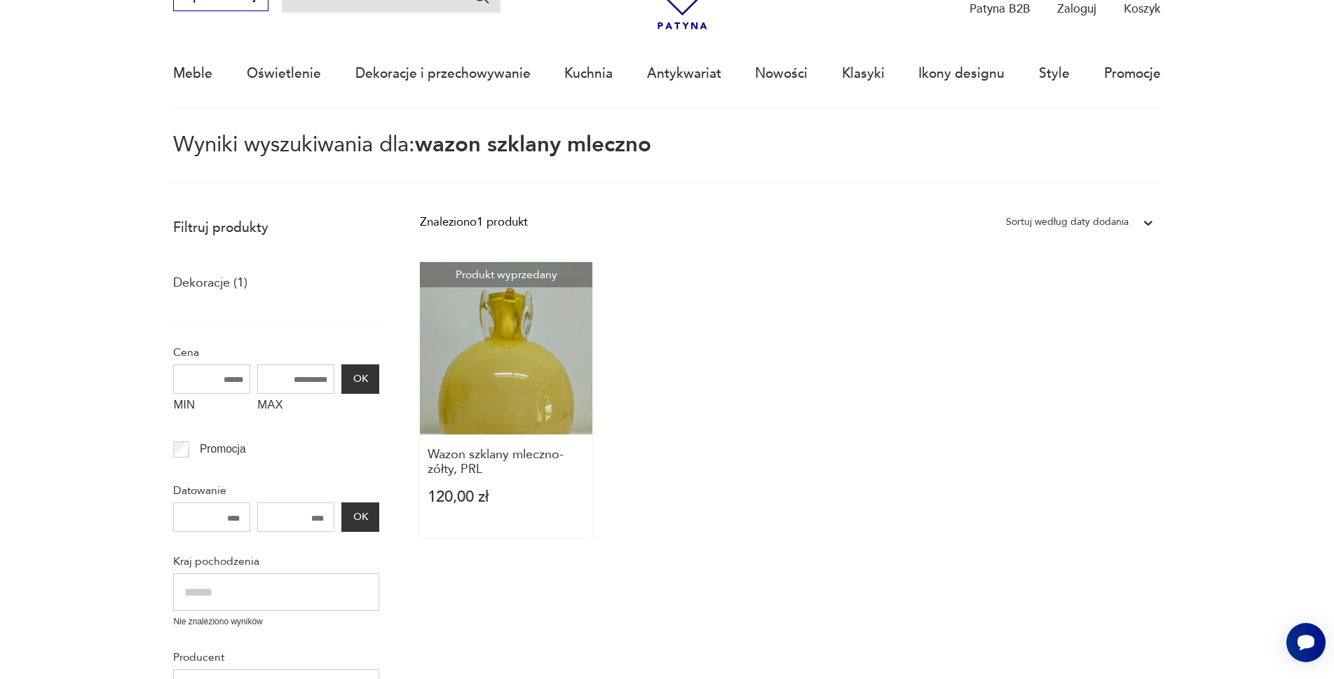
click at [547, 329] on link "Produkt wyprzedany Wazon szklany mleczno-zółty, PRL 120,00 zł" at bounding box center [506, 399] width 172 height 275
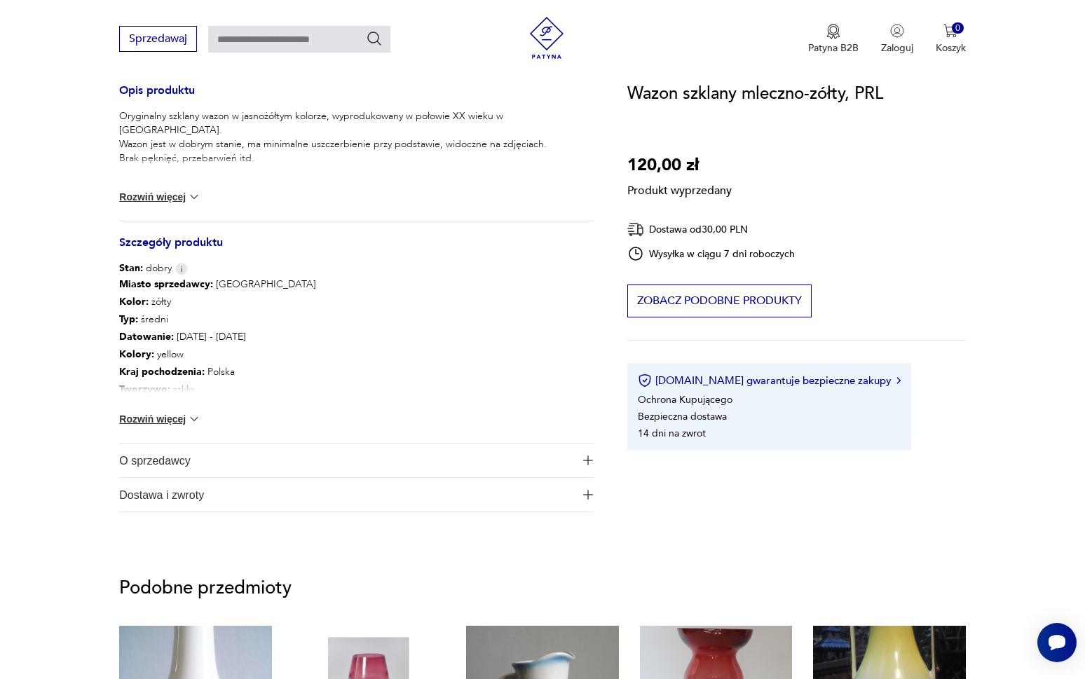
scroll to position [681, 0]
click at [146, 412] on button "Rozwiń więcej" at bounding box center [159, 418] width 81 height 14
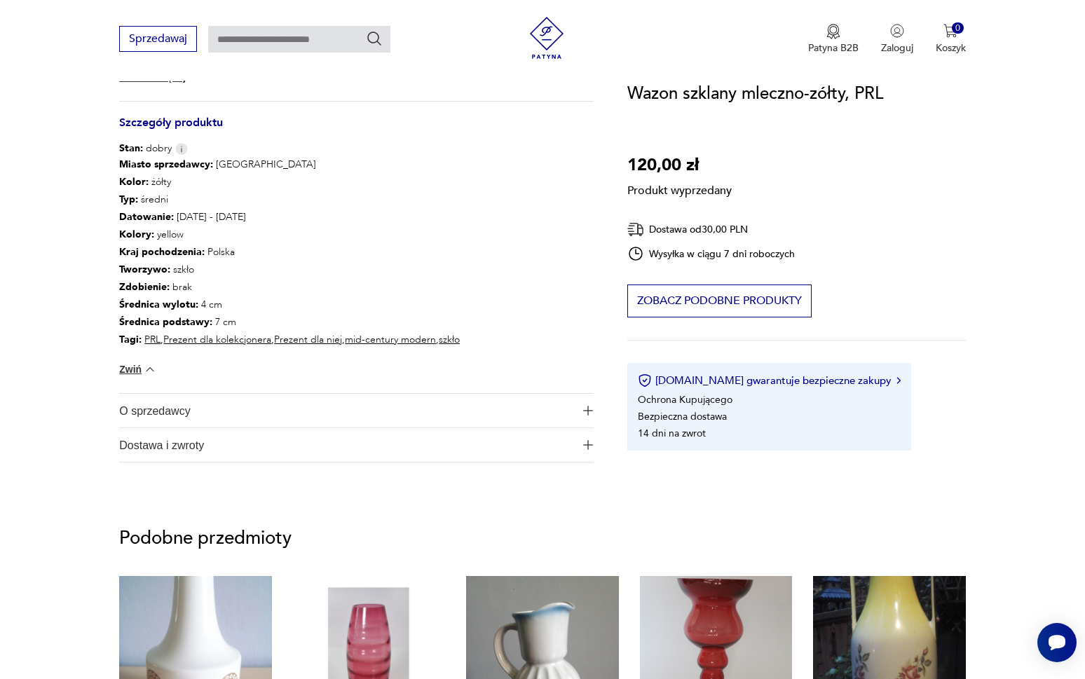
scroll to position [821, 0]
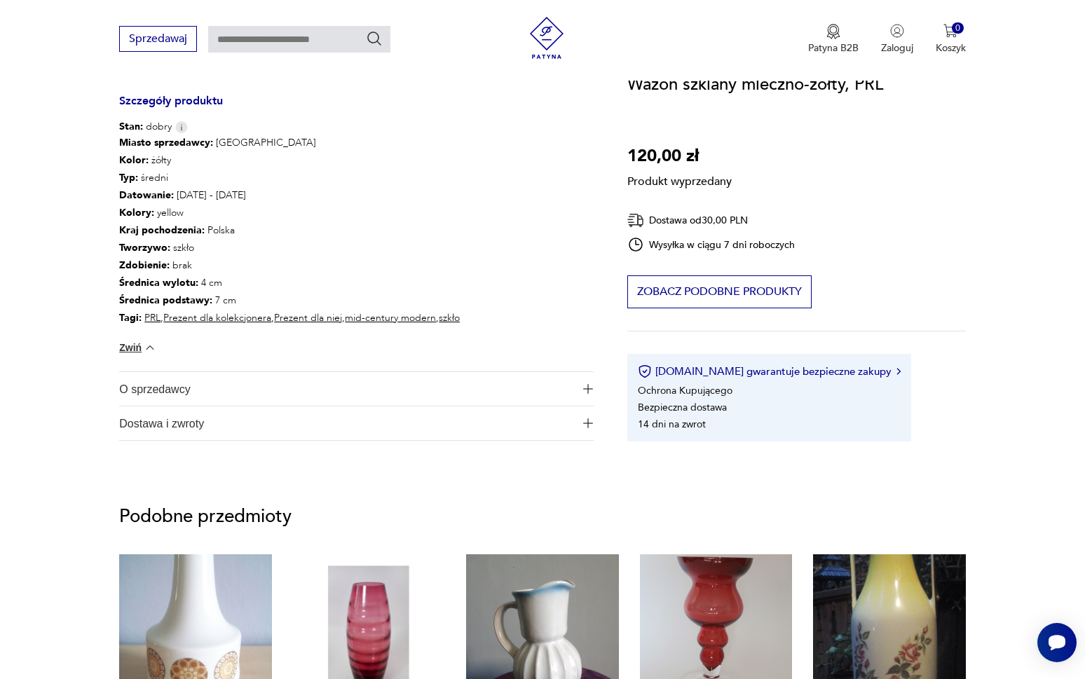
click at [149, 382] on span "O sprzedawcy" at bounding box center [346, 389] width 455 height 34
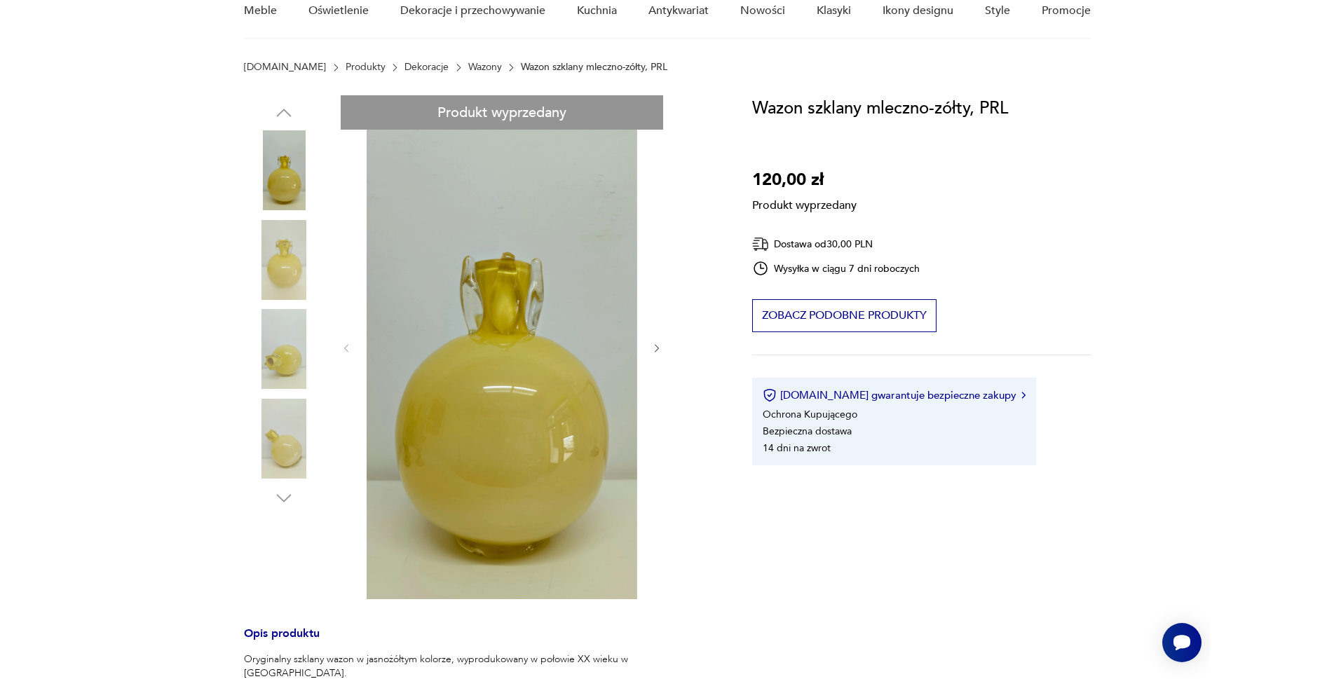
scroll to position [50, 0]
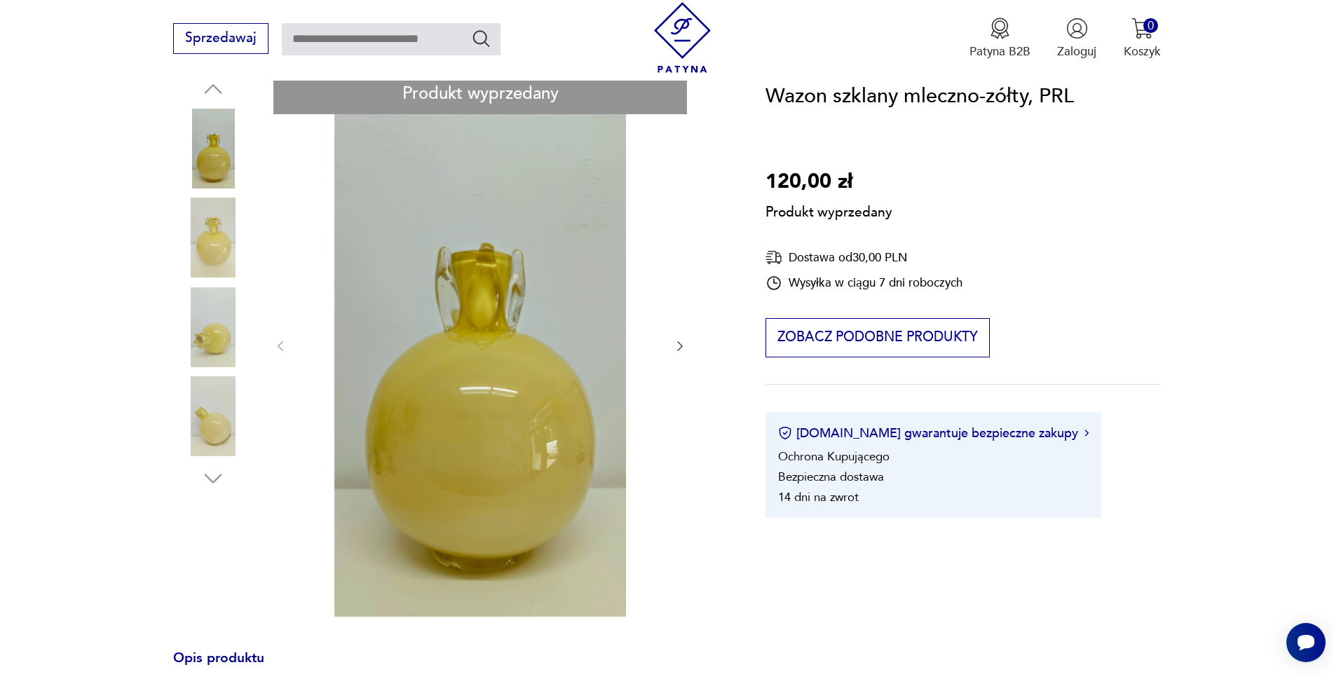
scroll to position [190, 0]
